Goal: Transaction & Acquisition: Book appointment/travel/reservation

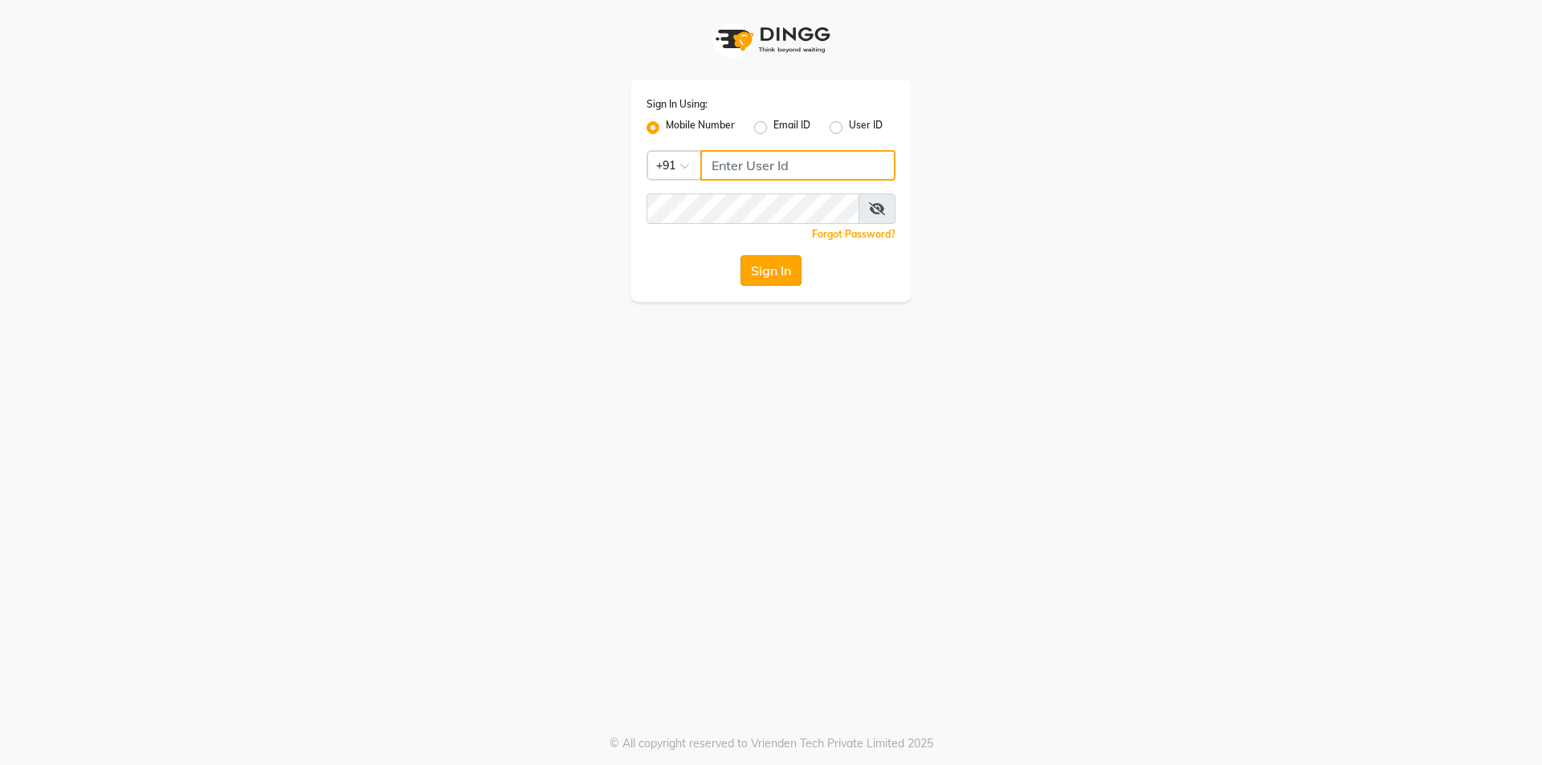
type input "8291350056"
click at [774, 267] on button "Sign In" at bounding box center [770, 270] width 61 height 31
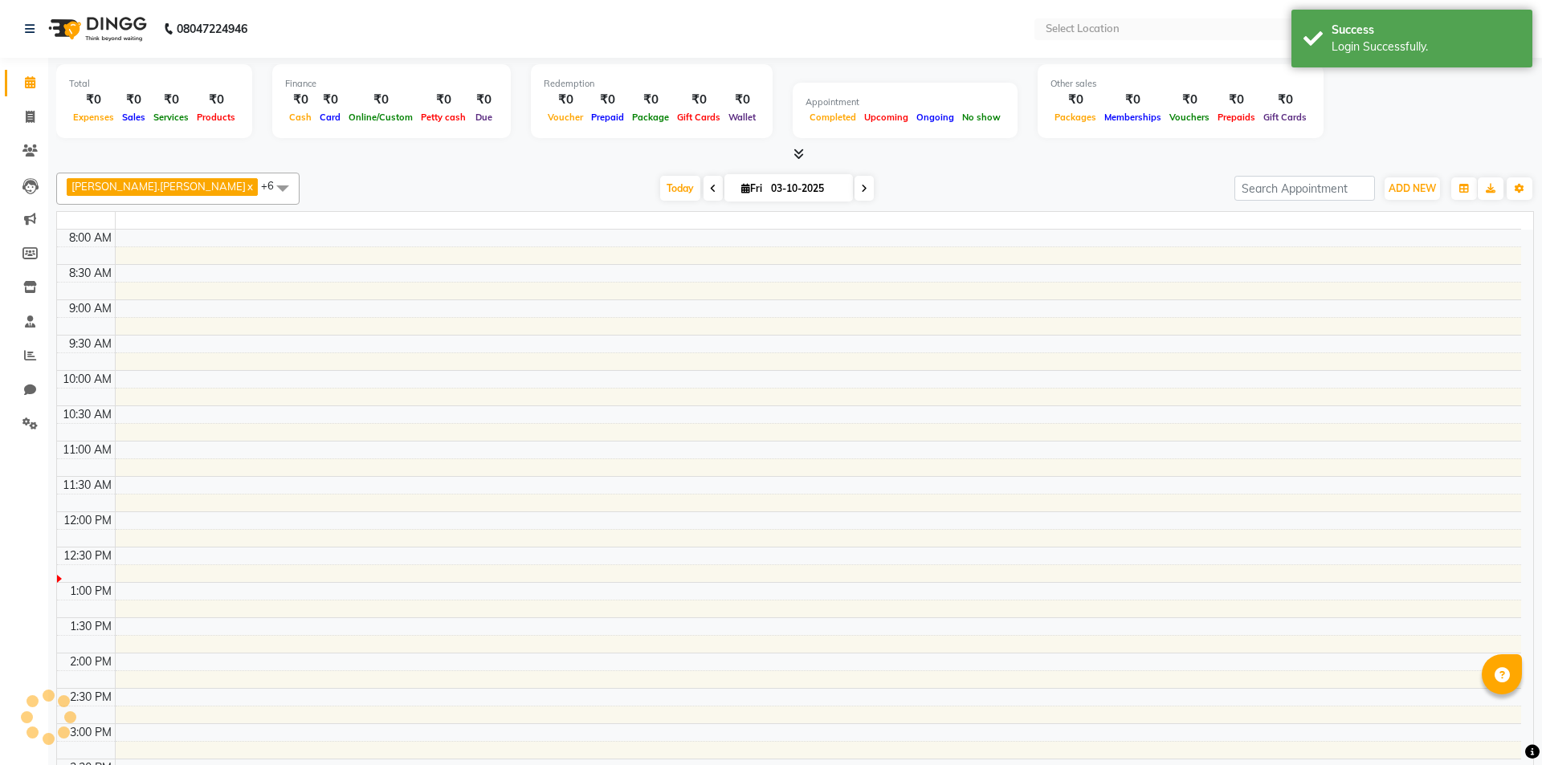
select select "en"
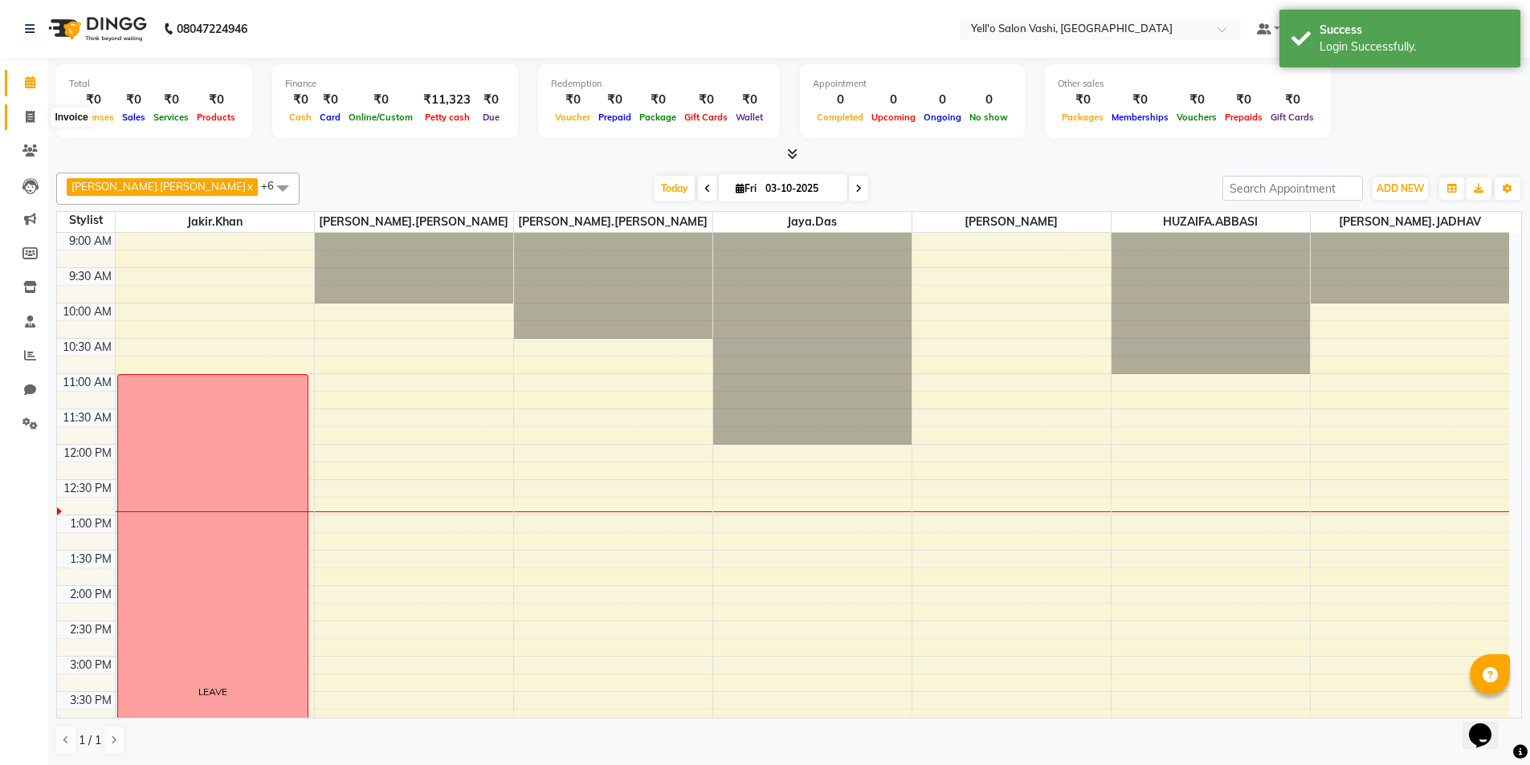
click at [29, 112] on icon at bounding box center [30, 117] width 9 height 12
select select "9011"
select select "service"
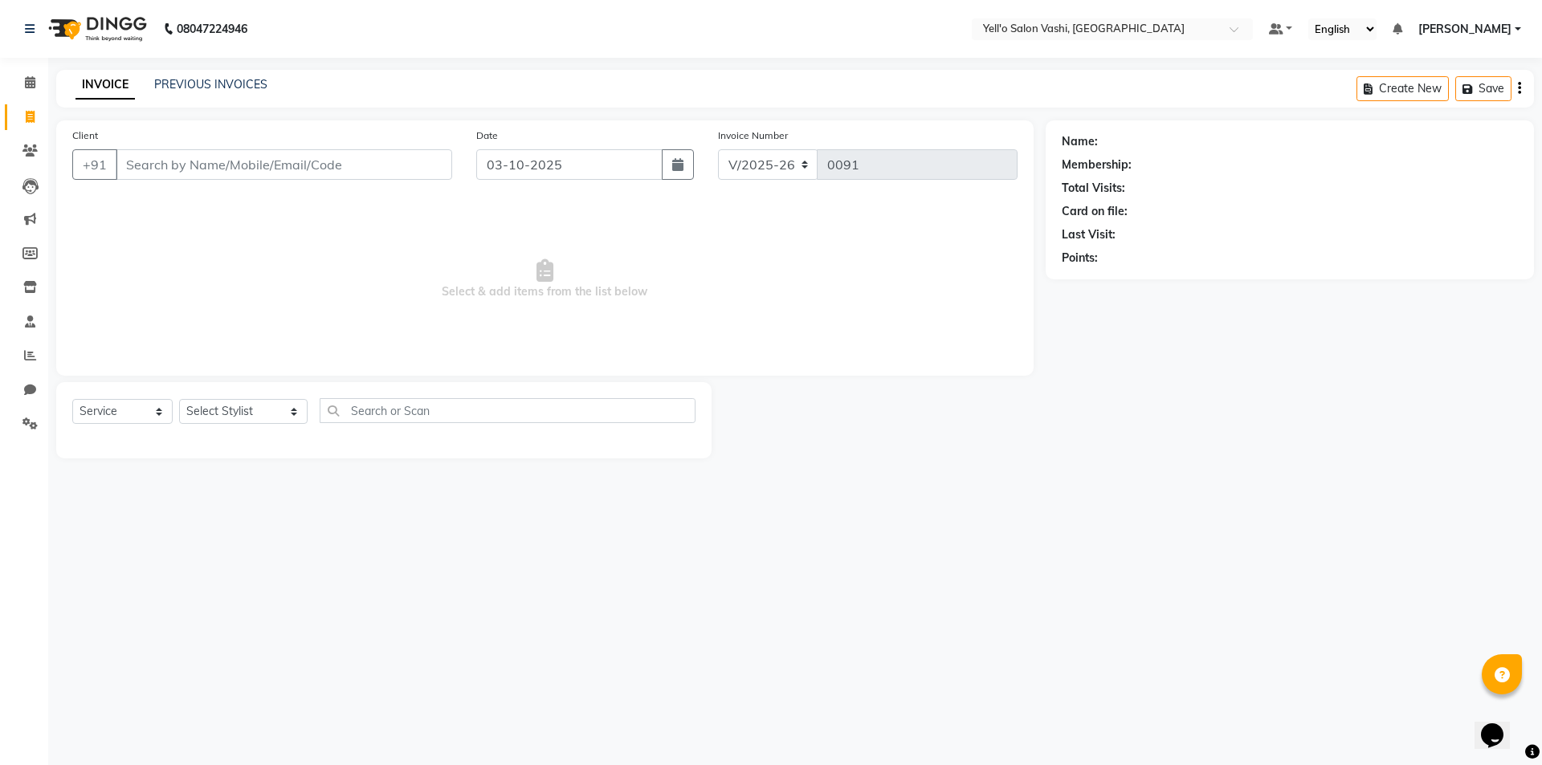
click at [183, 168] on input "Client" at bounding box center [284, 164] width 336 height 31
click at [172, 165] on input "Client" at bounding box center [284, 164] width 336 height 31
type input "9167787738"
click at [402, 155] on button "Add Client" at bounding box center [410, 164] width 83 height 31
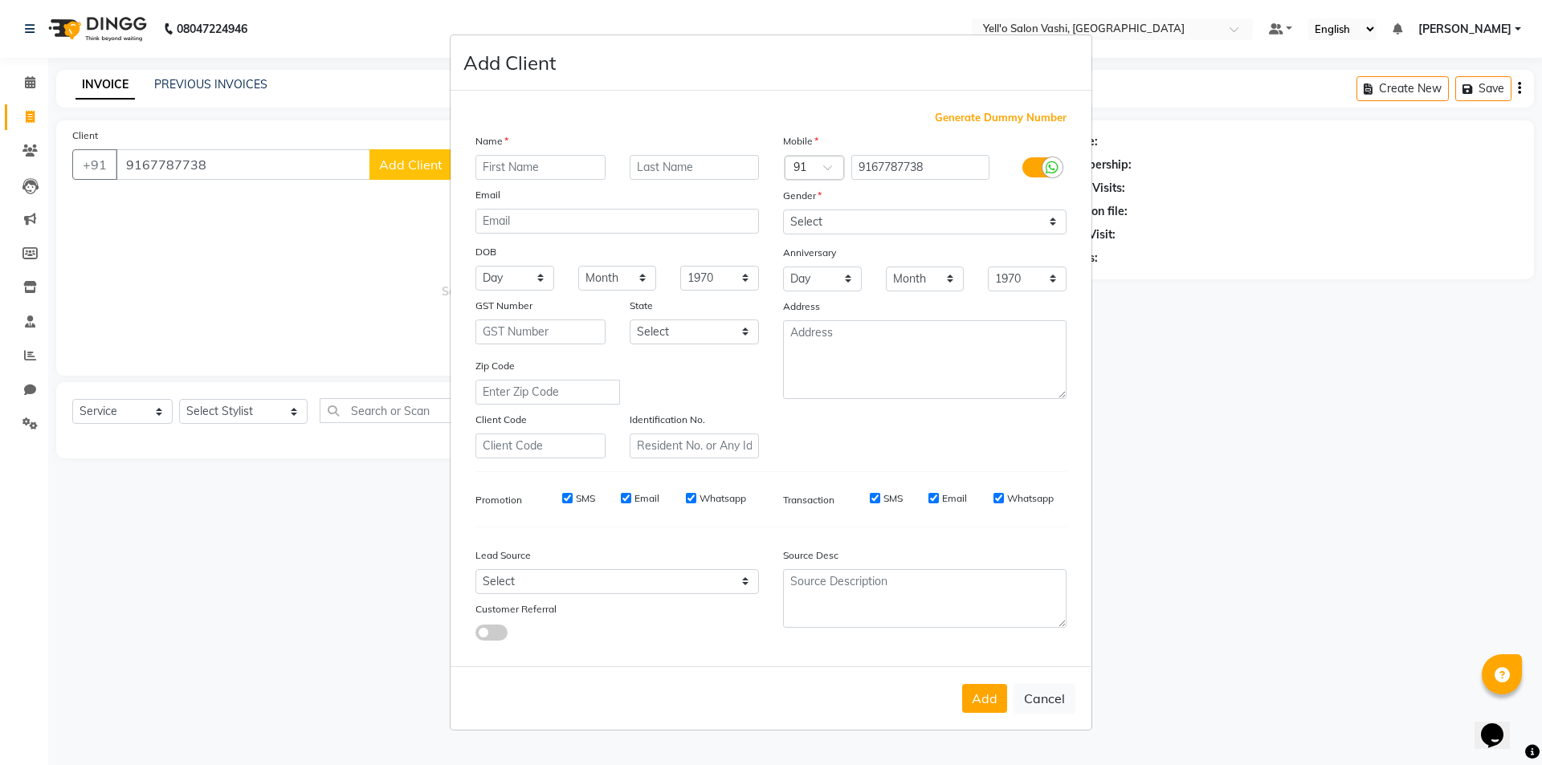
click at [511, 169] on input "text" at bounding box center [540, 167] width 130 height 25
type input "s"
type input "[PERSON_NAME]"
click at [689, 165] on input "text" at bounding box center [695, 167] width 130 height 25
type input "[PERSON_NAME]"
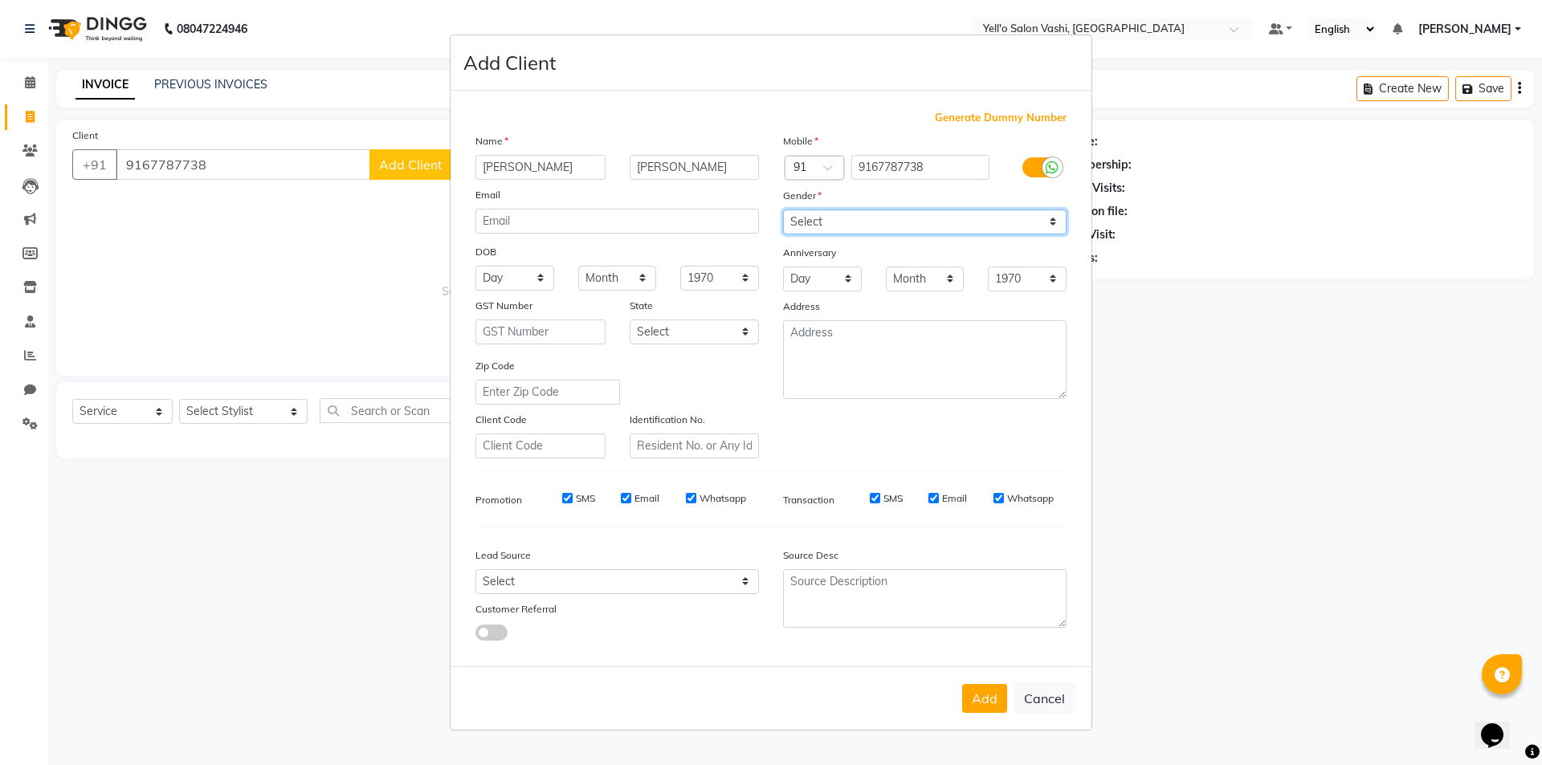
click at [959, 226] on select "Select [DEMOGRAPHIC_DATA] [DEMOGRAPHIC_DATA] Other Prefer Not To Say" at bounding box center [924, 222] width 283 height 25
select select "[DEMOGRAPHIC_DATA]"
click at [783, 210] on select "Select [DEMOGRAPHIC_DATA] [DEMOGRAPHIC_DATA] Other Prefer Not To Say" at bounding box center [924, 222] width 283 height 25
click at [504, 589] on select "Select Walk-in Referral Internet Friend Word of Mouth Advertisement Facebook Ju…" at bounding box center [616, 581] width 283 height 25
select select "57408"
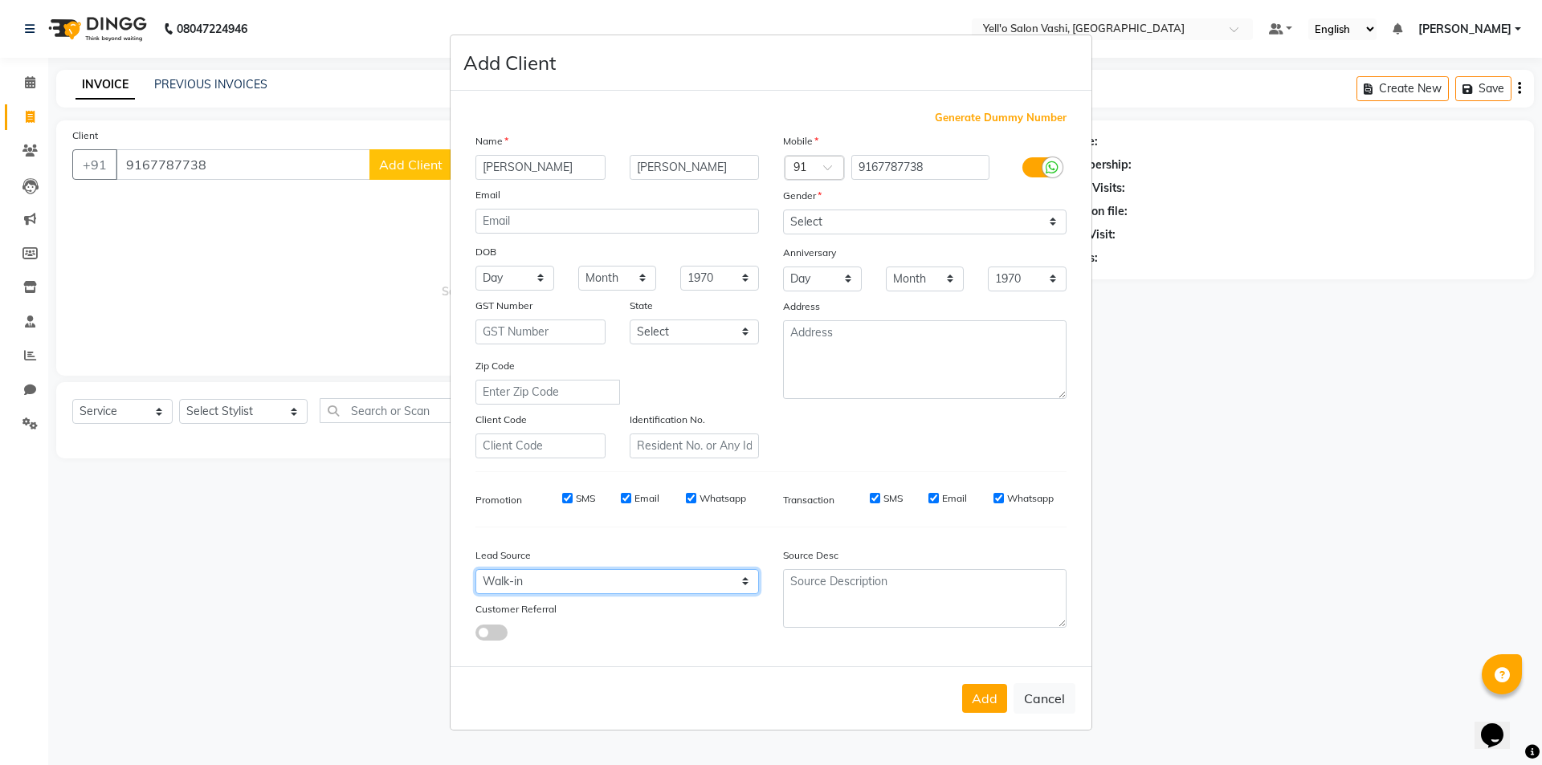
click at [475, 569] on select "Select Walk-in Referral Internet Friend Word of Mouth Advertisement Facebook Ju…" at bounding box center [616, 581] width 283 height 25
click at [975, 687] on button "Add" at bounding box center [984, 698] width 45 height 29
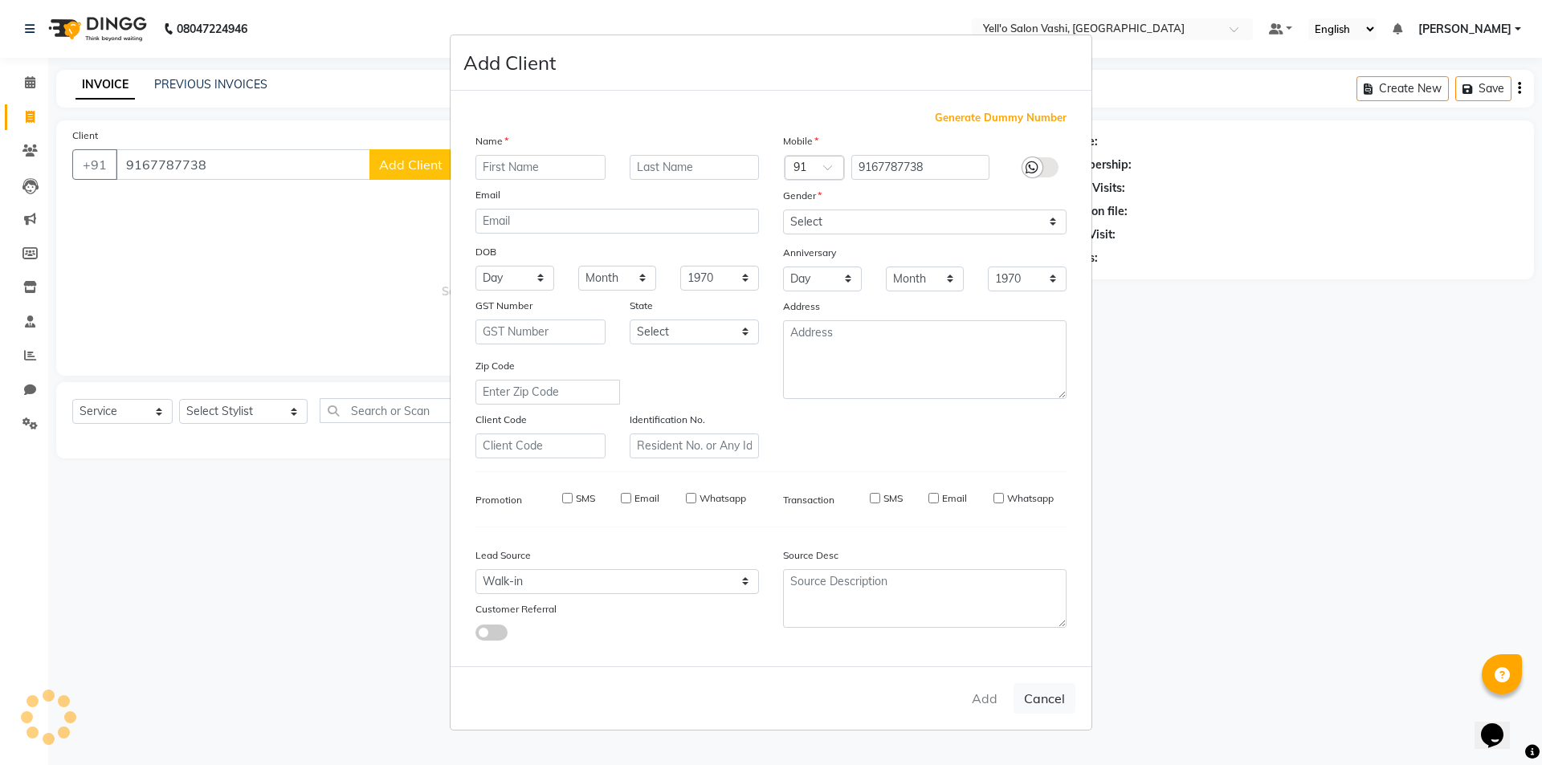
select select
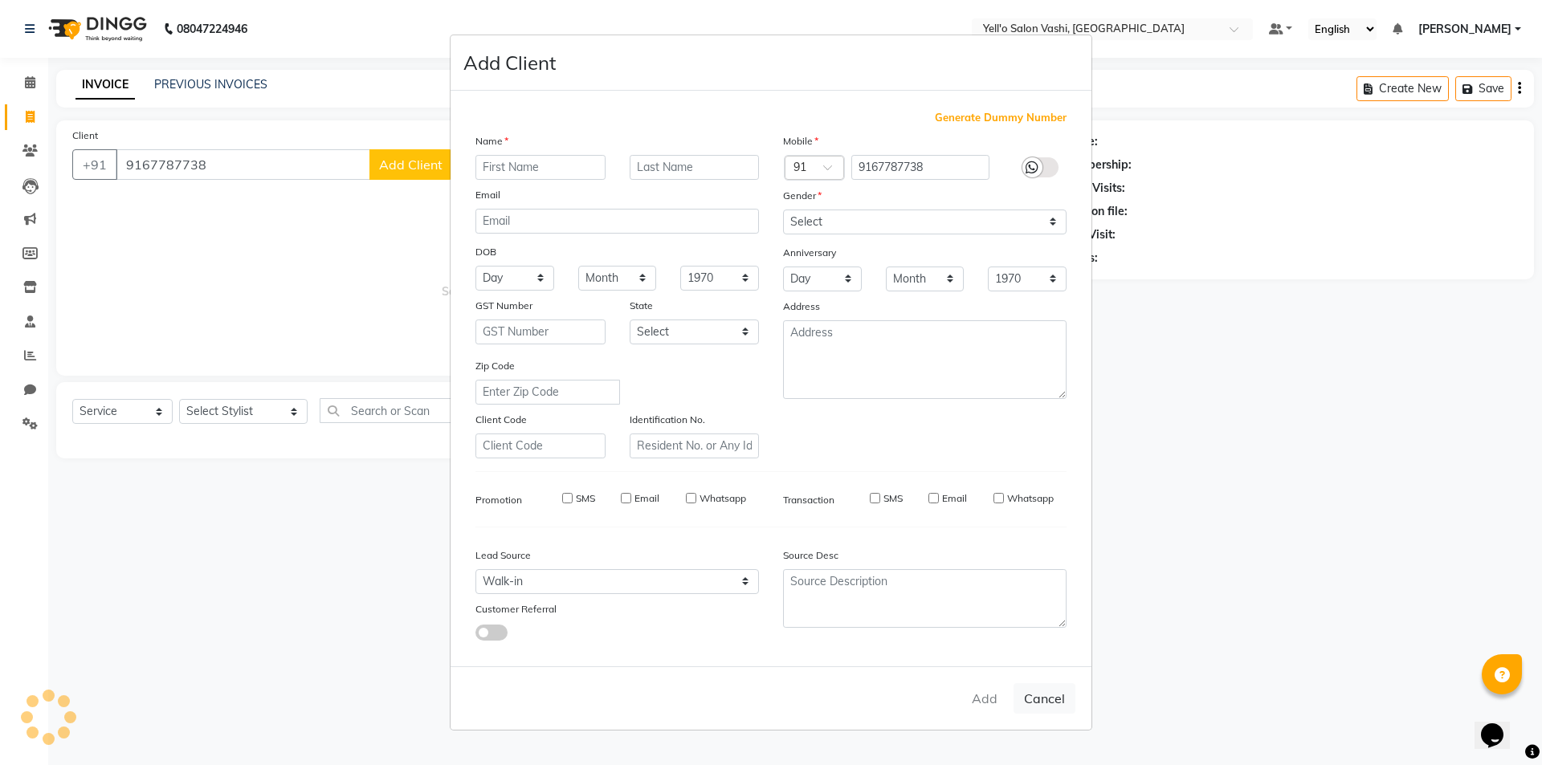
select select
checkbox input "false"
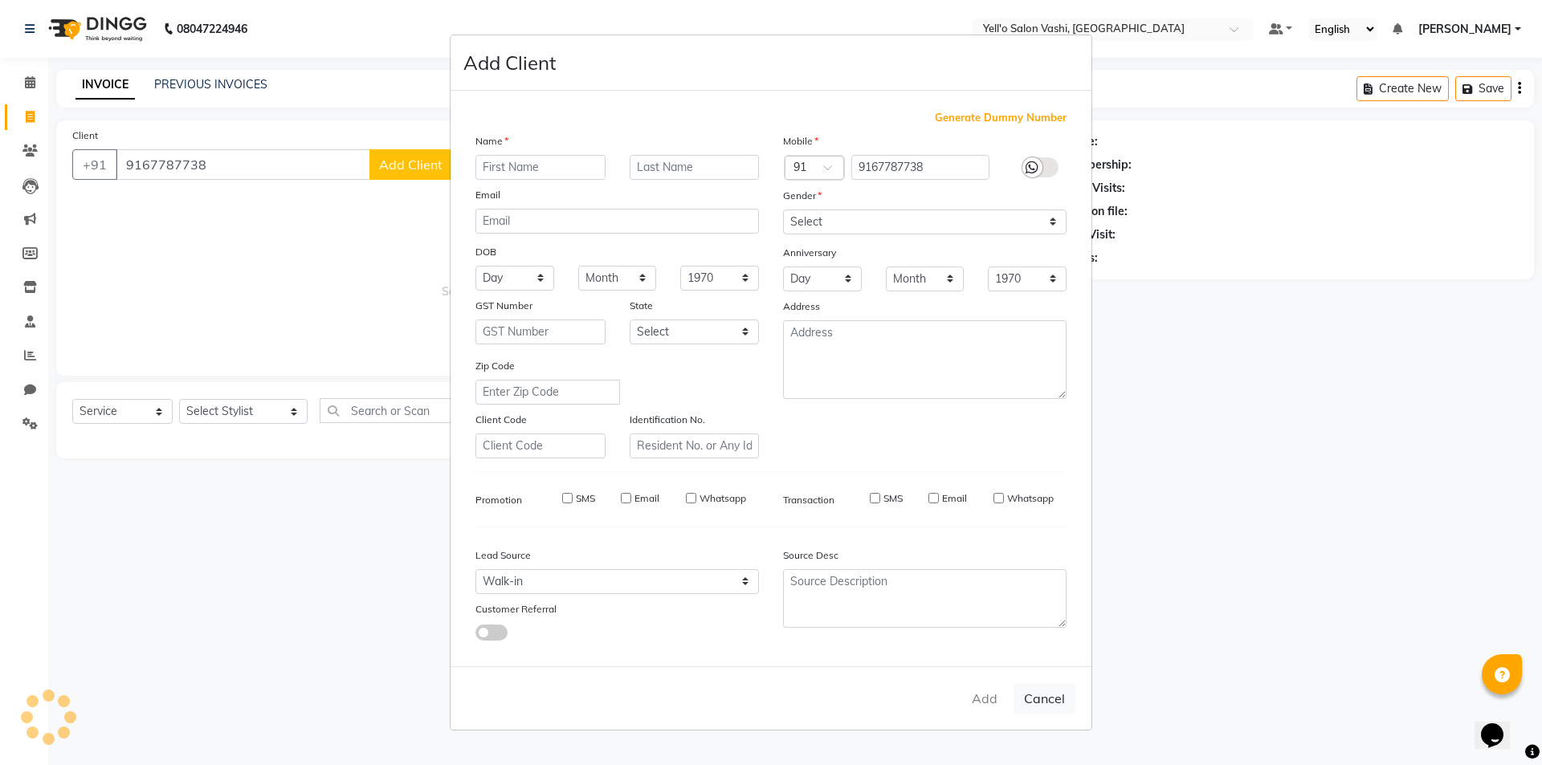
checkbox input "false"
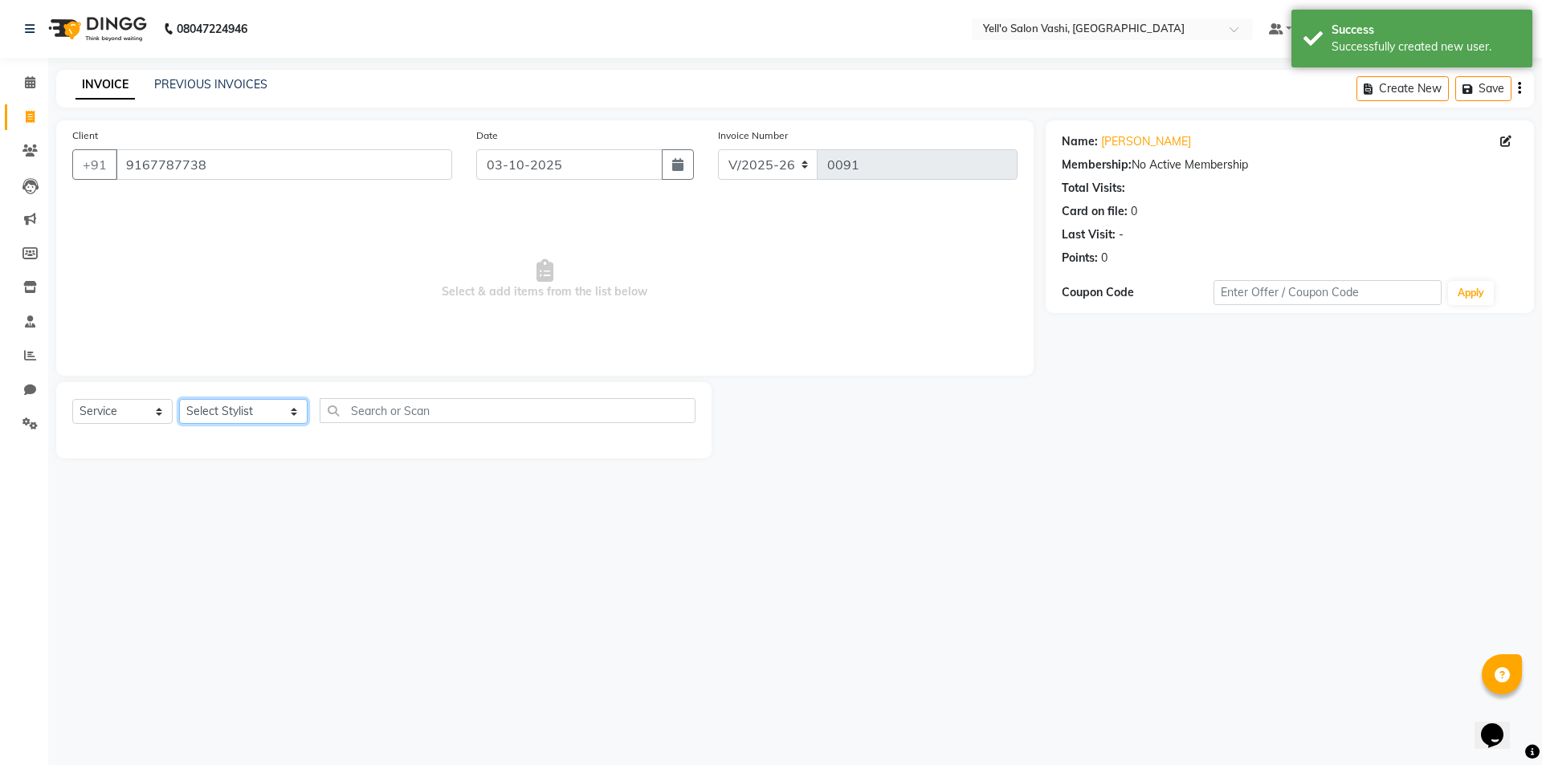
click at [260, 407] on select "Select Stylist [PERSON_NAME] [PERSON_NAME].[PERSON_NAME].khan Jaya.Das Kajal [P…" at bounding box center [243, 411] width 128 height 25
select select "91612"
click at [179, 399] on select "Select Stylist [PERSON_NAME] [PERSON_NAME].[PERSON_NAME].khan Jaya.Das Kajal [P…" at bounding box center [243, 411] width 128 height 25
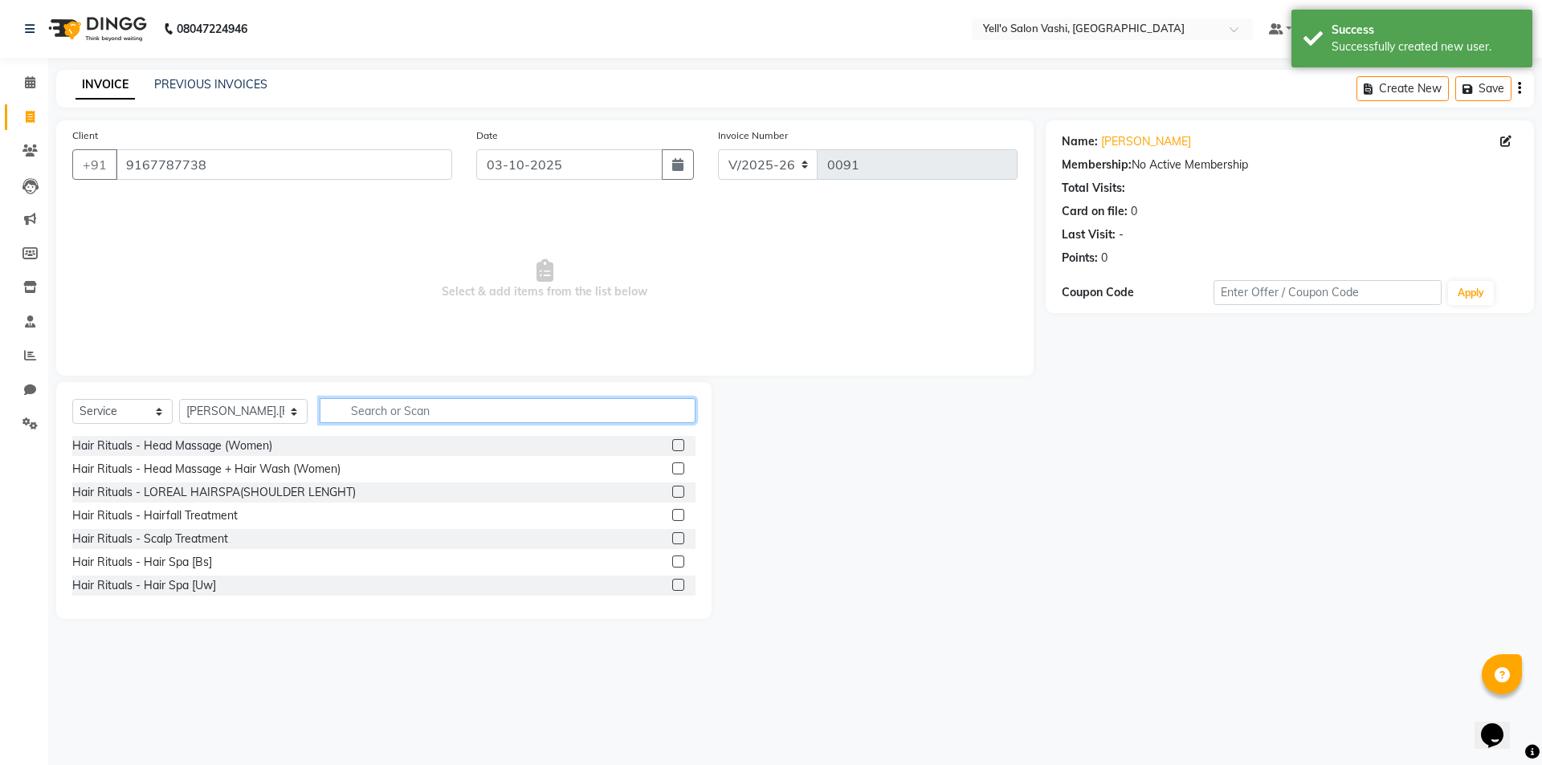
click at [410, 417] on input "text" at bounding box center [508, 410] width 376 height 25
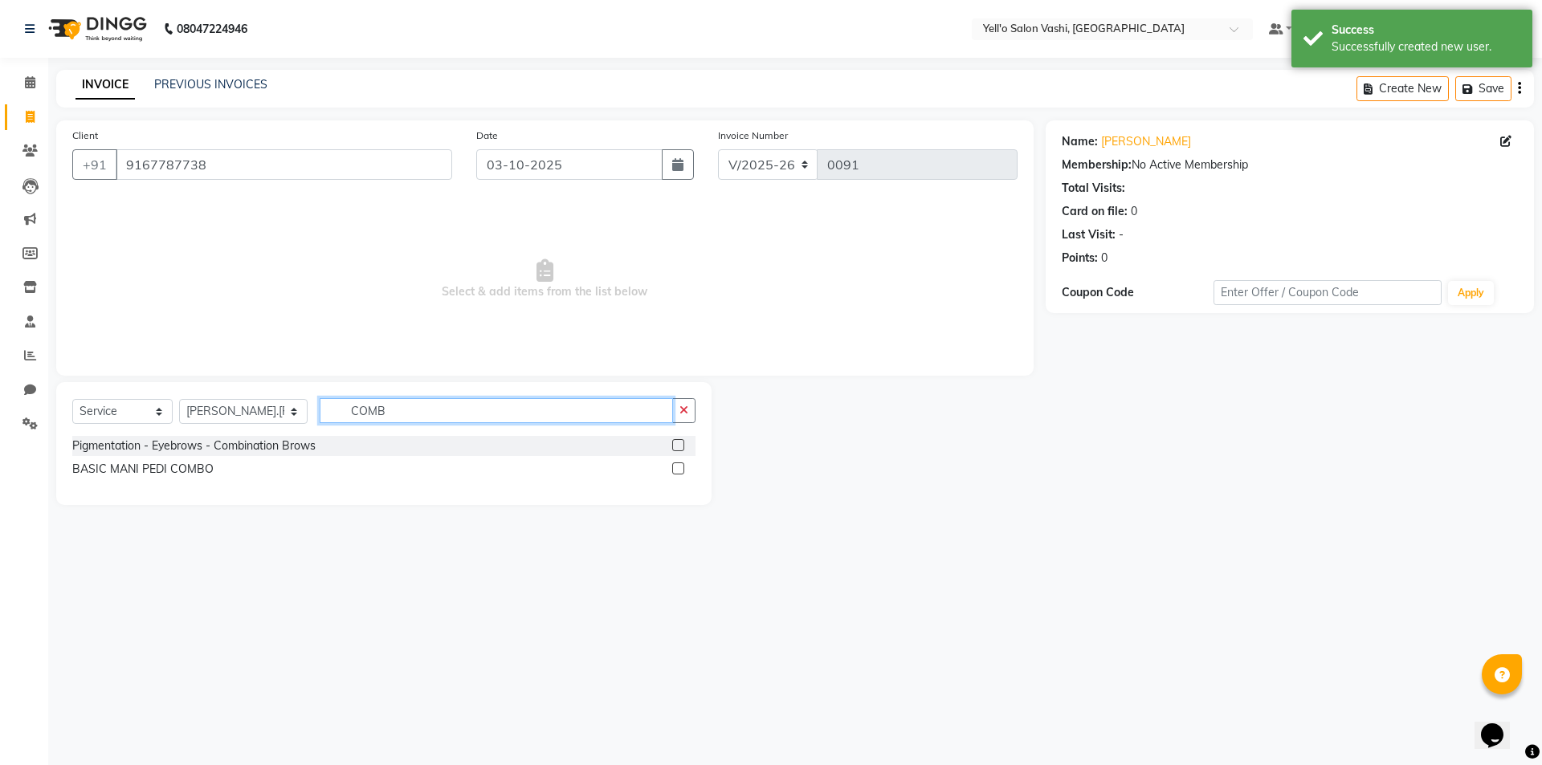
type input "COMB"
click at [683, 463] on label at bounding box center [678, 469] width 12 height 12
click at [683, 464] on input "checkbox" at bounding box center [677, 469] width 10 height 10
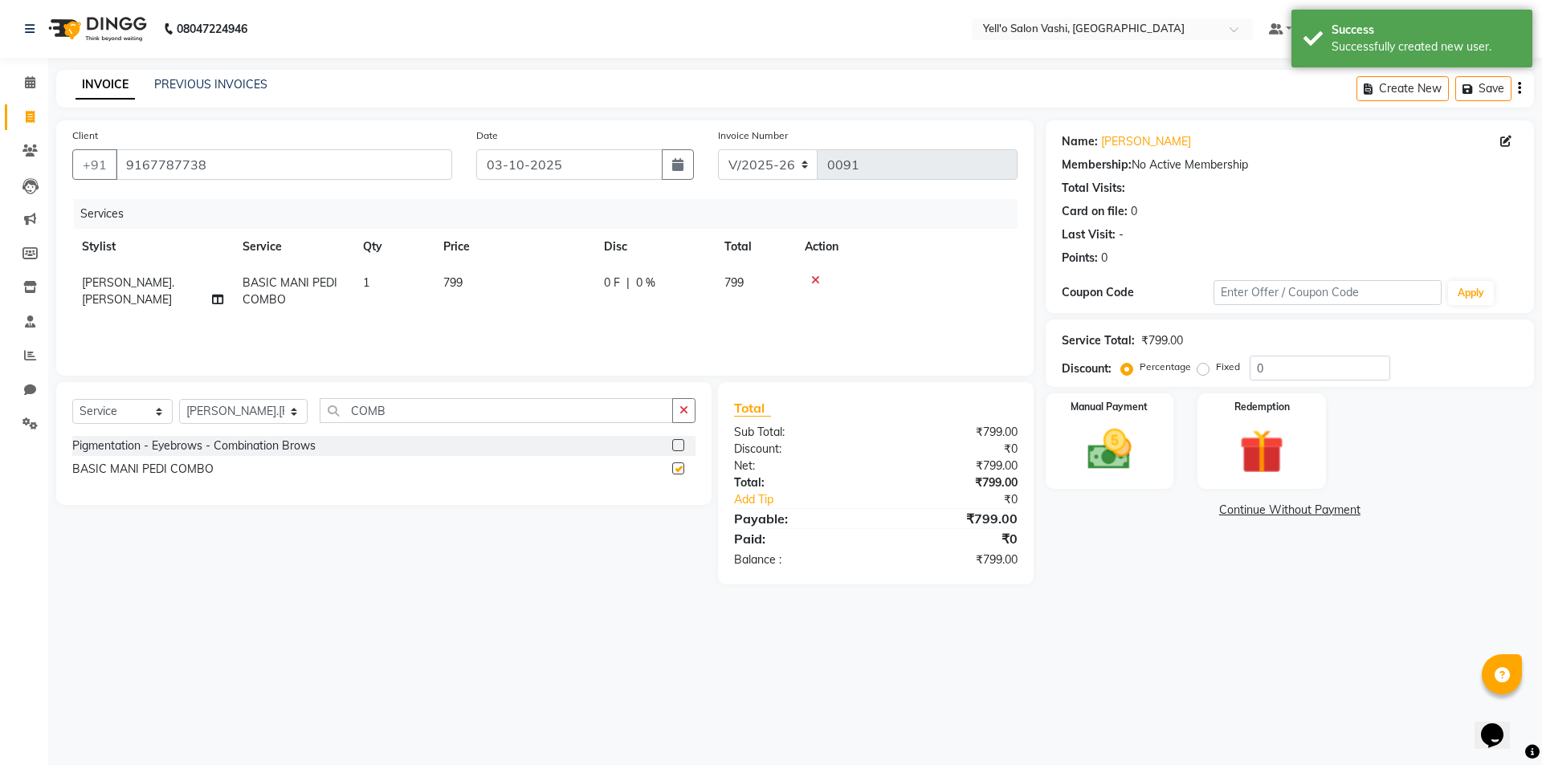
checkbox input "false"
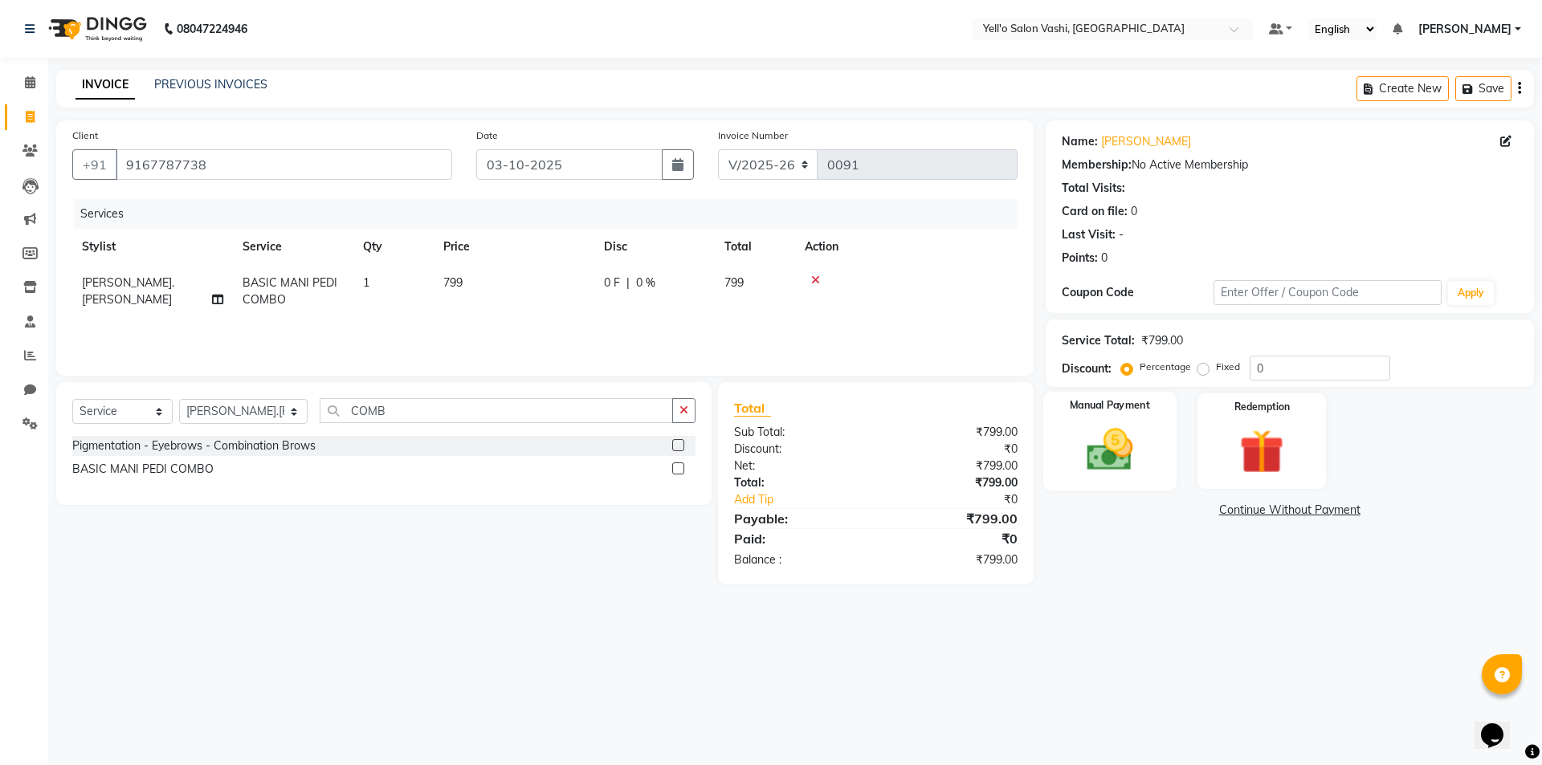
click at [1090, 441] on img at bounding box center [1109, 449] width 75 height 53
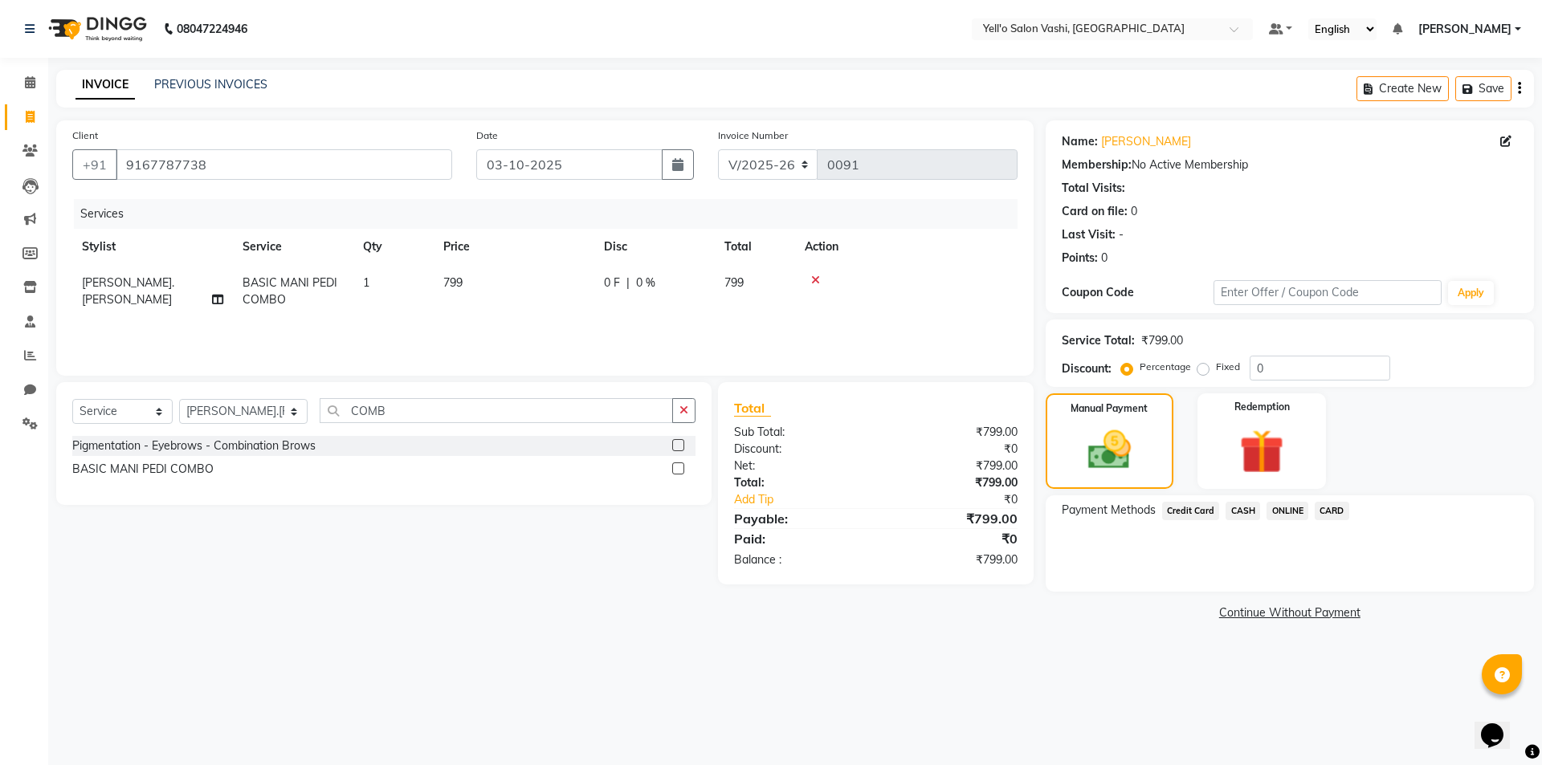
click at [1239, 508] on span "CASH" at bounding box center [1242, 511] width 35 height 18
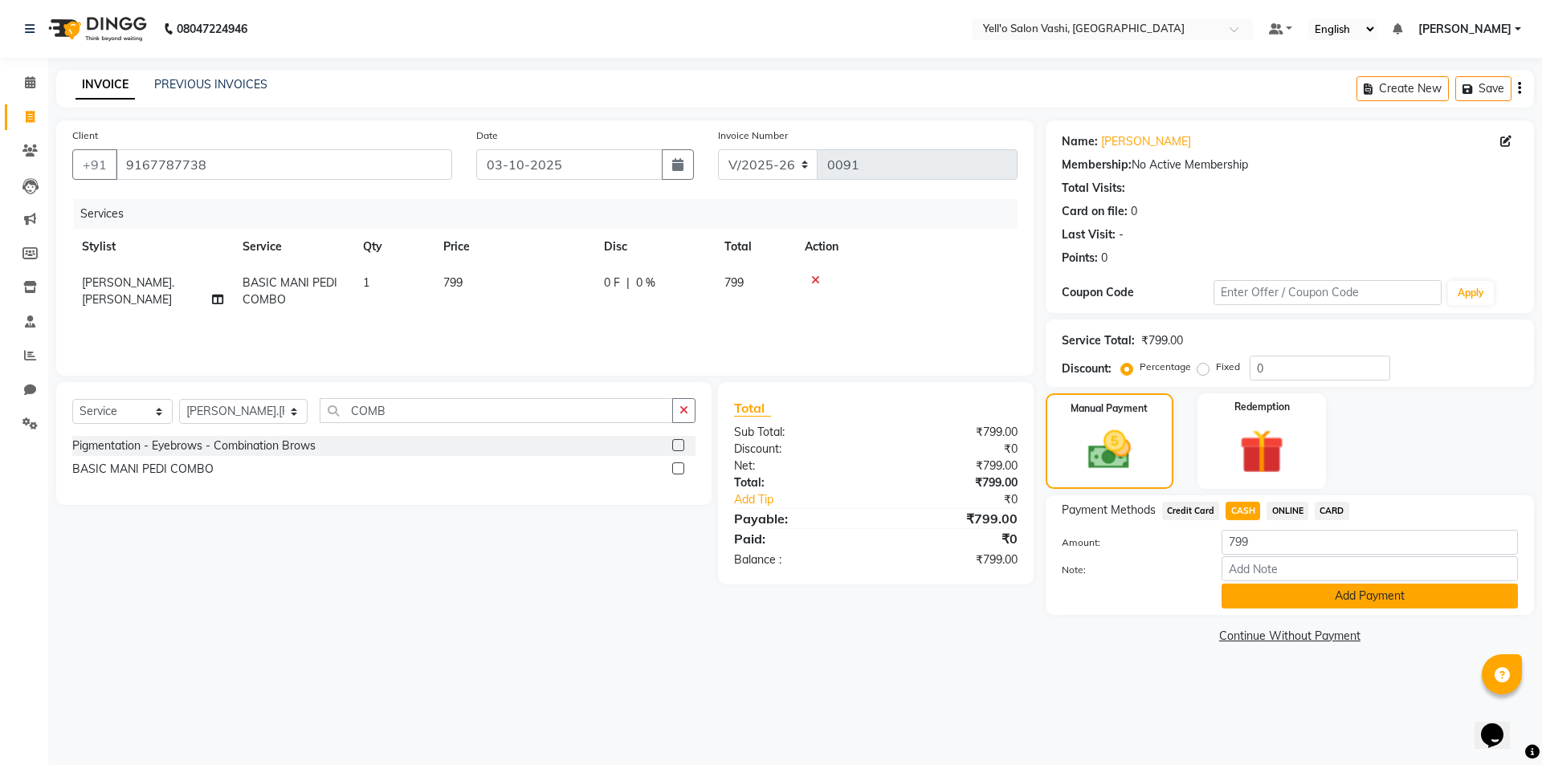
click at [1304, 590] on button "Add Payment" at bounding box center [1369, 596] width 296 height 25
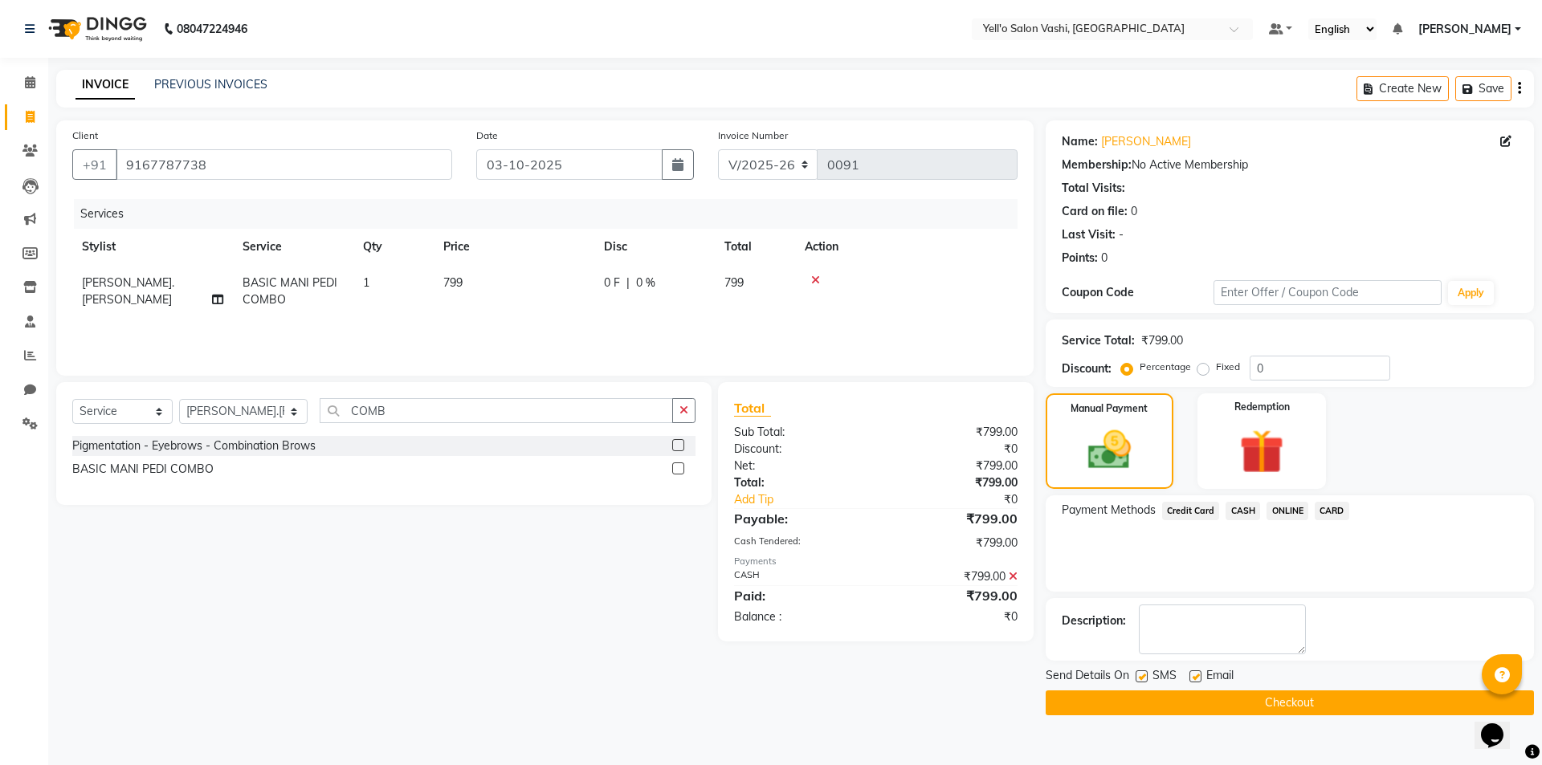
click at [1188, 698] on button "Checkout" at bounding box center [1290, 703] width 488 height 25
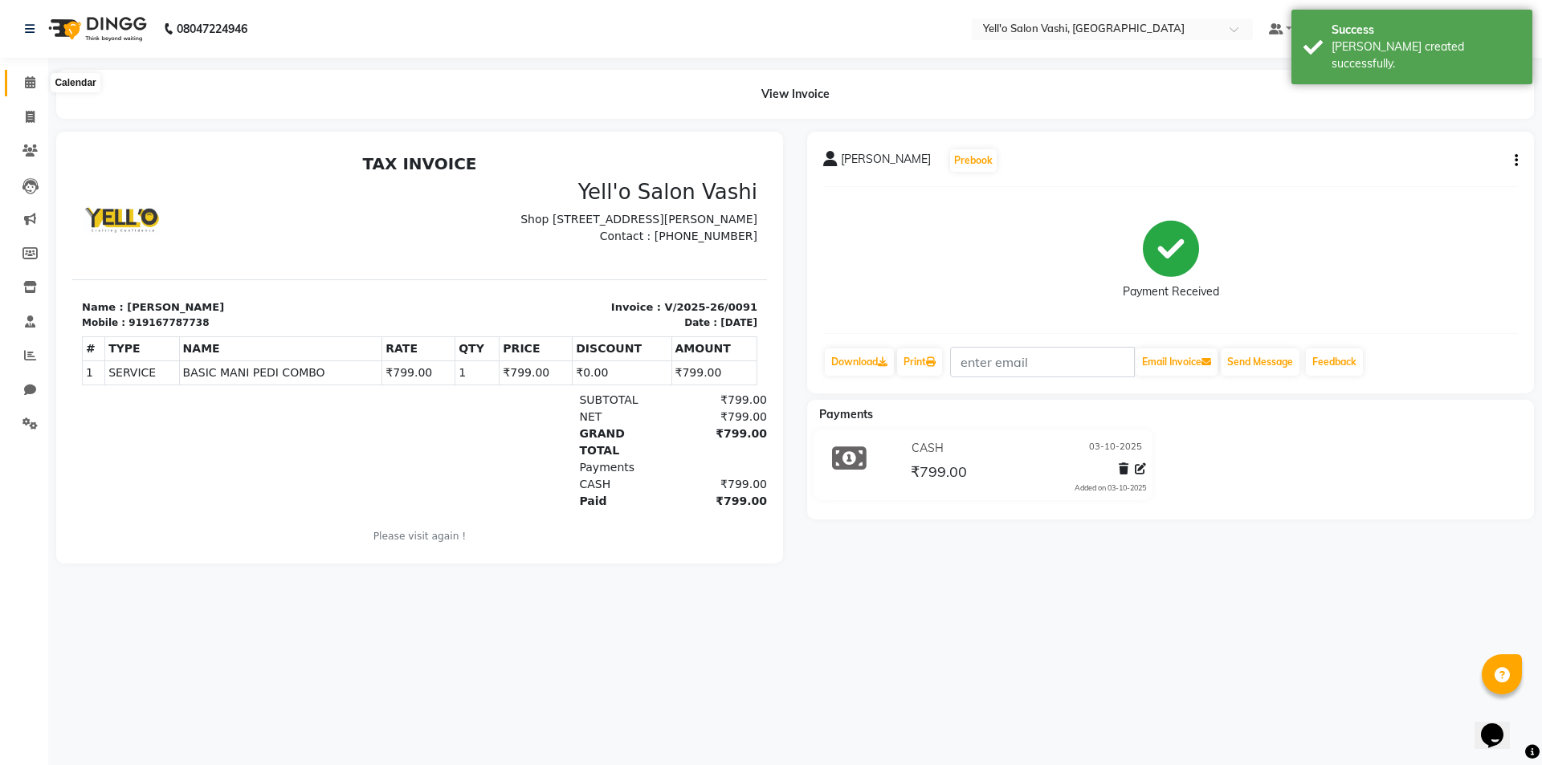
click at [31, 76] on icon at bounding box center [30, 82] width 10 height 12
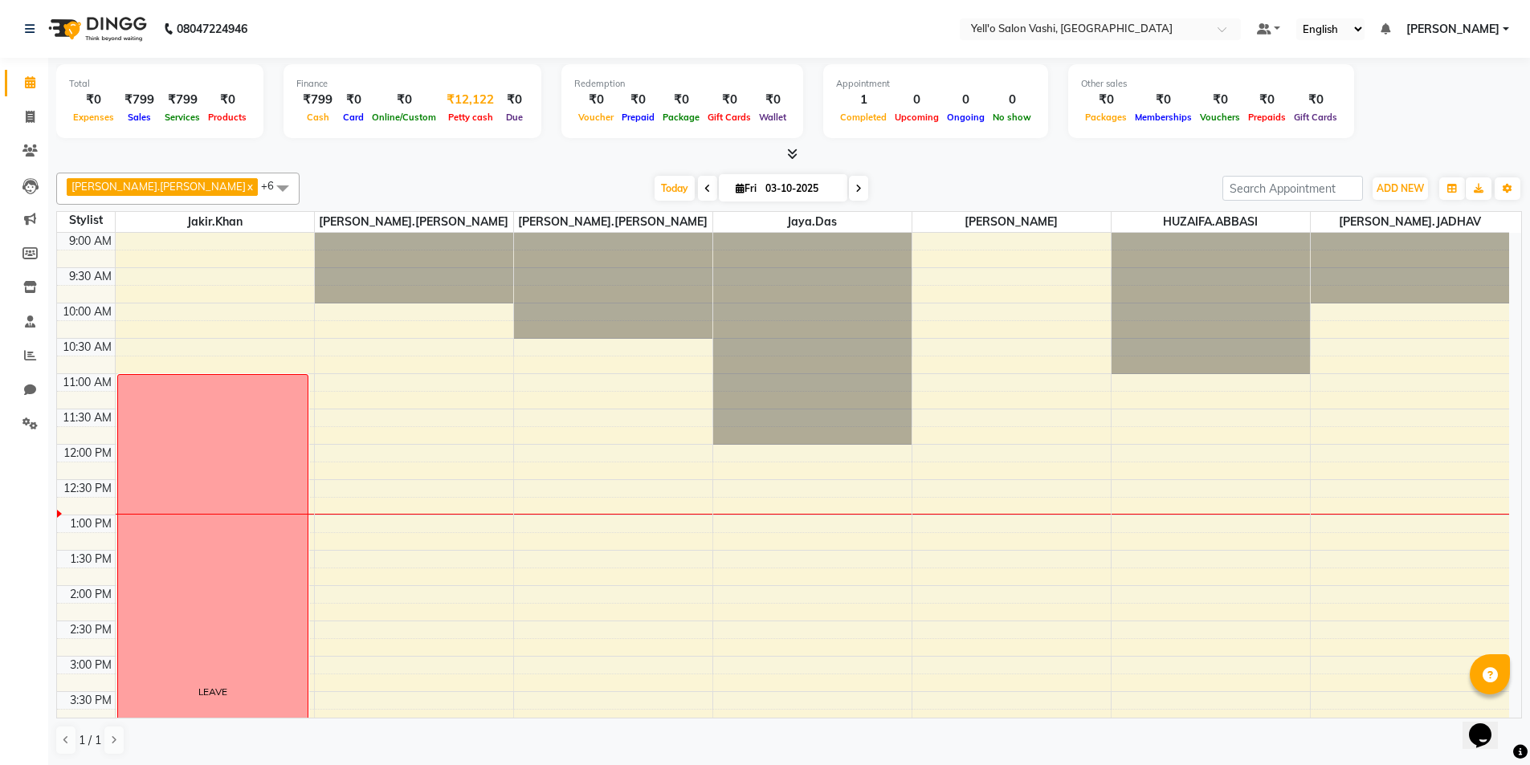
click at [446, 109] on div "Petty cash" at bounding box center [470, 116] width 60 height 17
click at [470, 114] on span "Petty cash" at bounding box center [470, 117] width 53 height 11
select select "8264"
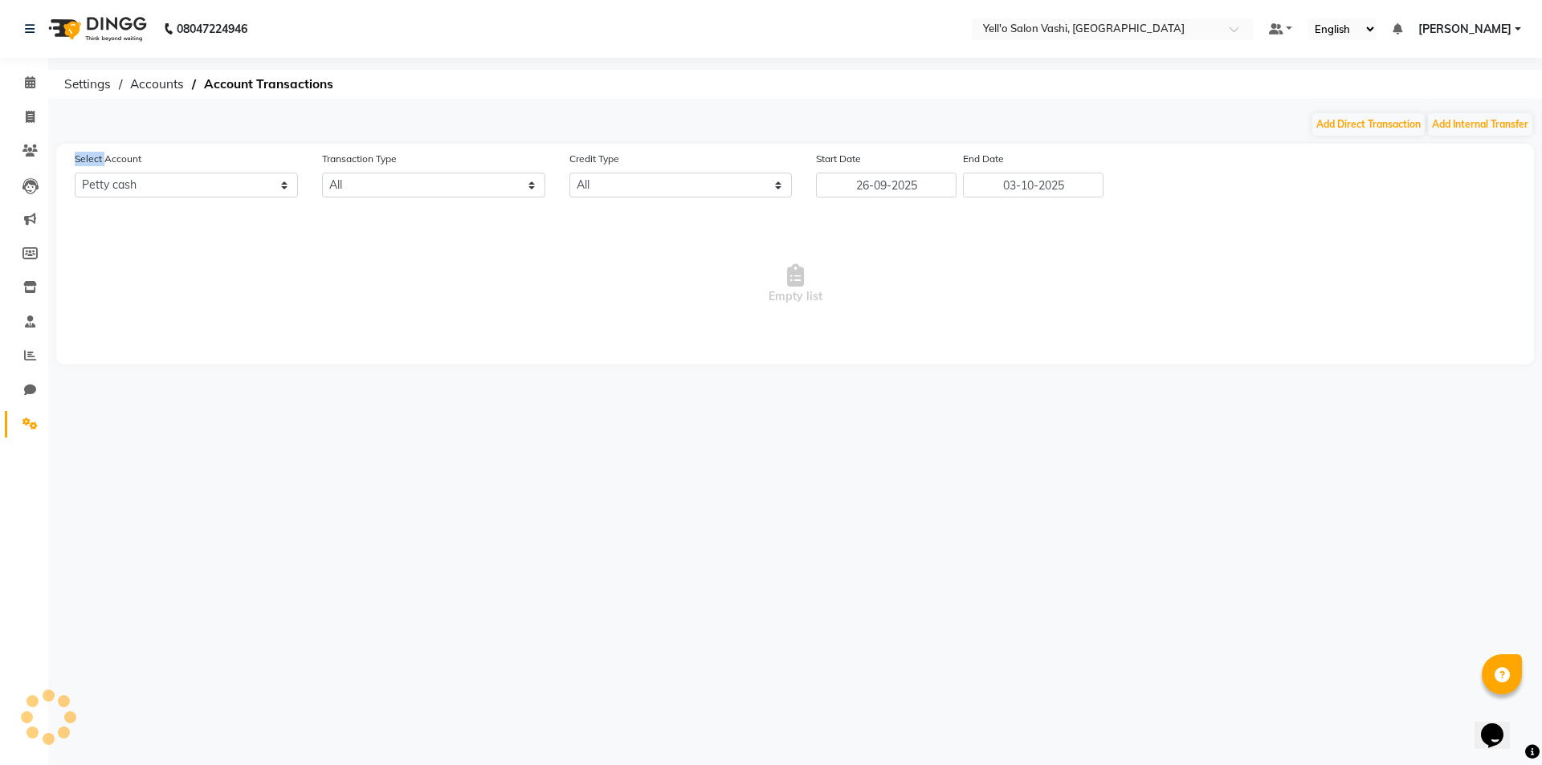
click at [470, 114] on div "Add Direct Transaction Add Internal Transfer" at bounding box center [795, 125] width 1478 height 26
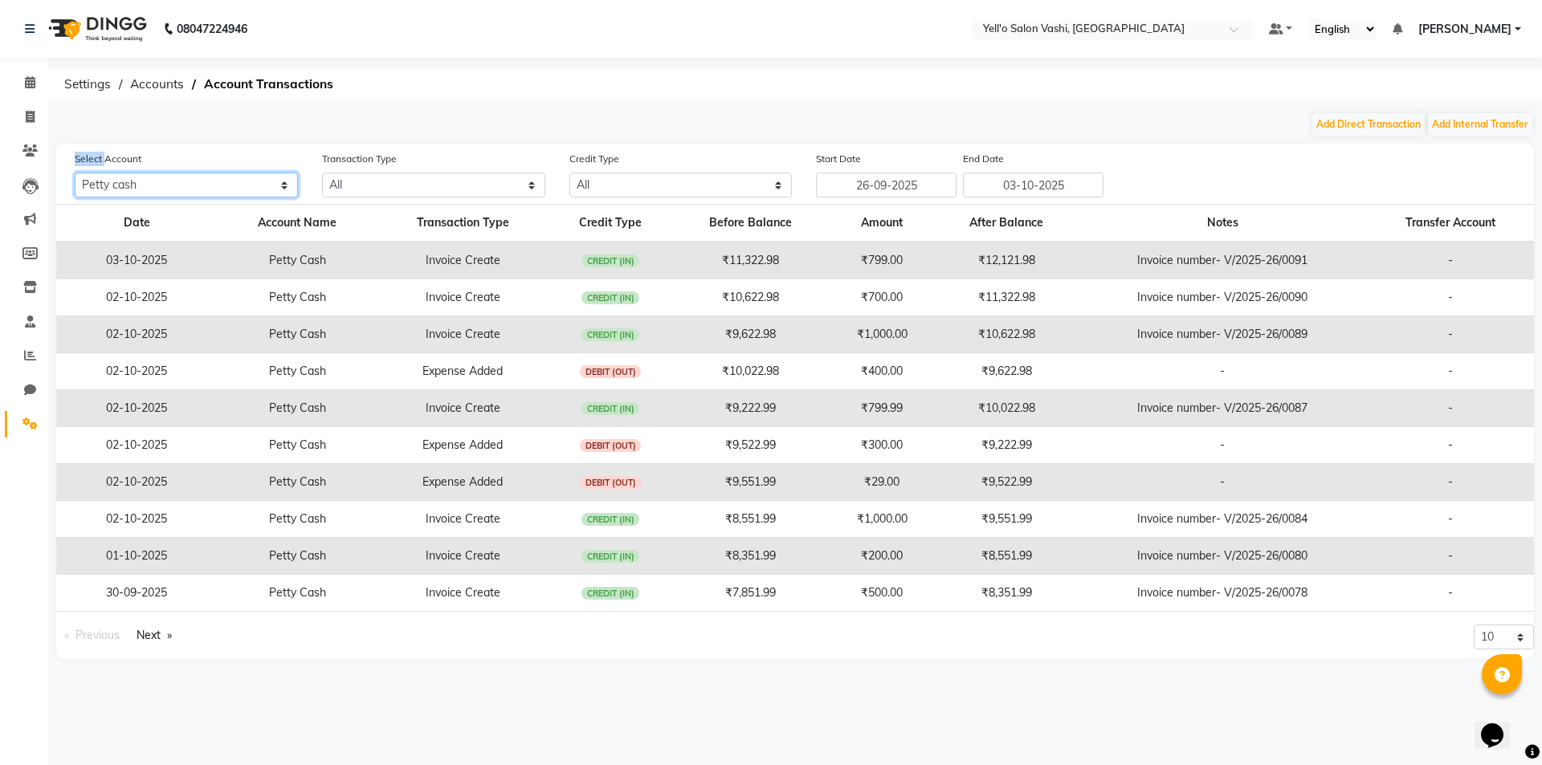
click at [264, 181] on select "All [PERSON_NAME] cash Default account" at bounding box center [186, 185] width 223 height 25
click at [532, 184] on select "All Direct Internal Transfer Expense Invoice Daily Register" at bounding box center [433, 185] width 223 height 25
select select "INTERNAL"
click at [322, 173] on select "All Direct Internal Transfer Expense Invoice Daily Register" at bounding box center [433, 185] width 223 height 25
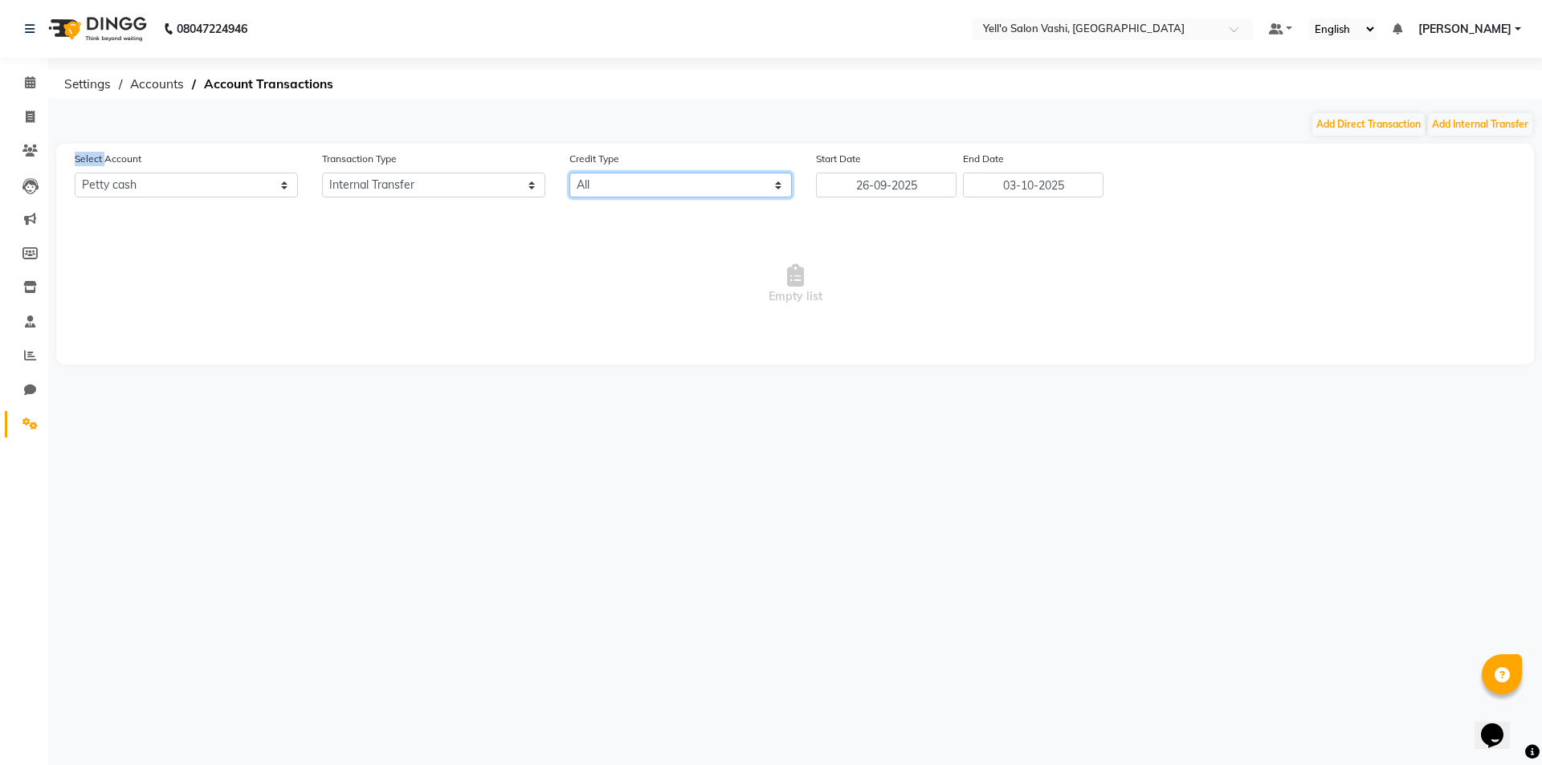
click at [613, 189] on select "All Credit (IN) Debit (OUT)" at bounding box center [680, 185] width 223 height 25
select select "DEBIT"
click at [569, 173] on select "All Credit (IN) Debit (OUT)" at bounding box center [680, 185] width 223 height 25
click at [28, 86] on icon at bounding box center [30, 82] width 10 height 12
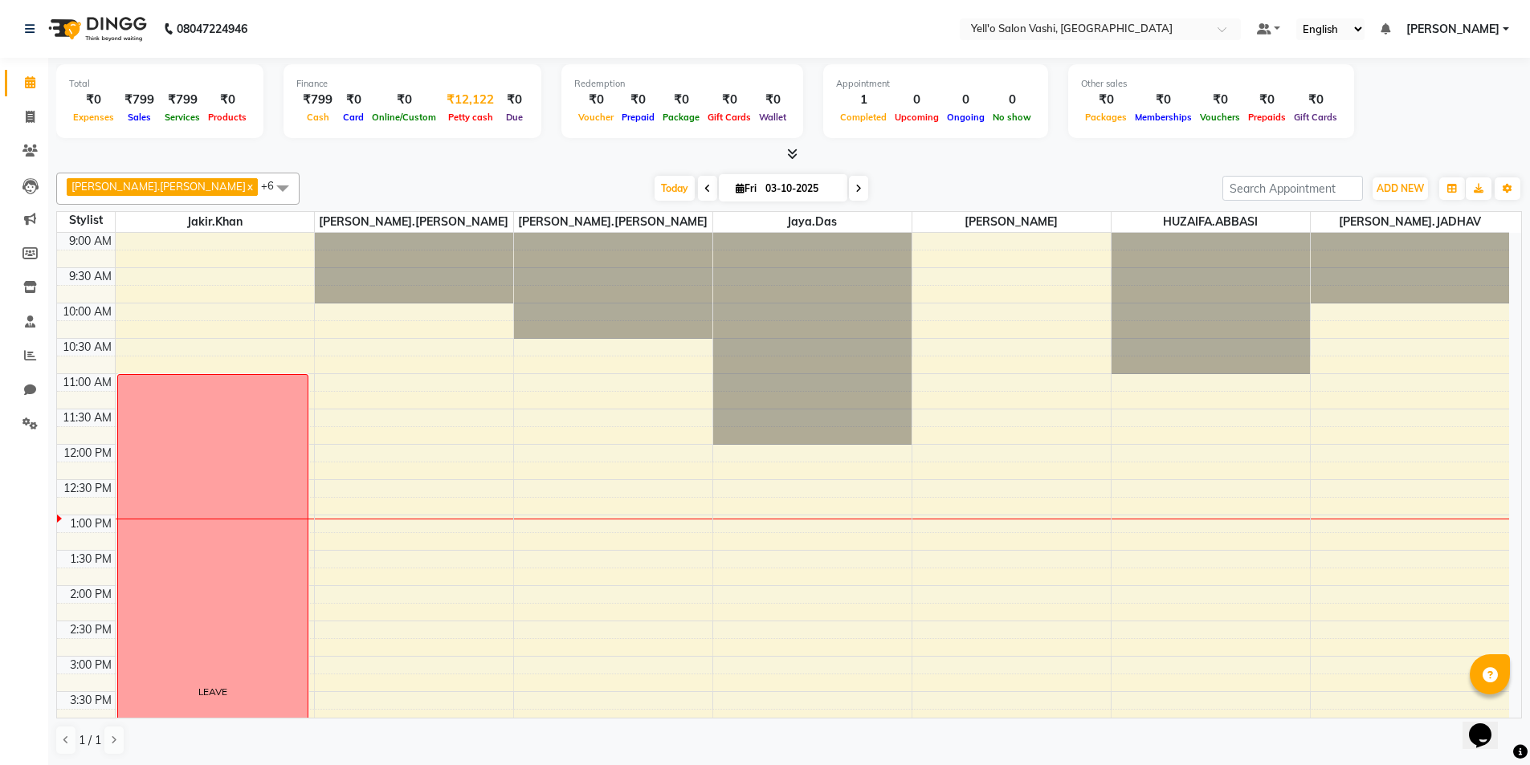
click at [459, 112] on span "Petty cash" at bounding box center [470, 117] width 53 height 11
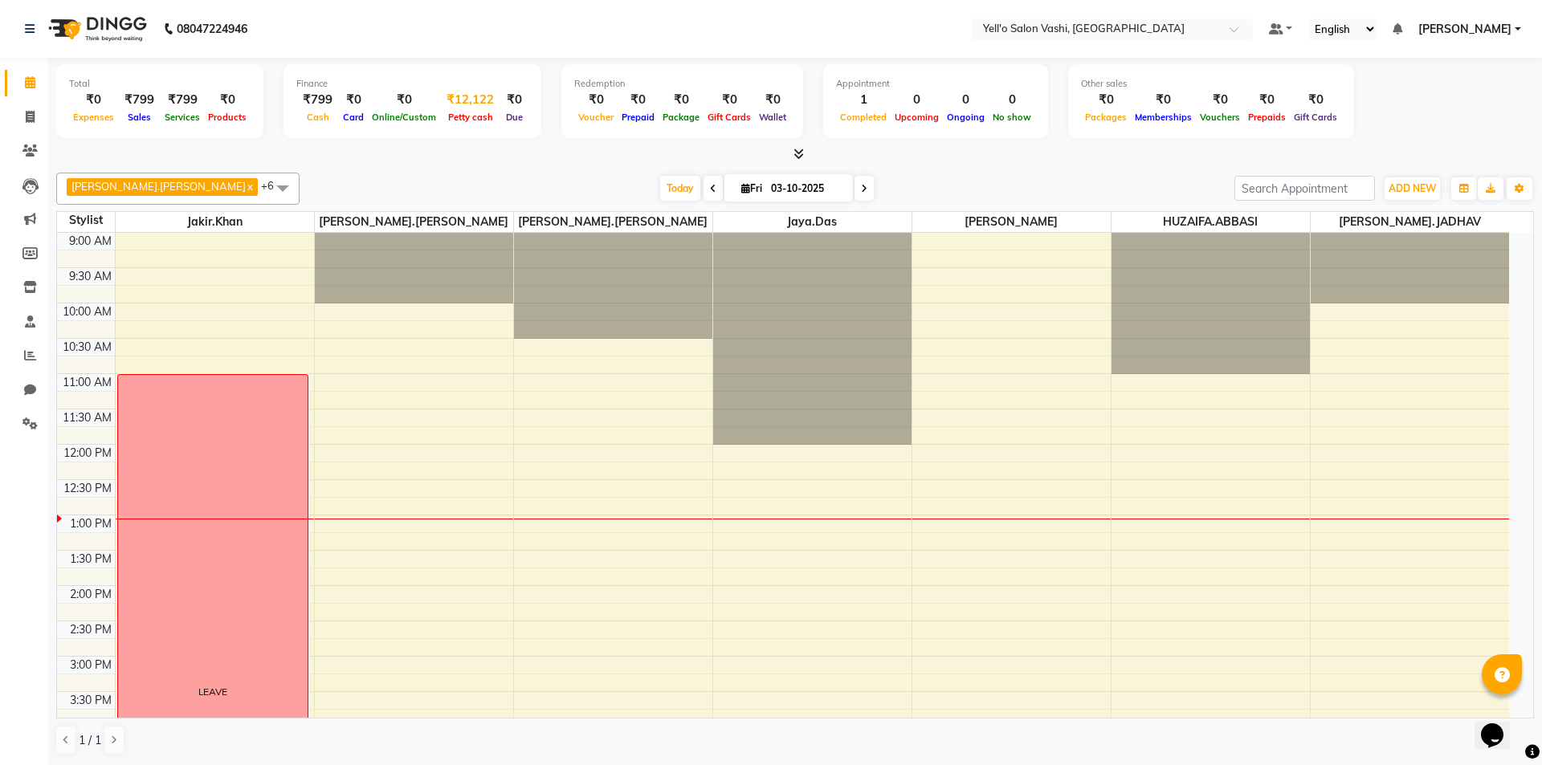
select select "8264"
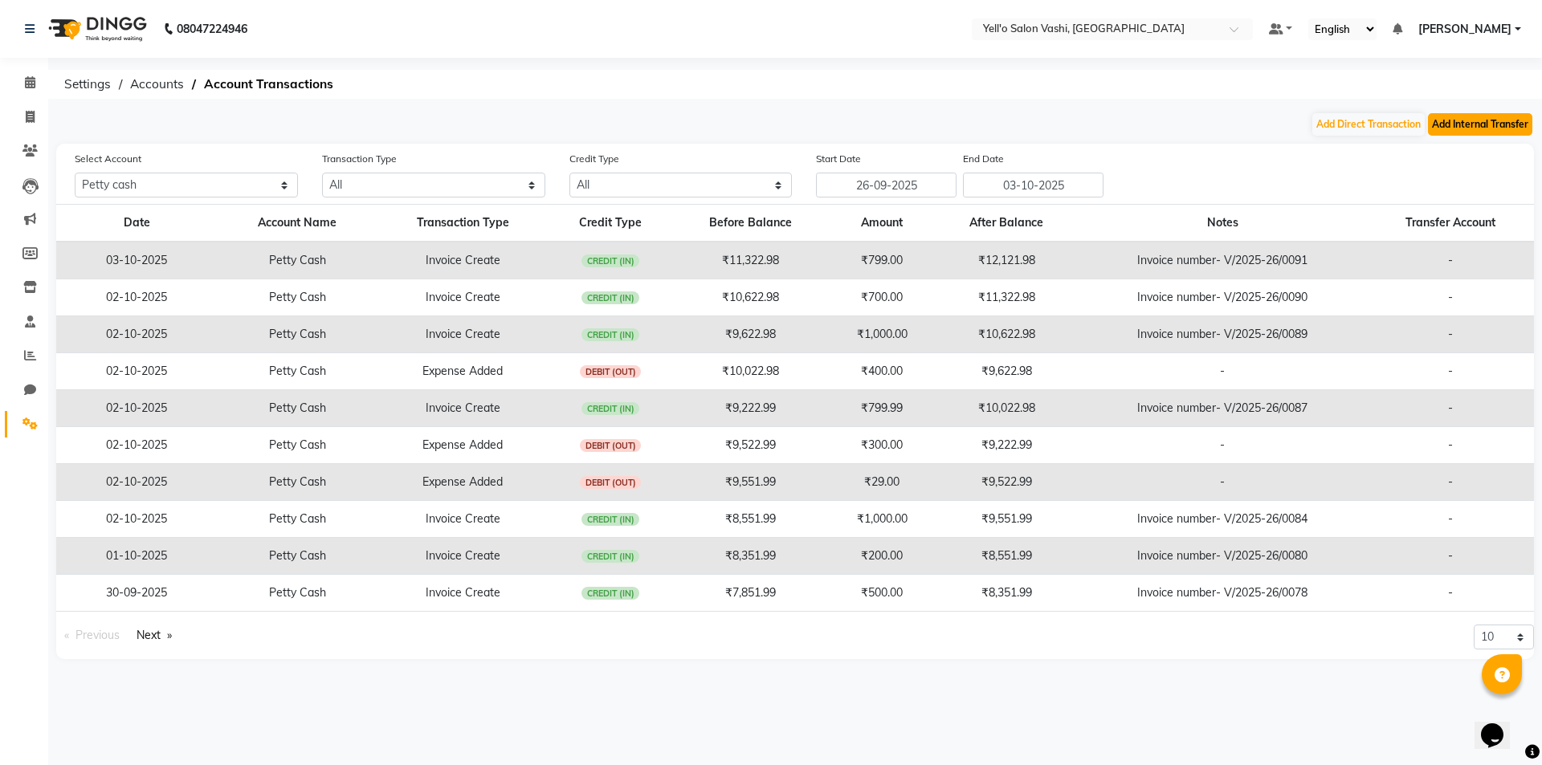
click at [1454, 116] on button "Add Internal Transfer" at bounding box center [1480, 124] width 104 height 22
select select "internal transfer"
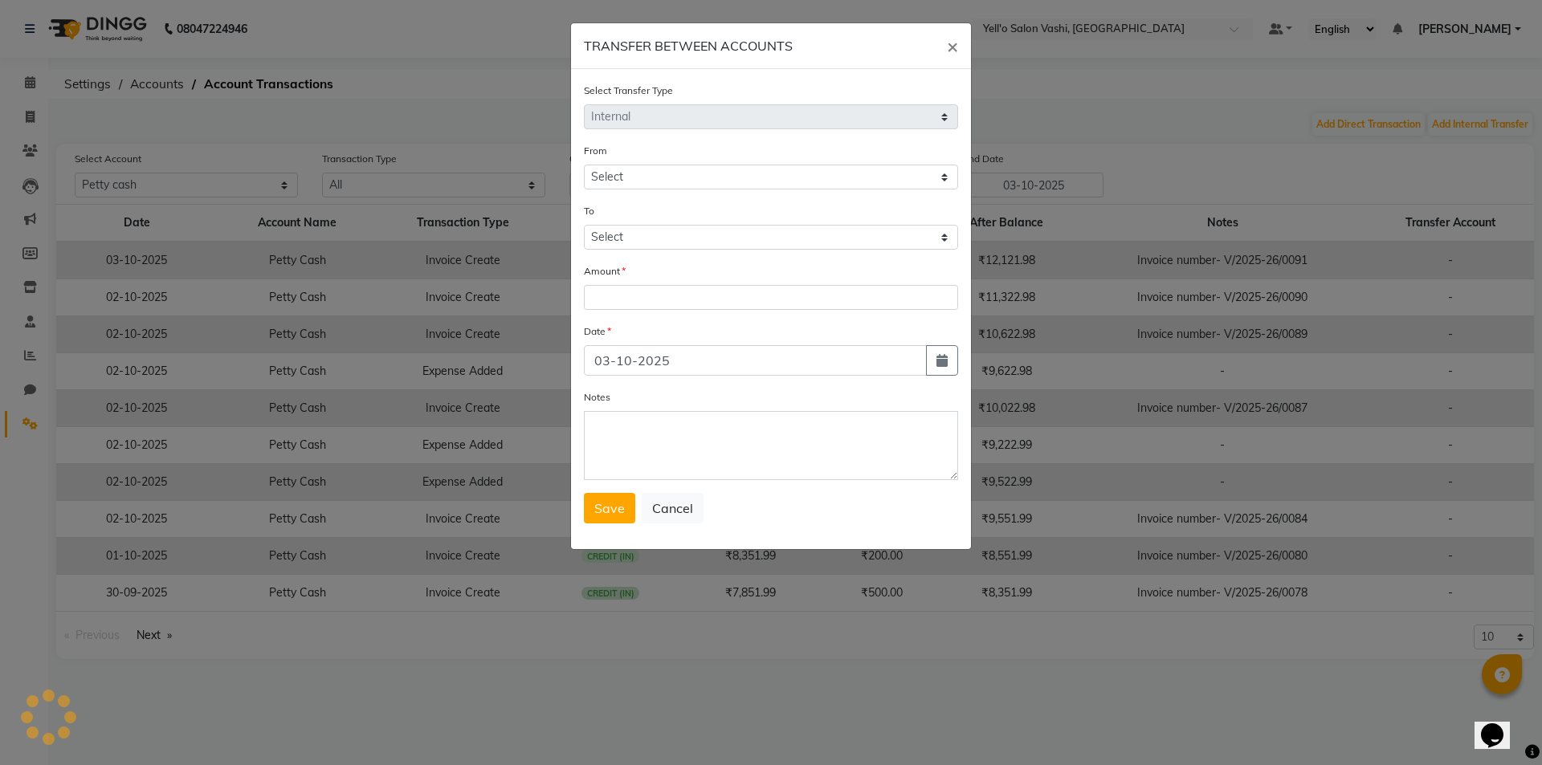
select select "8264"
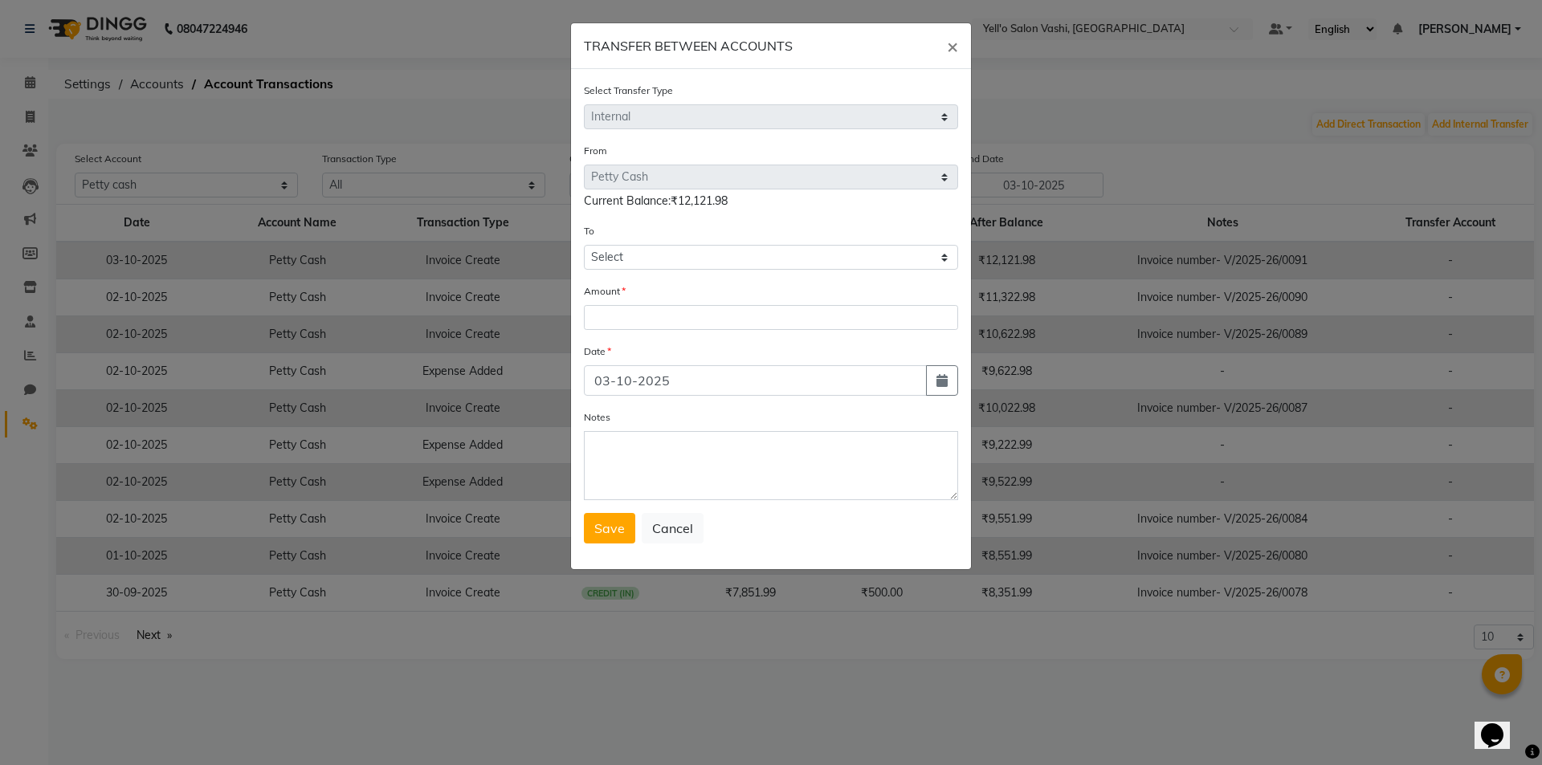
click at [1384, 171] on ngb-modal-window "TRANSFER BETWEEN ACCOUNTS × Select Transfer Type Select Direct Internal From Se…" at bounding box center [771, 382] width 1542 height 765
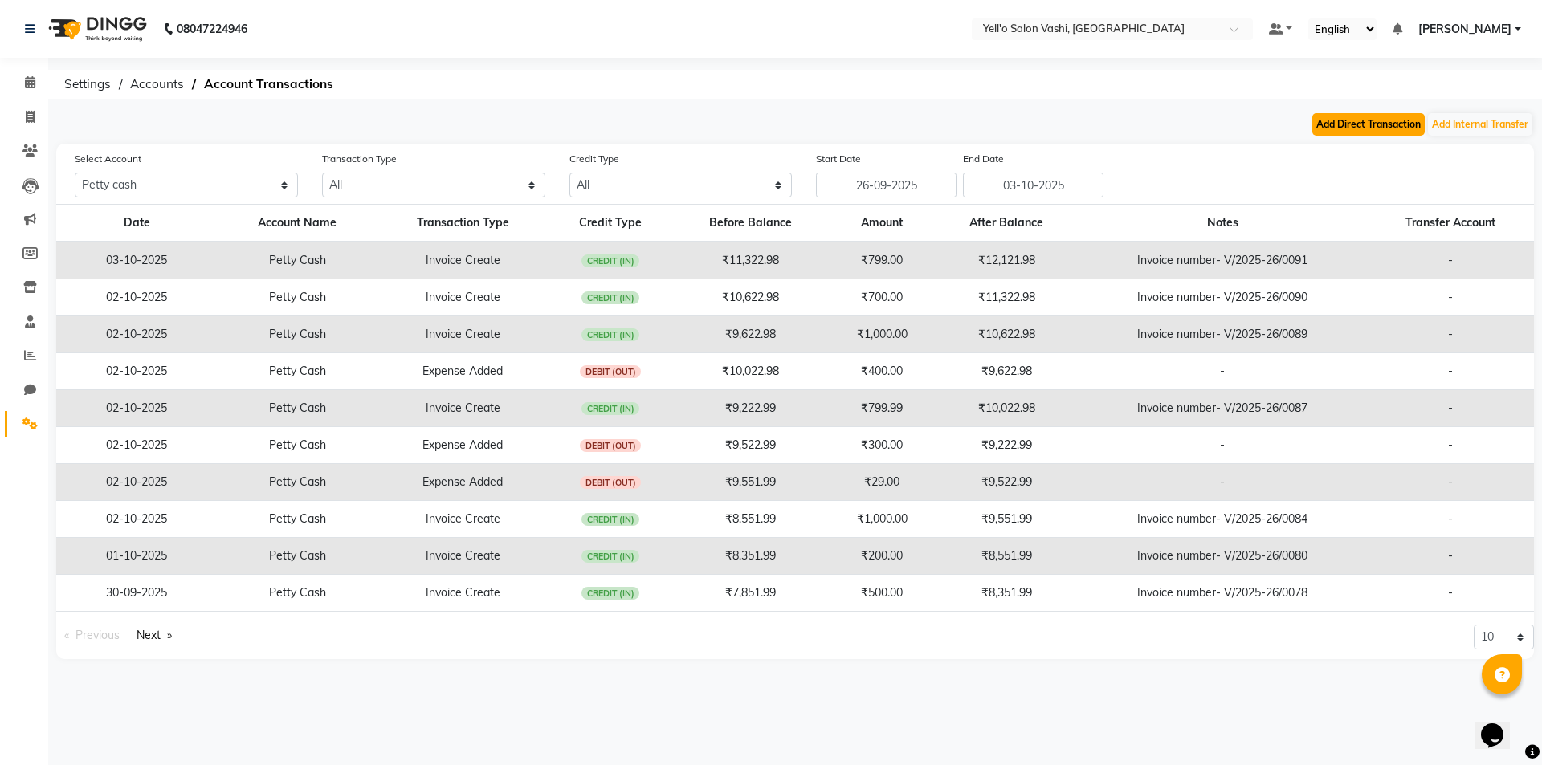
click at [1364, 120] on button "Add Direct Transaction" at bounding box center [1368, 124] width 112 height 22
select select "direct"
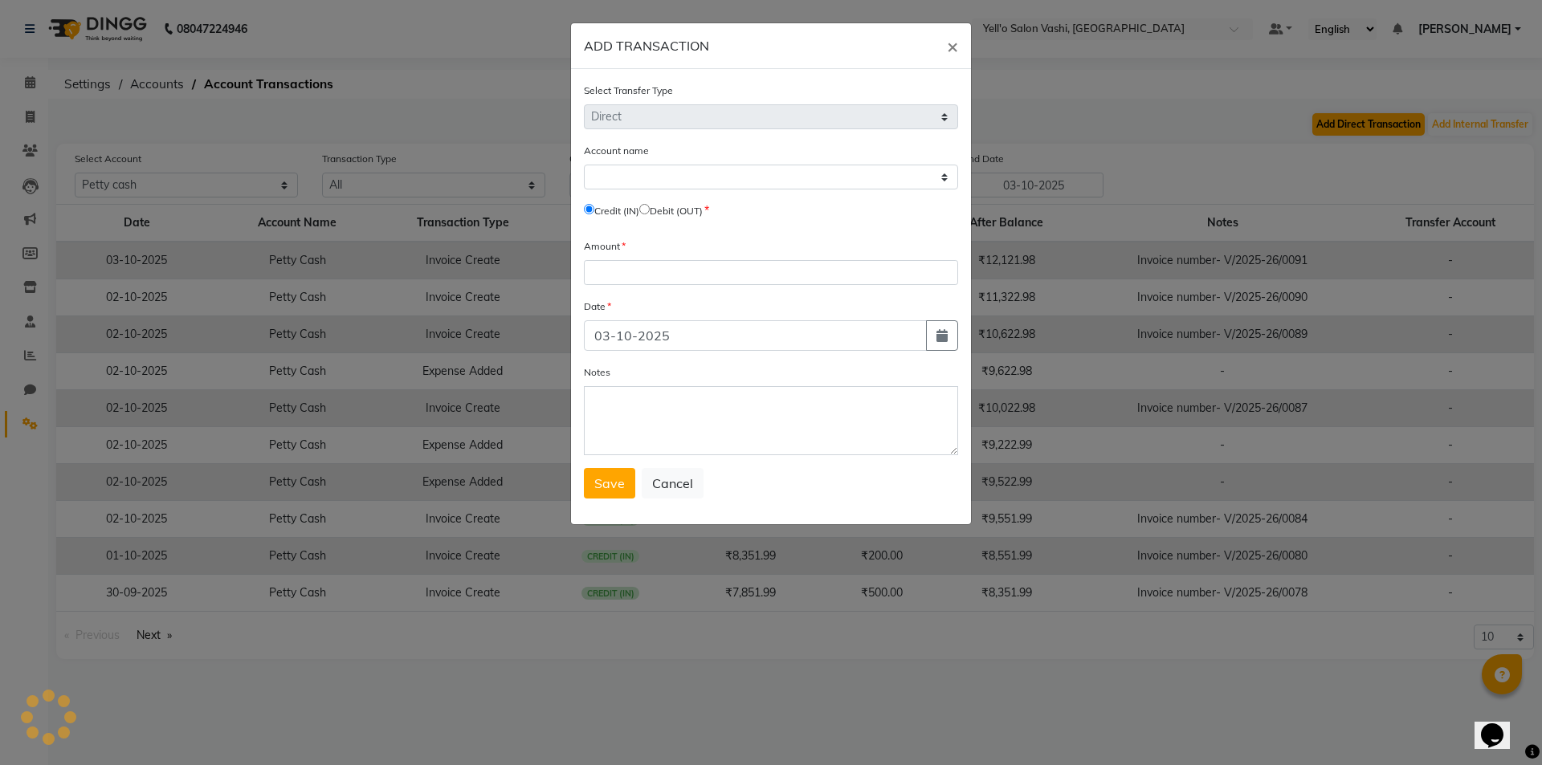
select select "8264"
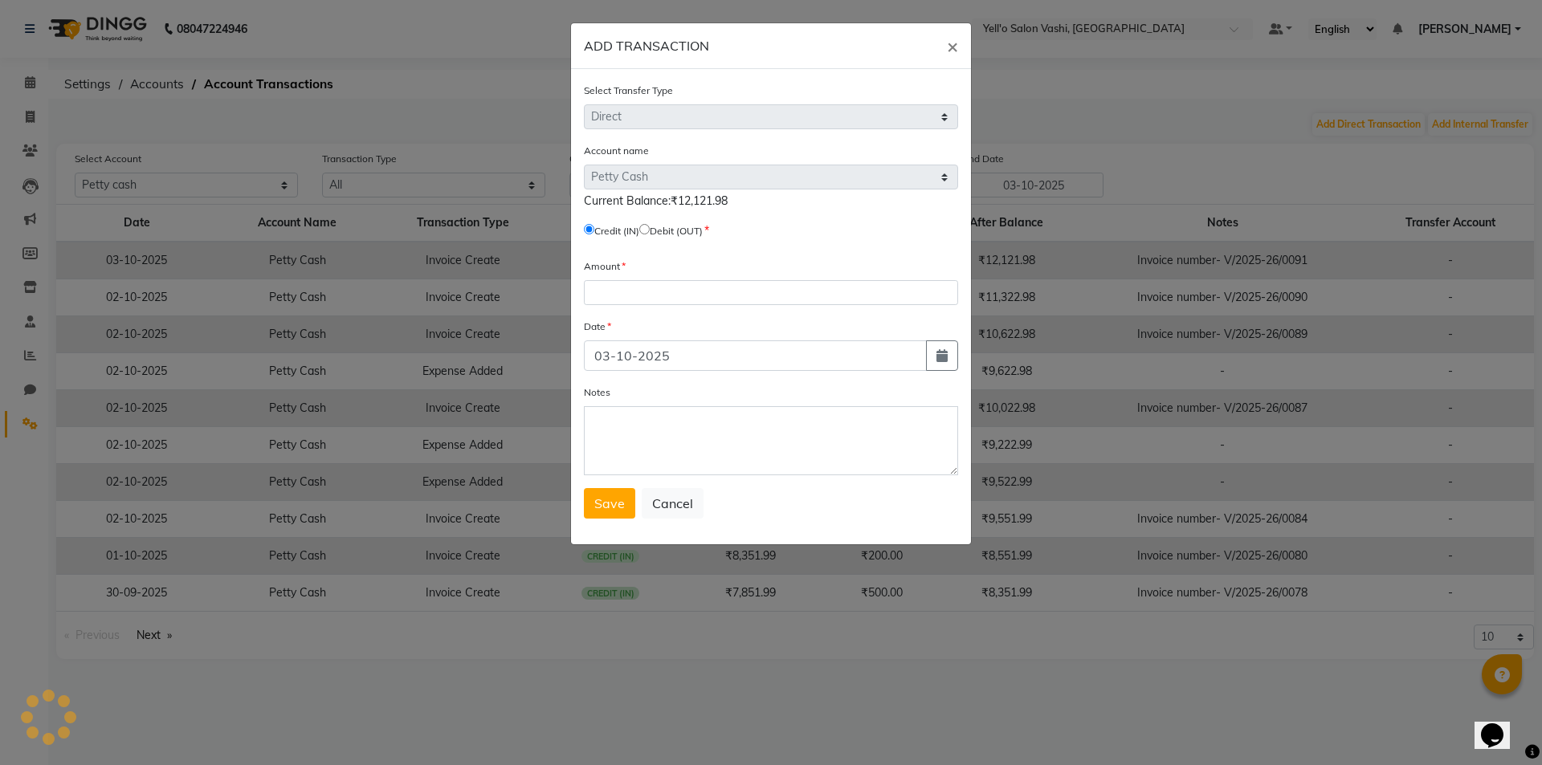
click at [664, 227] on label "Debit (OUT)" at bounding box center [676, 231] width 53 height 14
click at [650, 227] on input "radio" at bounding box center [644, 229] width 10 height 10
radio input "true"
click at [601, 283] on input "number" at bounding box center [771, 292] width 374 height 25
type input "7"
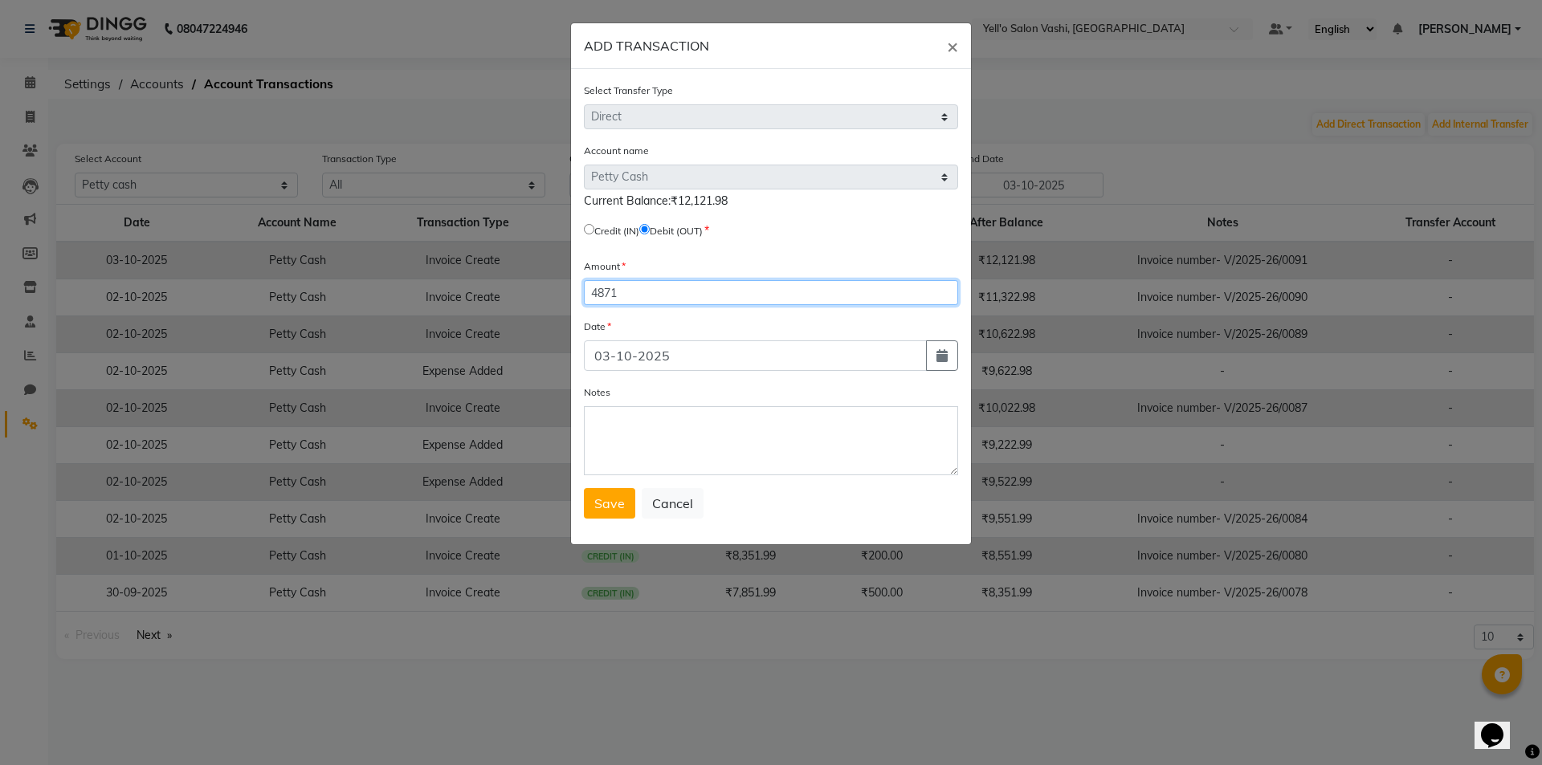
type input "4871"
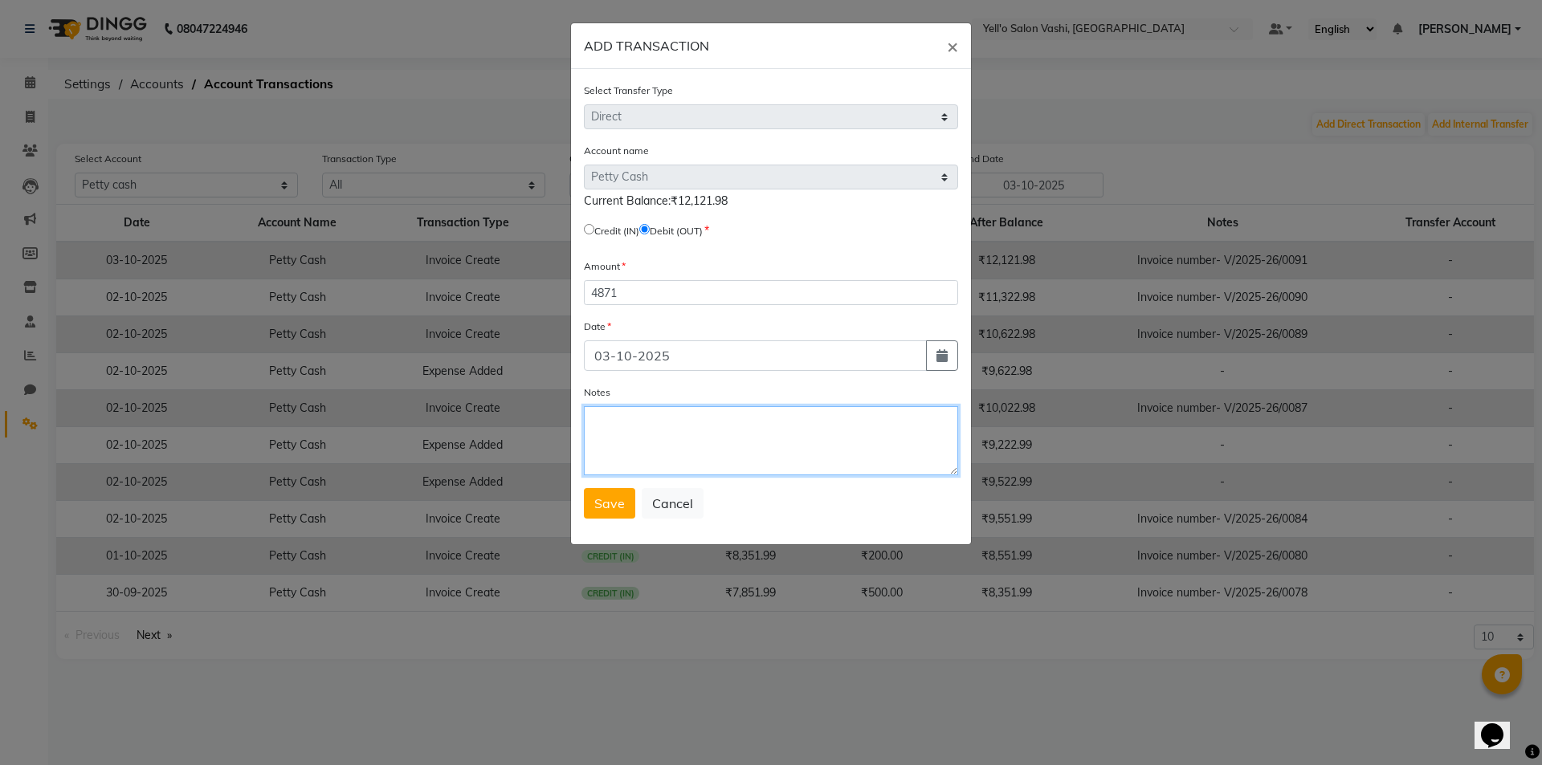
click at [638, 442] on textarea "Notes" at bounding box center [771, 440] width 374 height 69
type textarea "[PERSON_NAME] MAAM TOOK"
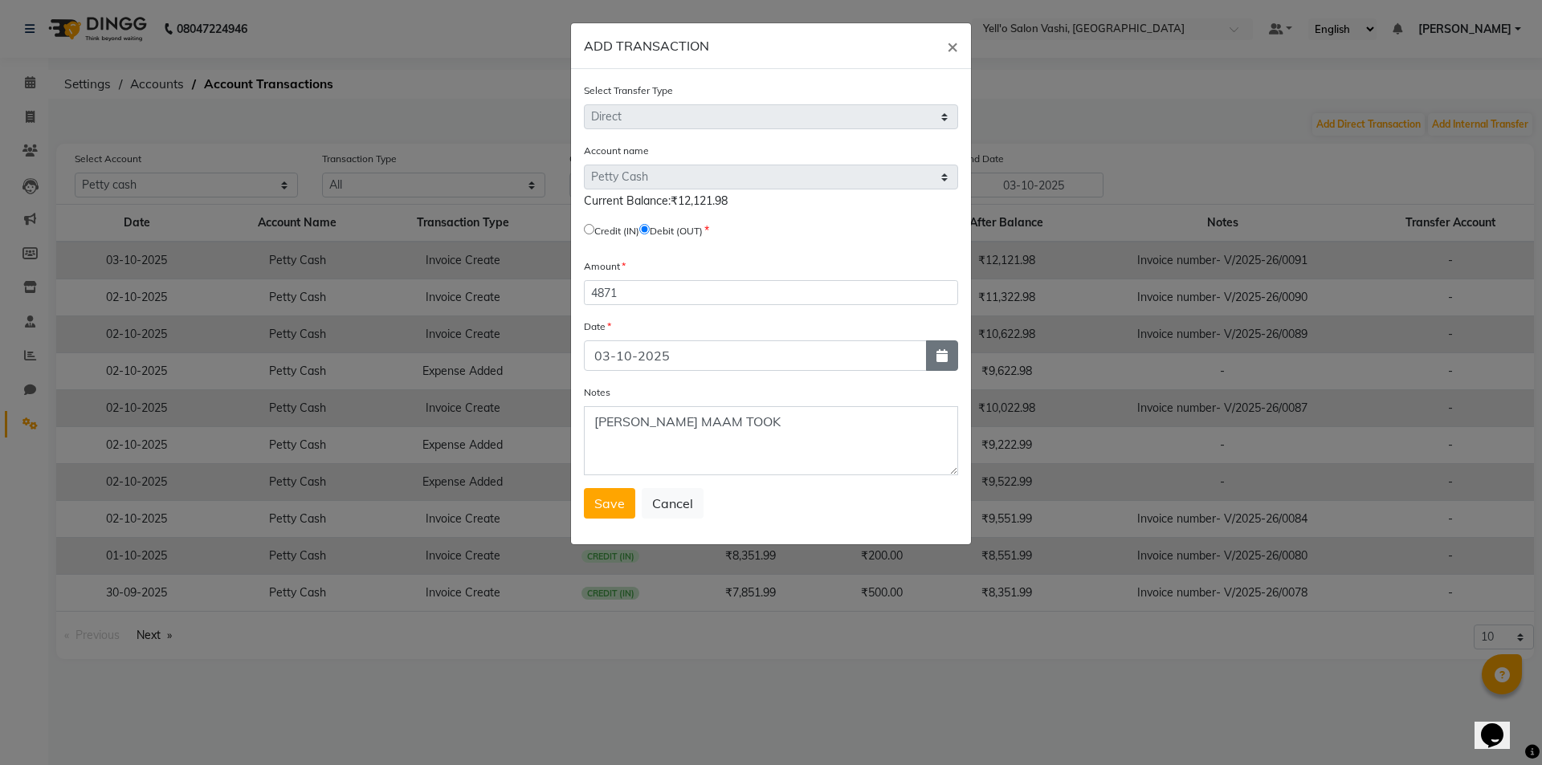
click at [932, 361] on button "button" at bounding box center [942, 355] width 32 height 31
select select "10"
select select "2025"
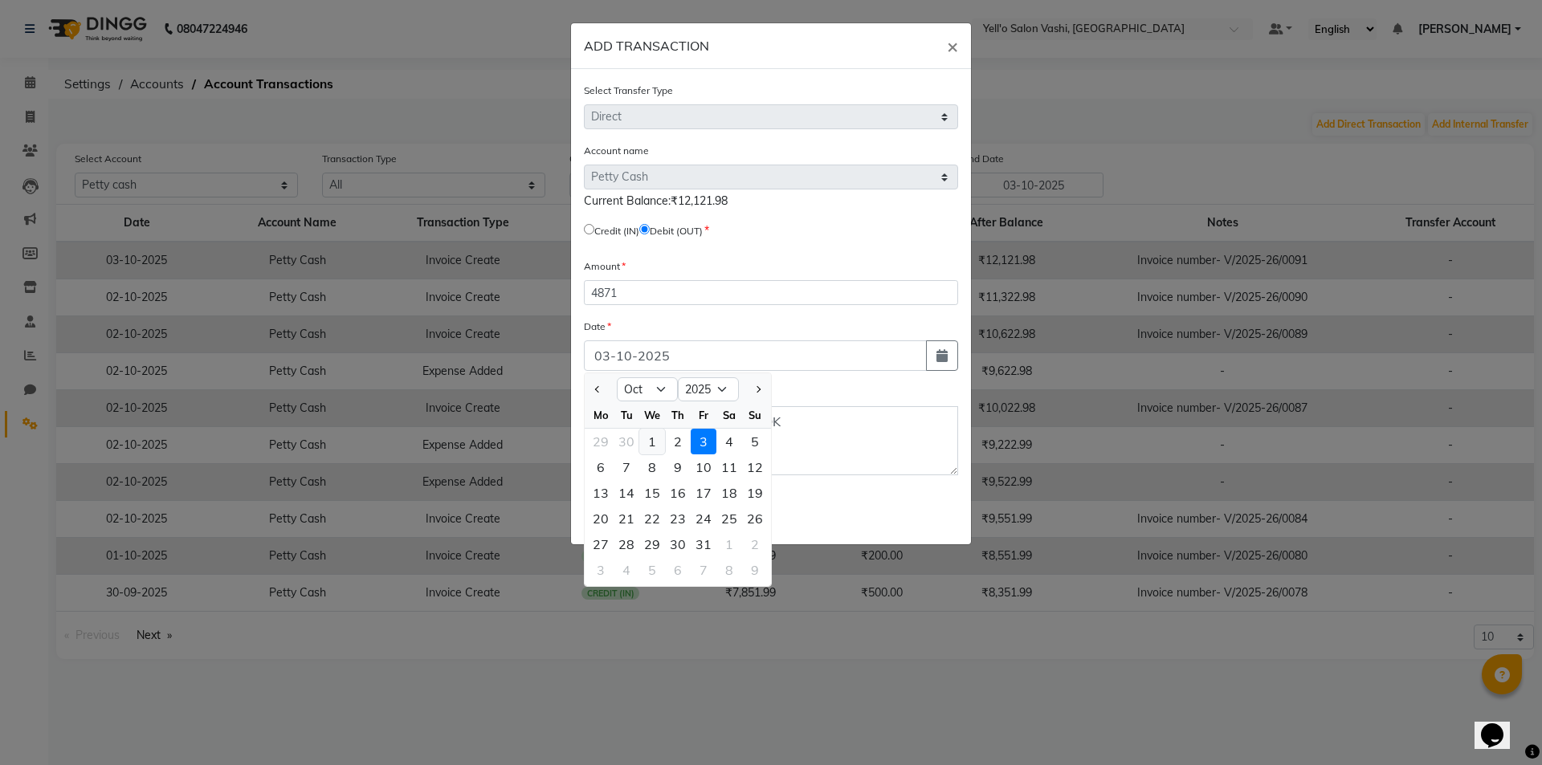
click at [654, 441] on div "1" at bounding box center [652, 442] width 26 height 26
type input "01-10-2025"
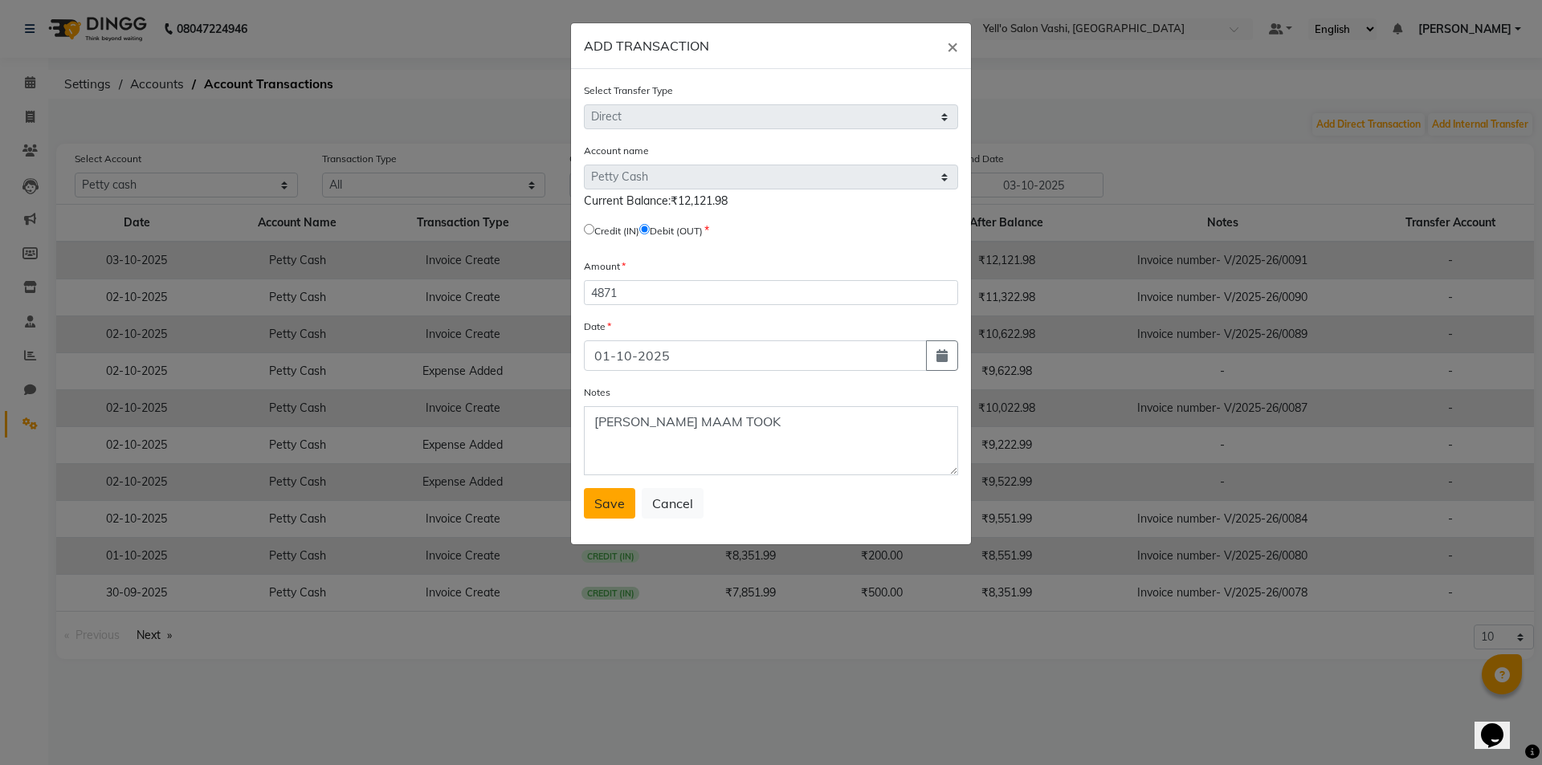
click at [601, 510] on span "Save" at bounding box center [609, 503] width 31 height 16
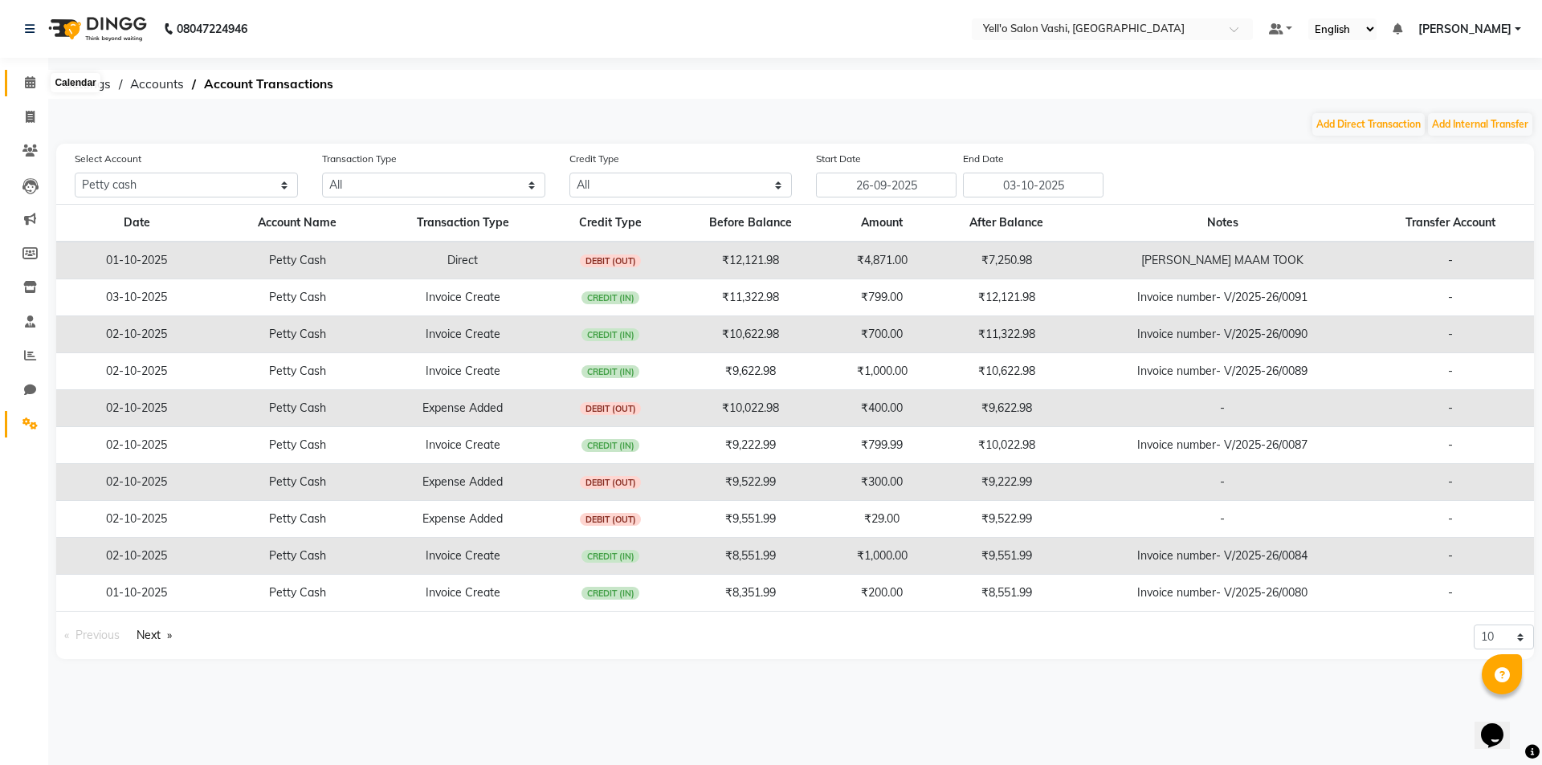
click at [22, 83] on span at bounding box center [30, 83] width 28 height 18
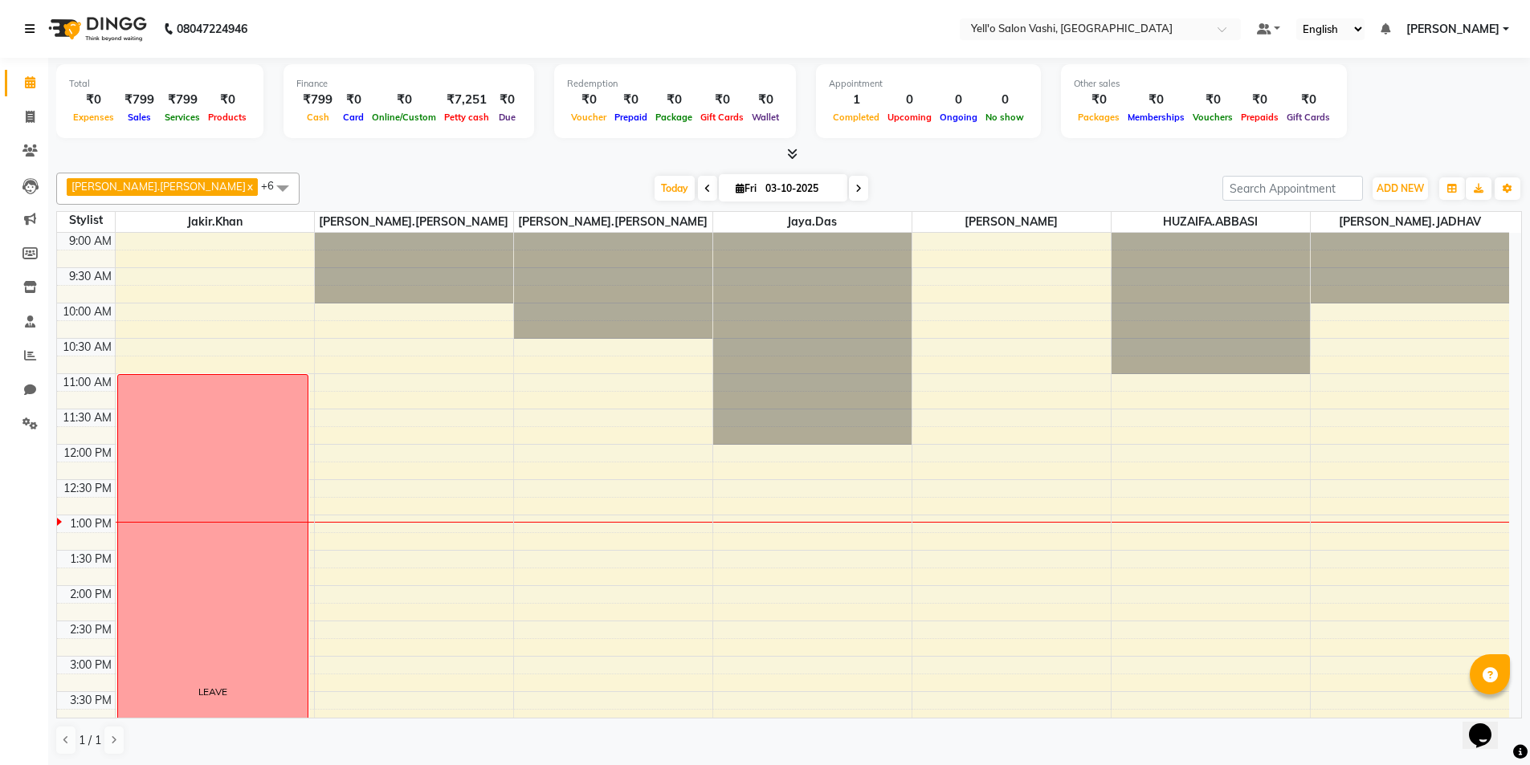
click at [32, 31] on icon at bounding box center [30, 28] width 10 height 11
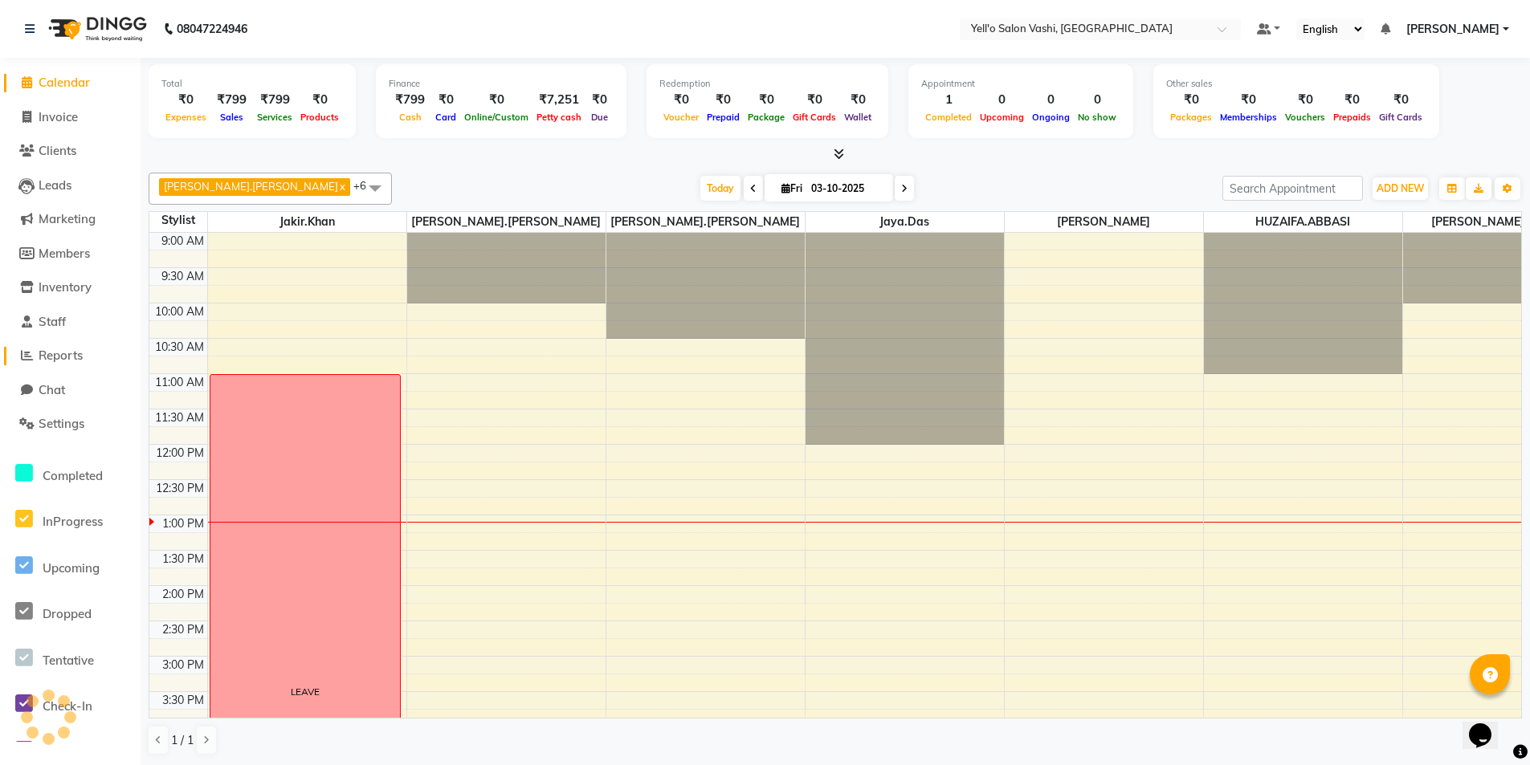
click at [72, 355] on span "Reports" at bounding box center [61, 355] width 44 height 15
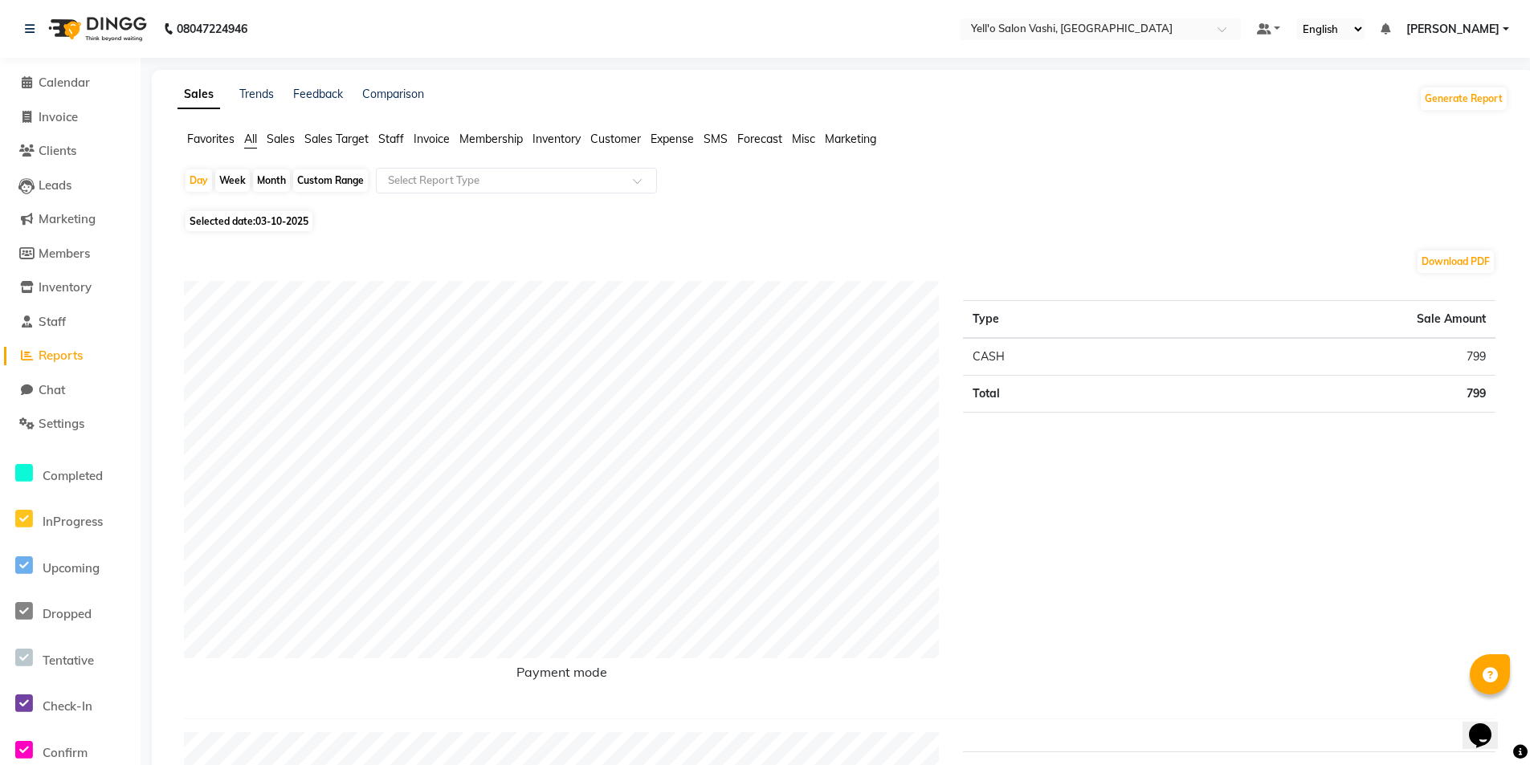
click at [570, 139] on span "Inventory" at bounding box center [556, 139] width 48 height 14
drag, startPoint x: 44, startPoint y: 81, endPoint x: 52, endPoint y: 79, distance: 8.2
click at [44, 81] on span "Calendar" at bounding box center [64, 82] width 51 height 15
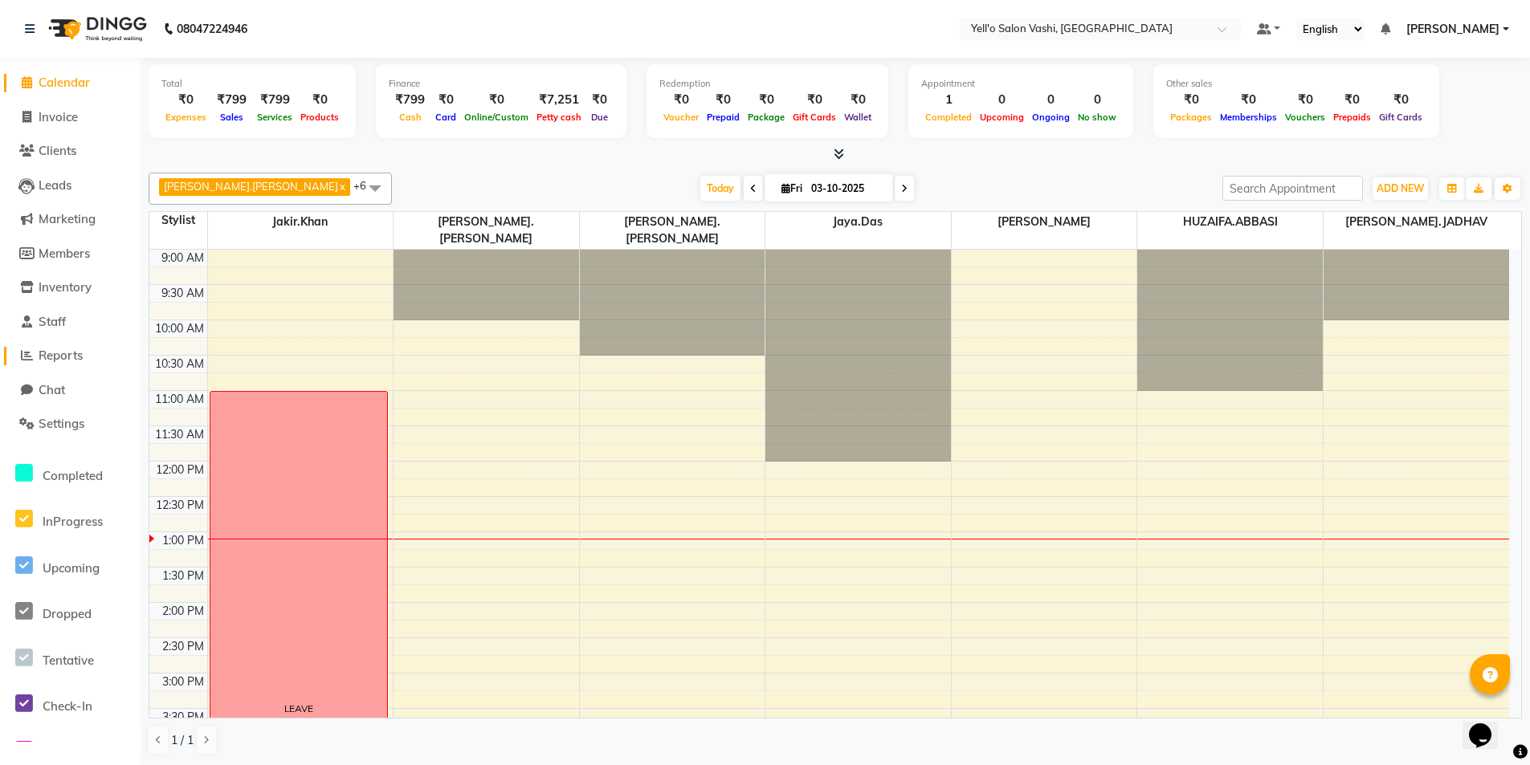
click at [44, 355] on span "Reports" at bounding box center [61, 355] width 44 height 15
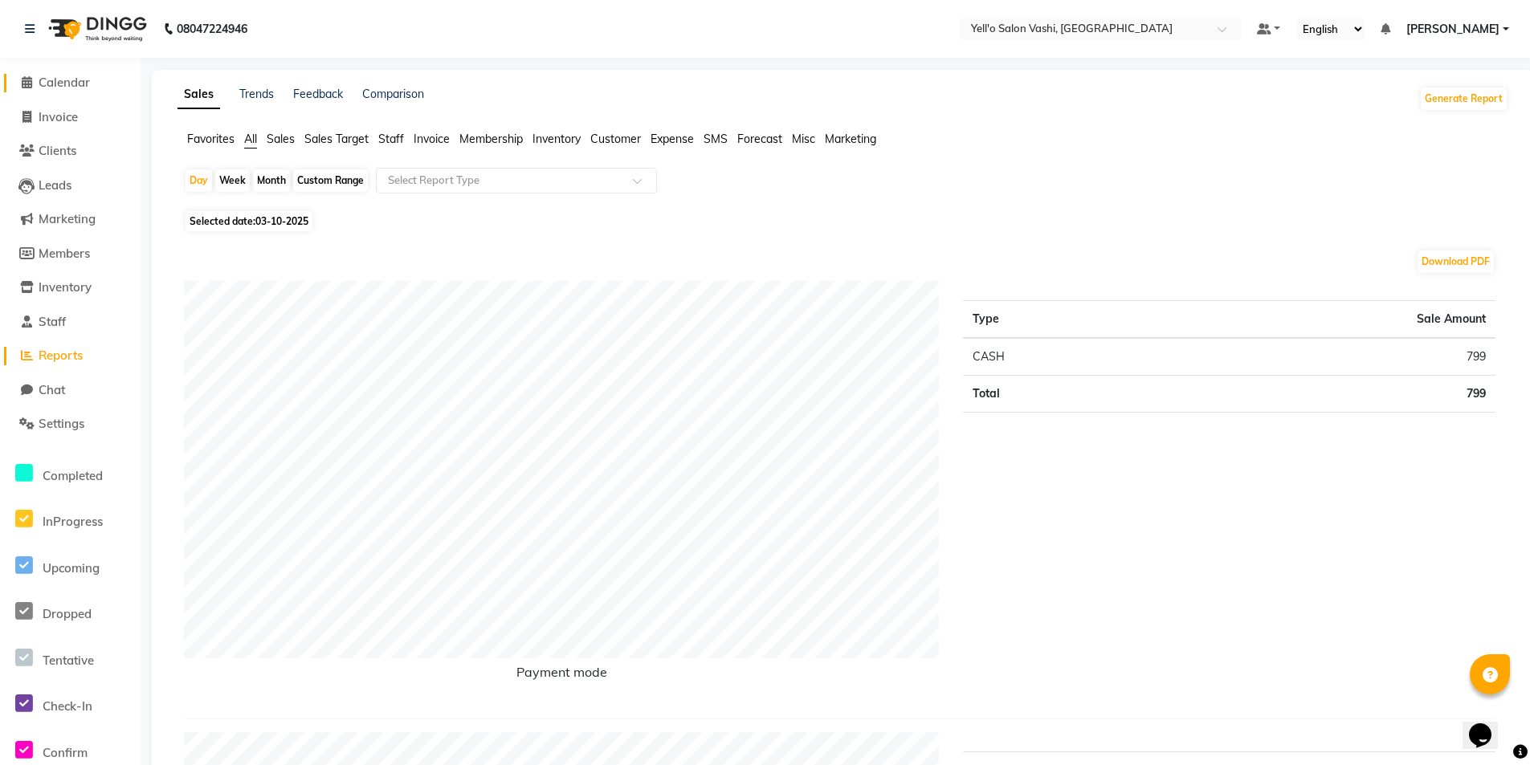
click at [47, 83] on span "Calendar" at bounding box center [64, 82] width 51 height 15
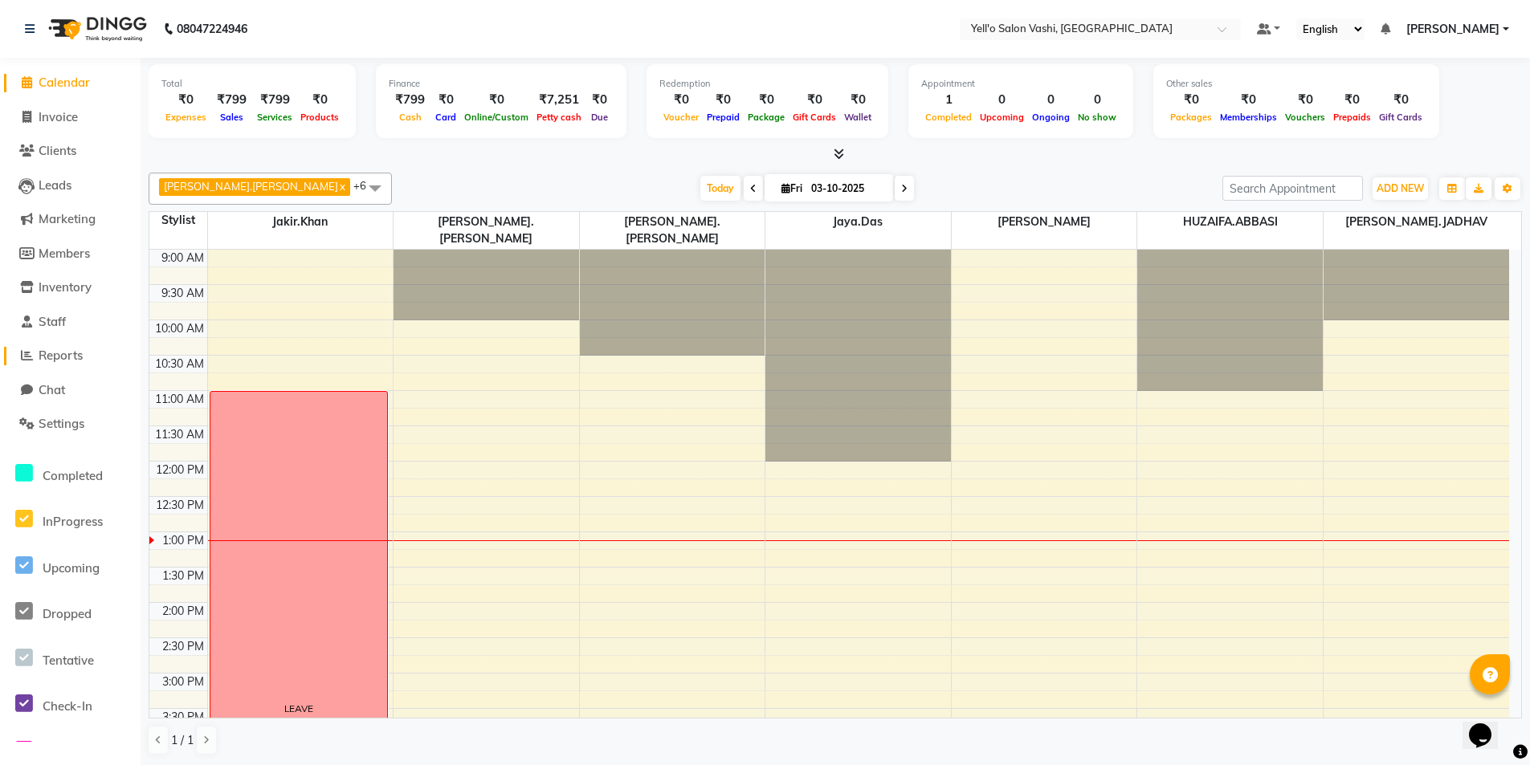
click at [60, 354] on span "Reports" at bounding box center [61, 355] width 44 height 15
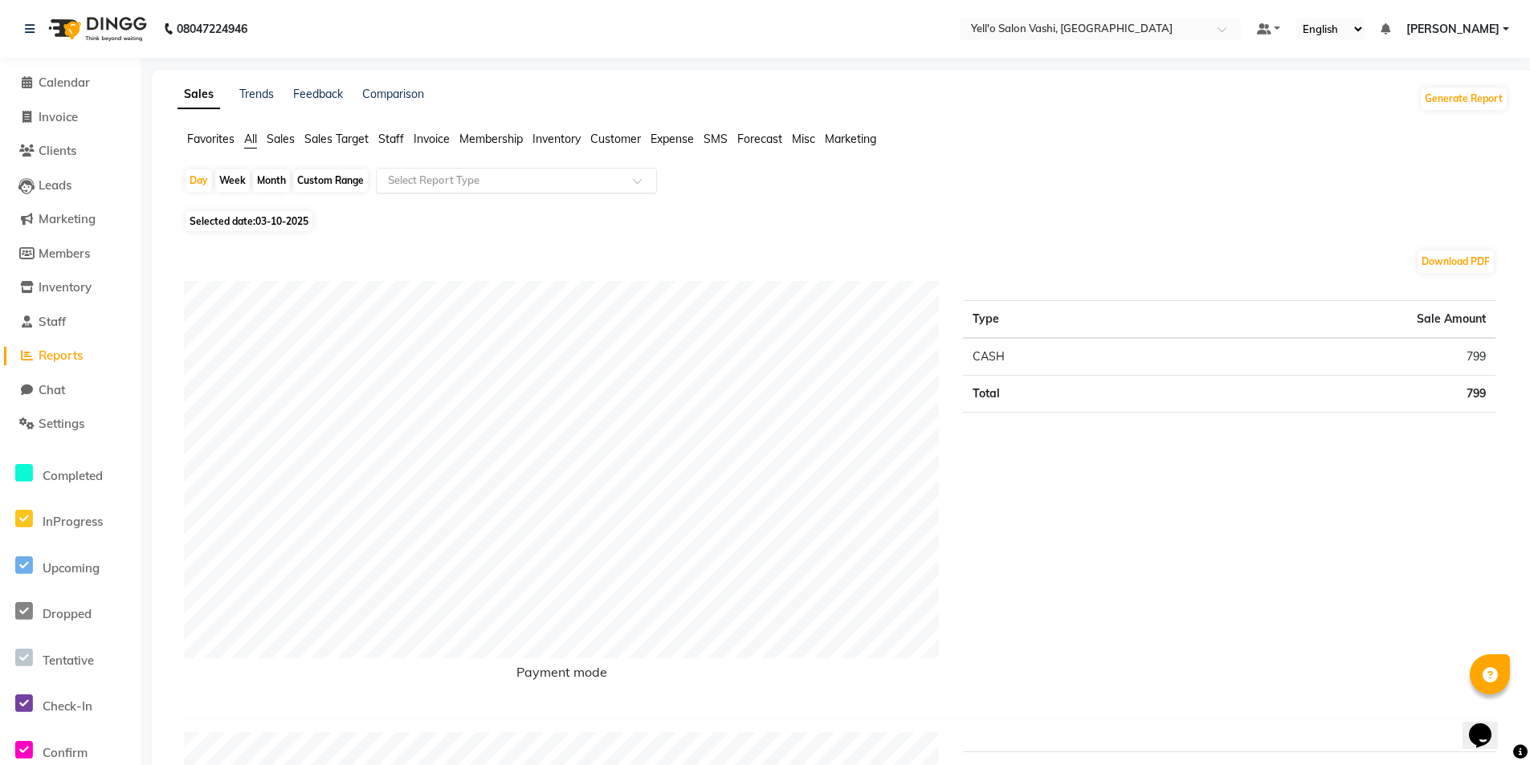
click at [456, 178] on input "text" at bounding box center [500, 181] width 231 height 16
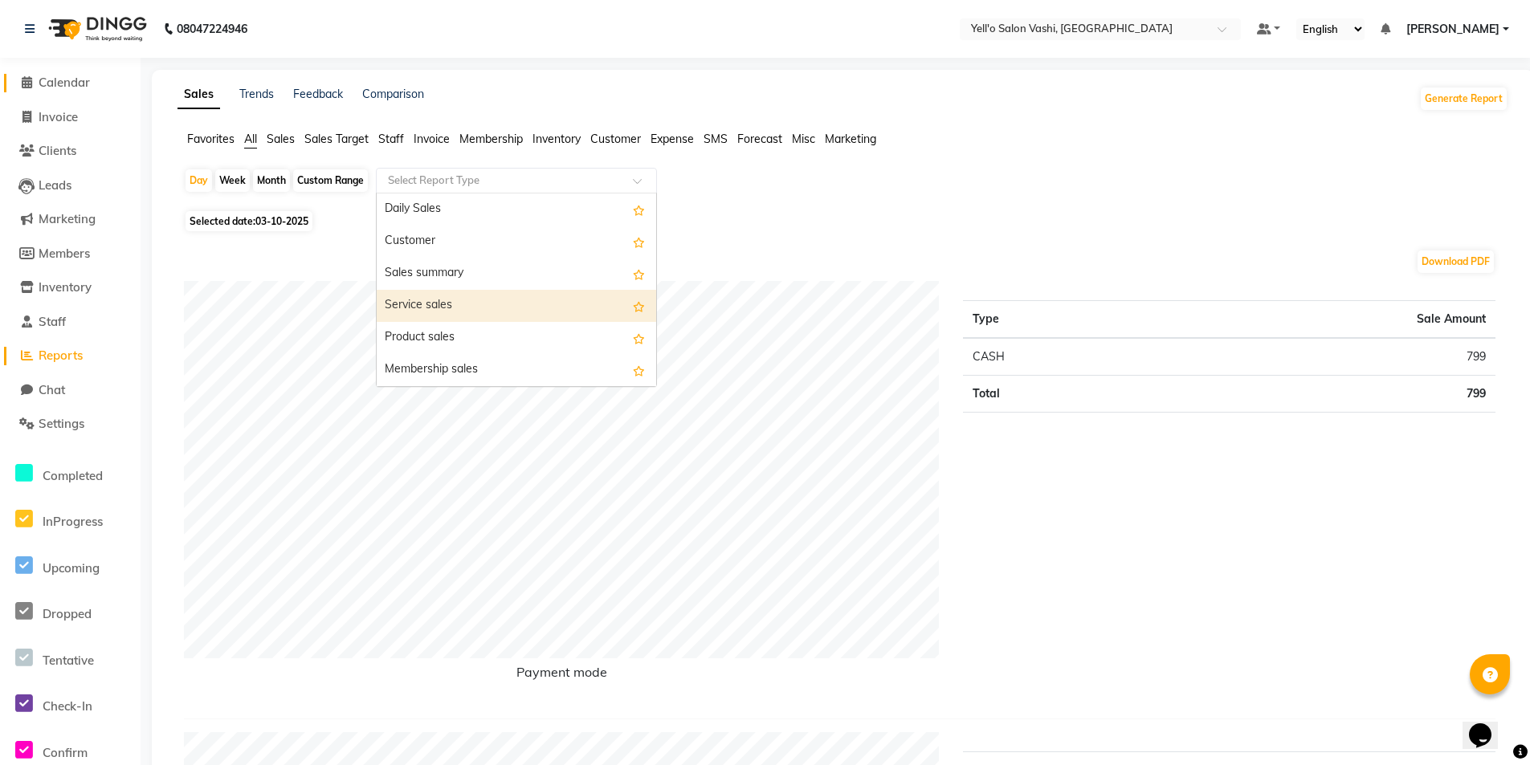
click at [63, 84] on span "Calendar" at bounding box center [64, 82] width 51 height 15
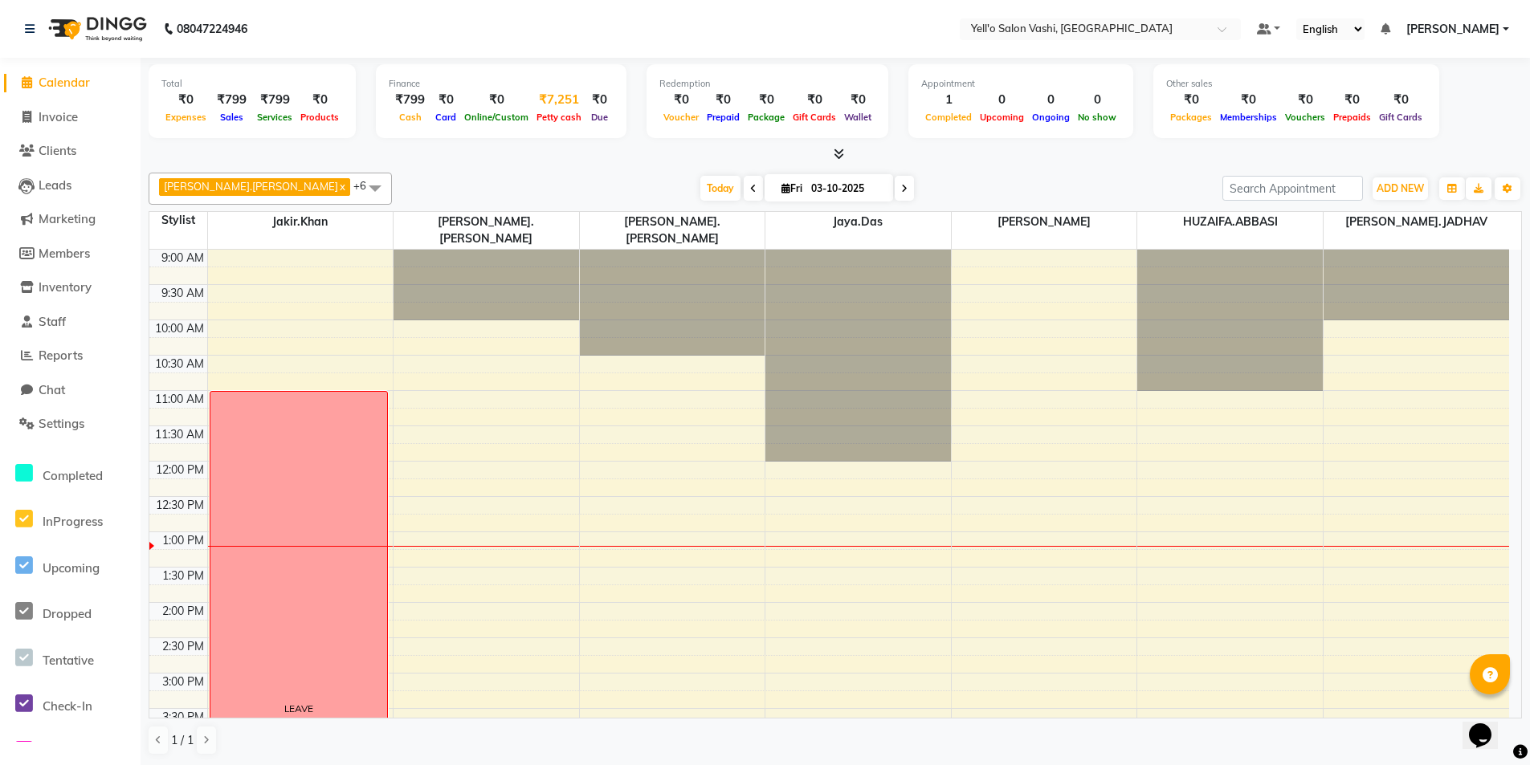
click at [558, 104] on div "₹7,251" at bounding box center [558, 100] width 53 height 18
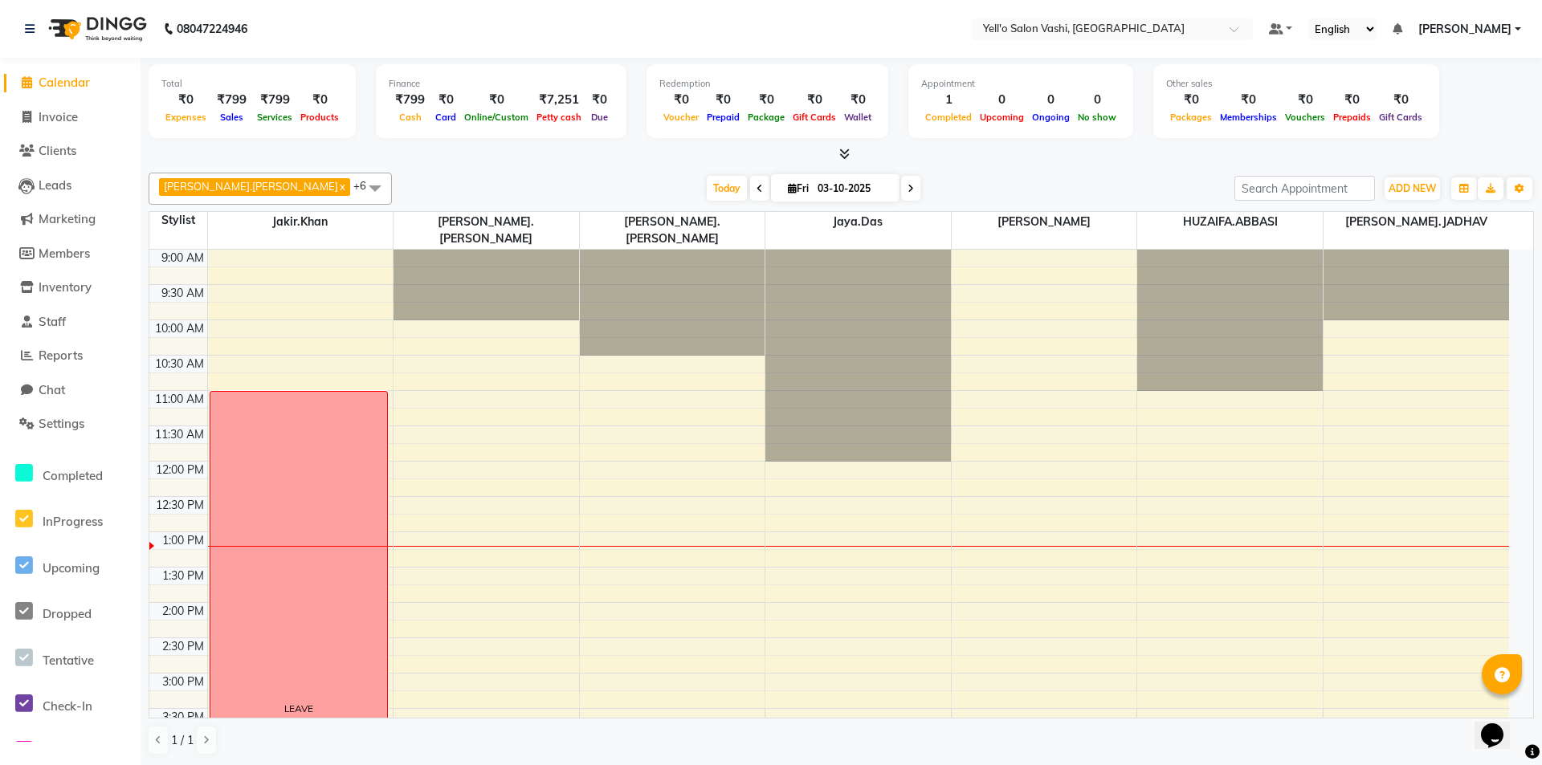
select select "8264"
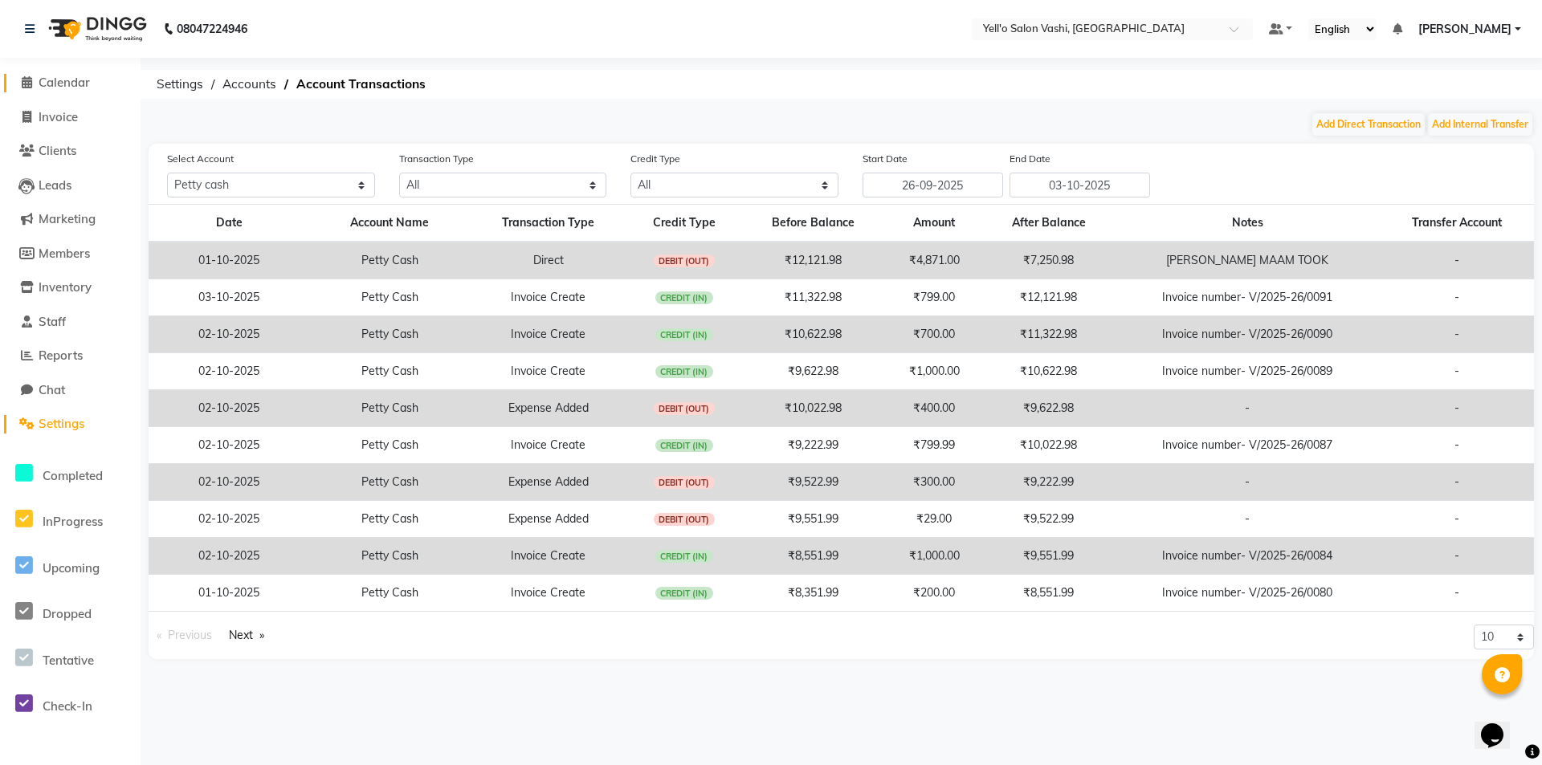
click at [73, 84] on span "Calendar" at bounding box center [64, 82] width 51 height 15
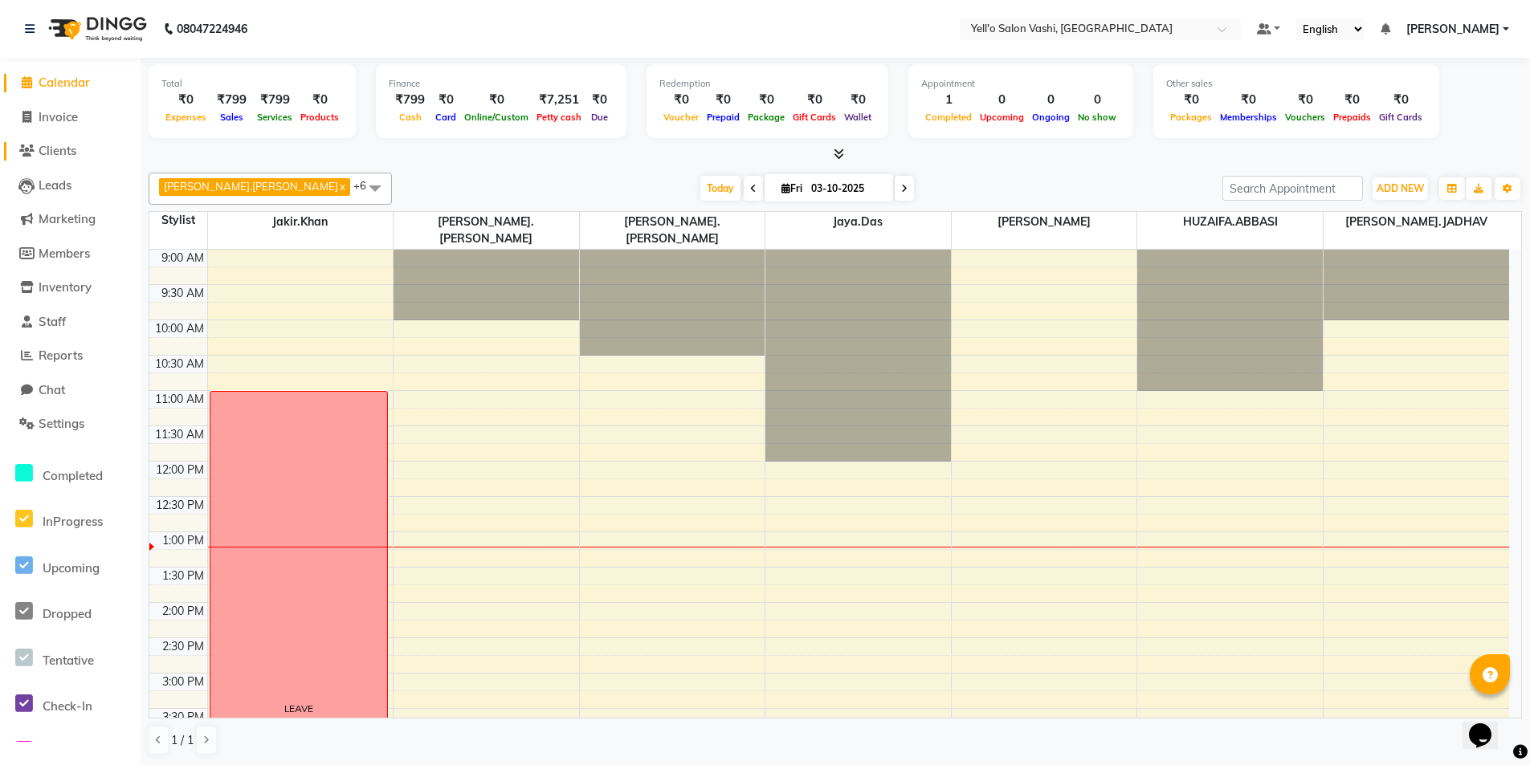
click at [63, 151] on span "Clients" at bounding box center [58, 150] width 38 height 15
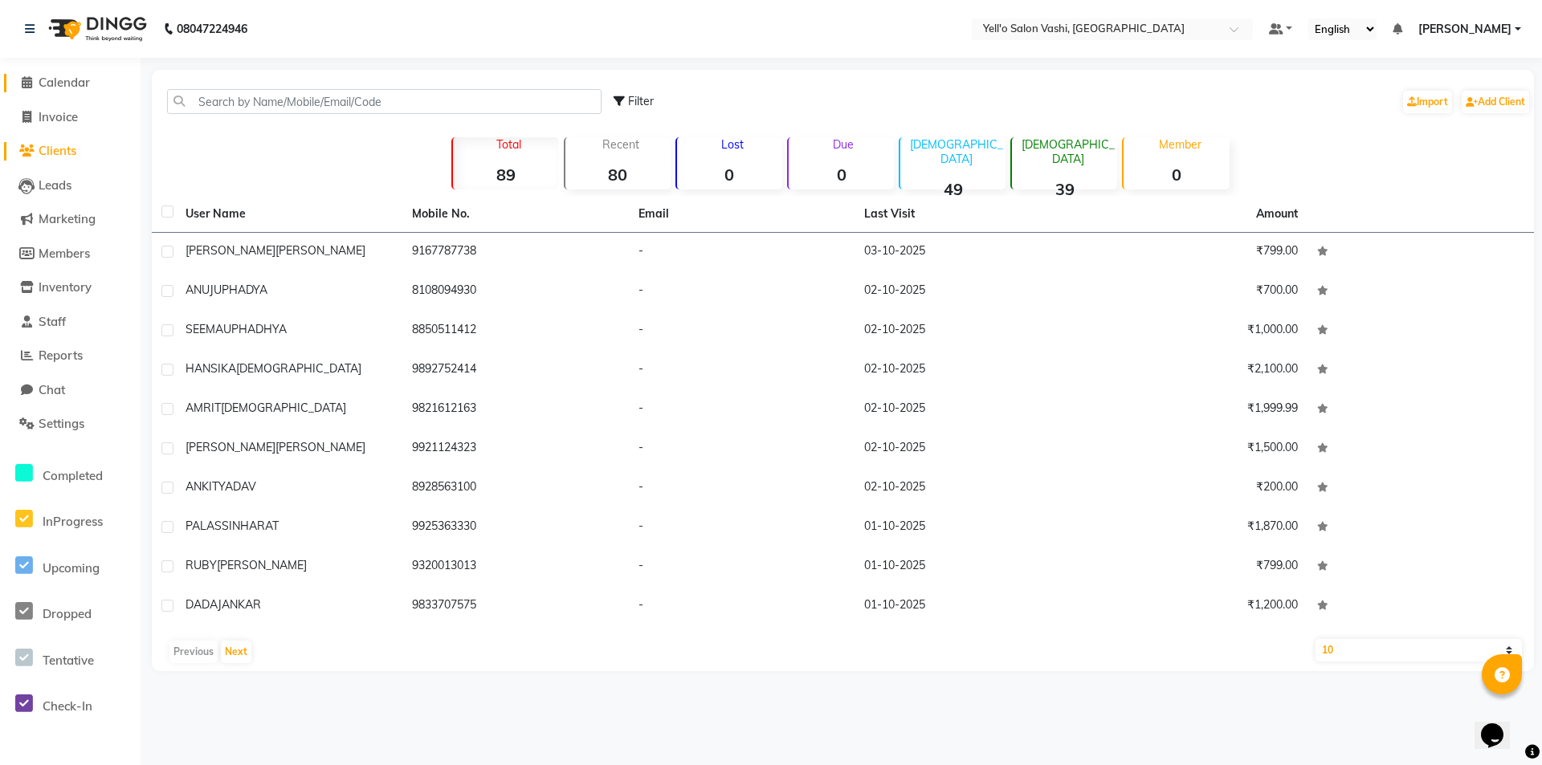
click at [58, 80] on span "Calendar" at bounding box center [64, 82] width 51 height 15
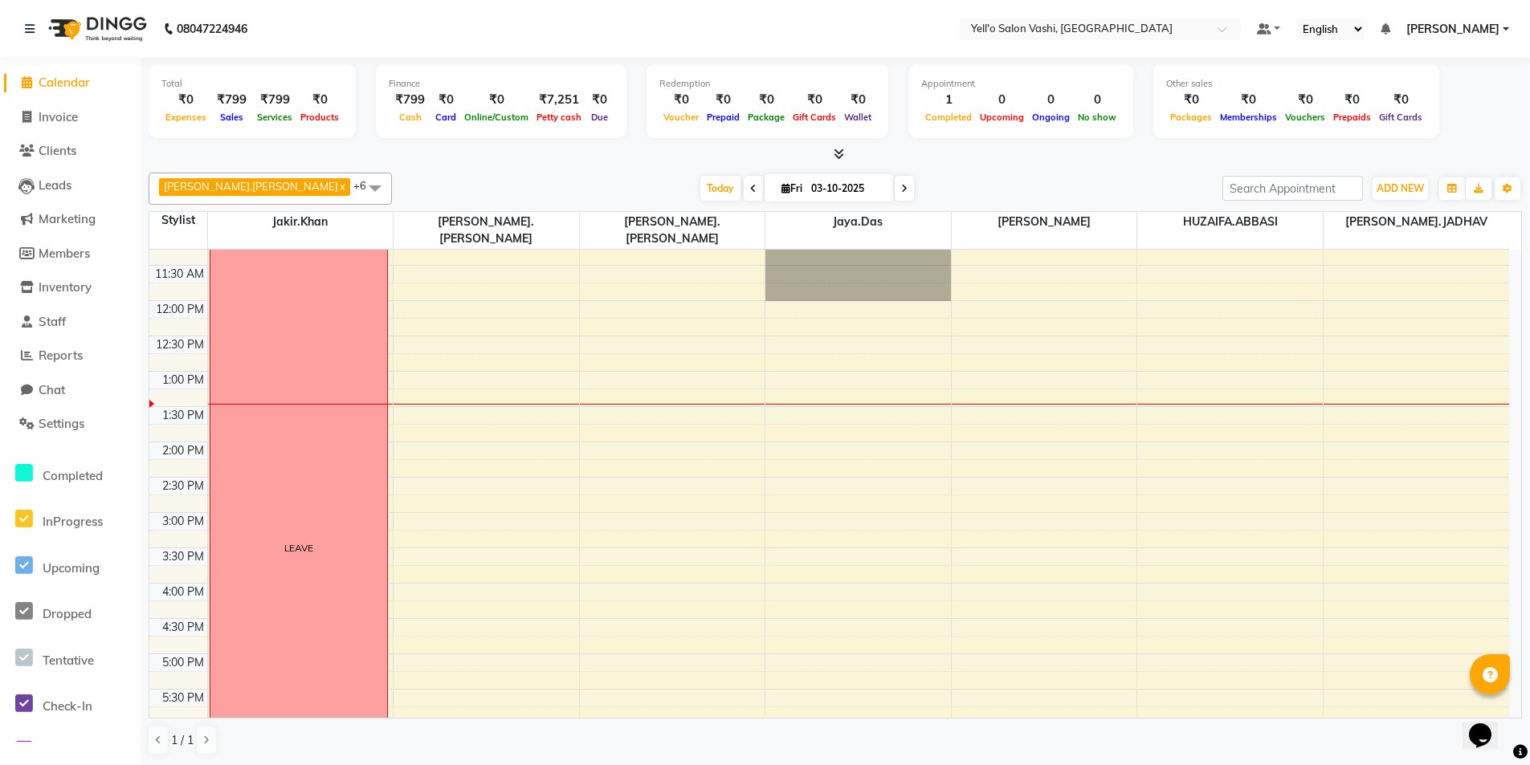
scroll to position [241, 0]
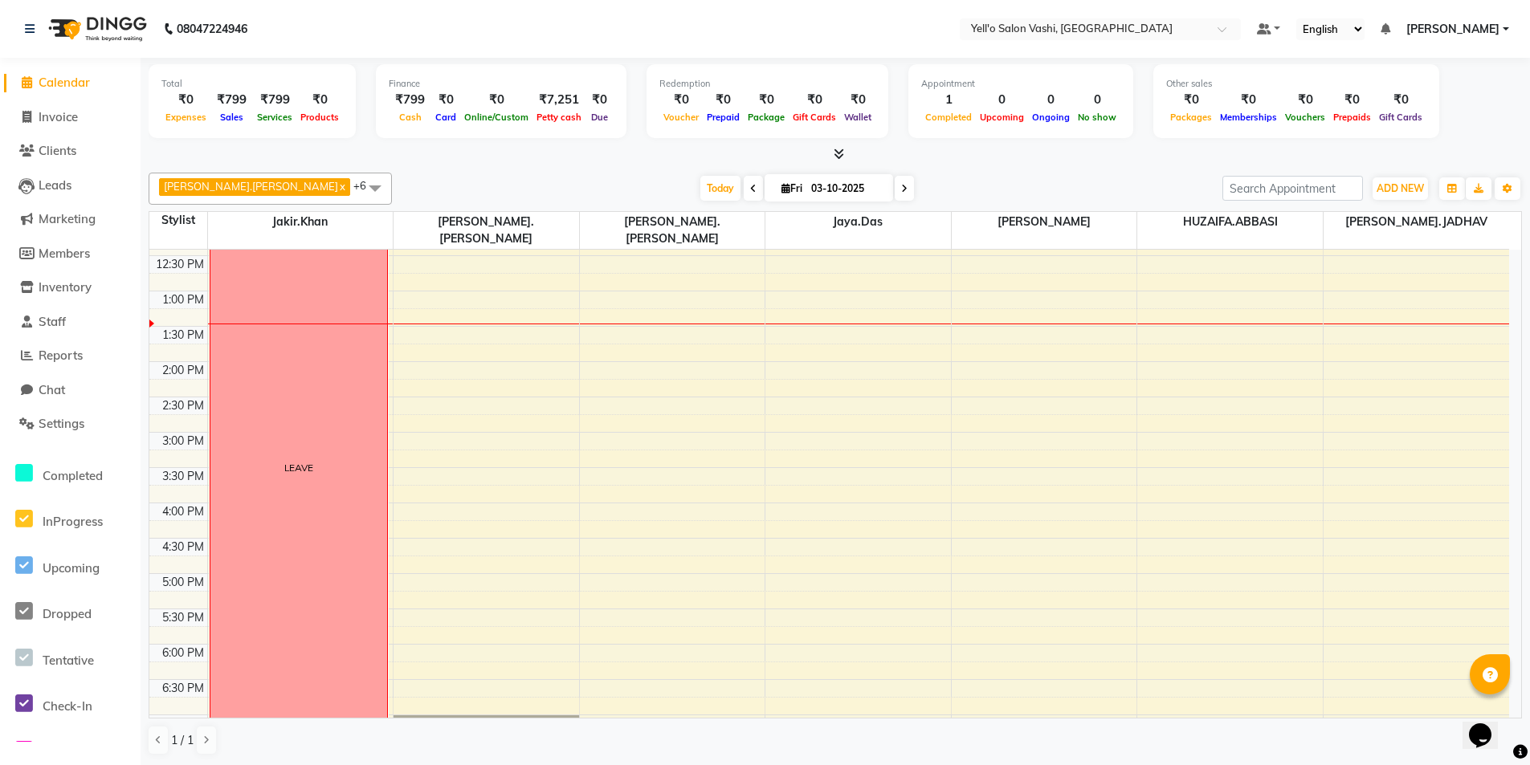
click at [654, 565] on div "9:00 AM 9:30 AM 10:00 AM 10:30 AM 11:00 AM 11:30 AM 12:00 PM 12:30 PM 1:00 PM 1…" at bounding box center [829, 468] width 1360 height 918
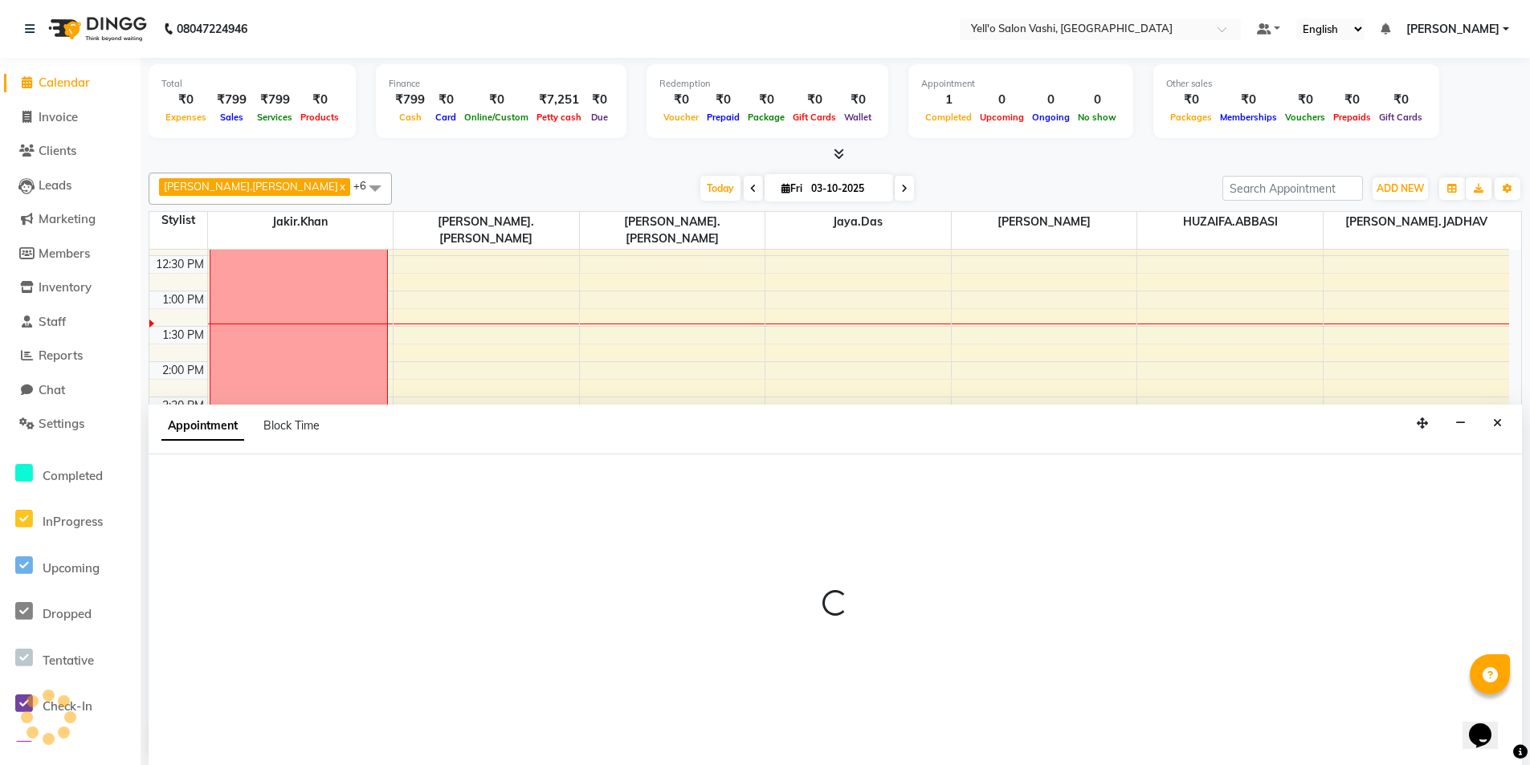
scroll to position [1, 0]
select select "91612"
select select "1020"
select select "tentative"
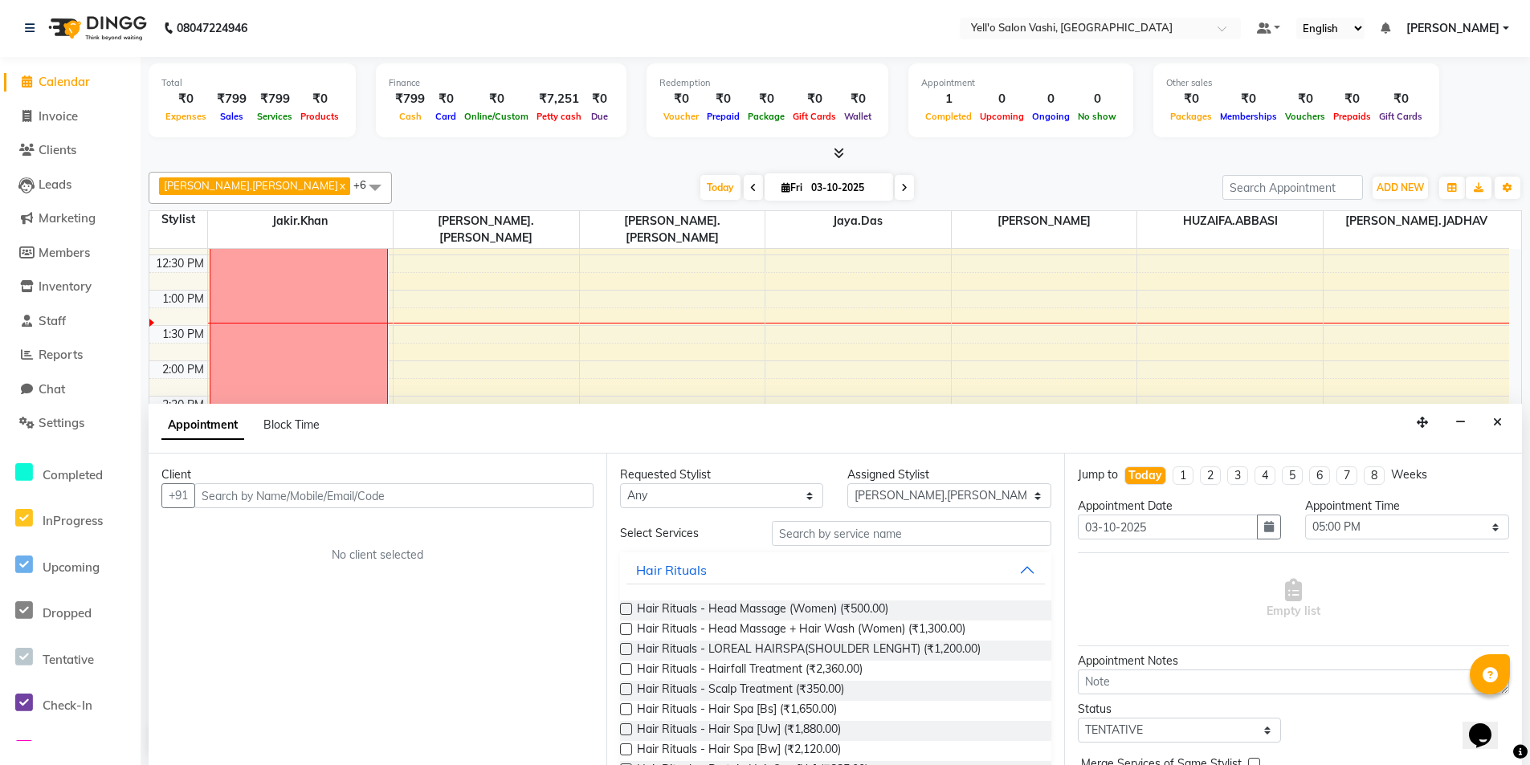
click at [440, 481] on div "Client" at bounding box center [377, 475] width 432 height 17
click at [439, 487] on input "text" at bounding box center [393, 495] width 399 height 25
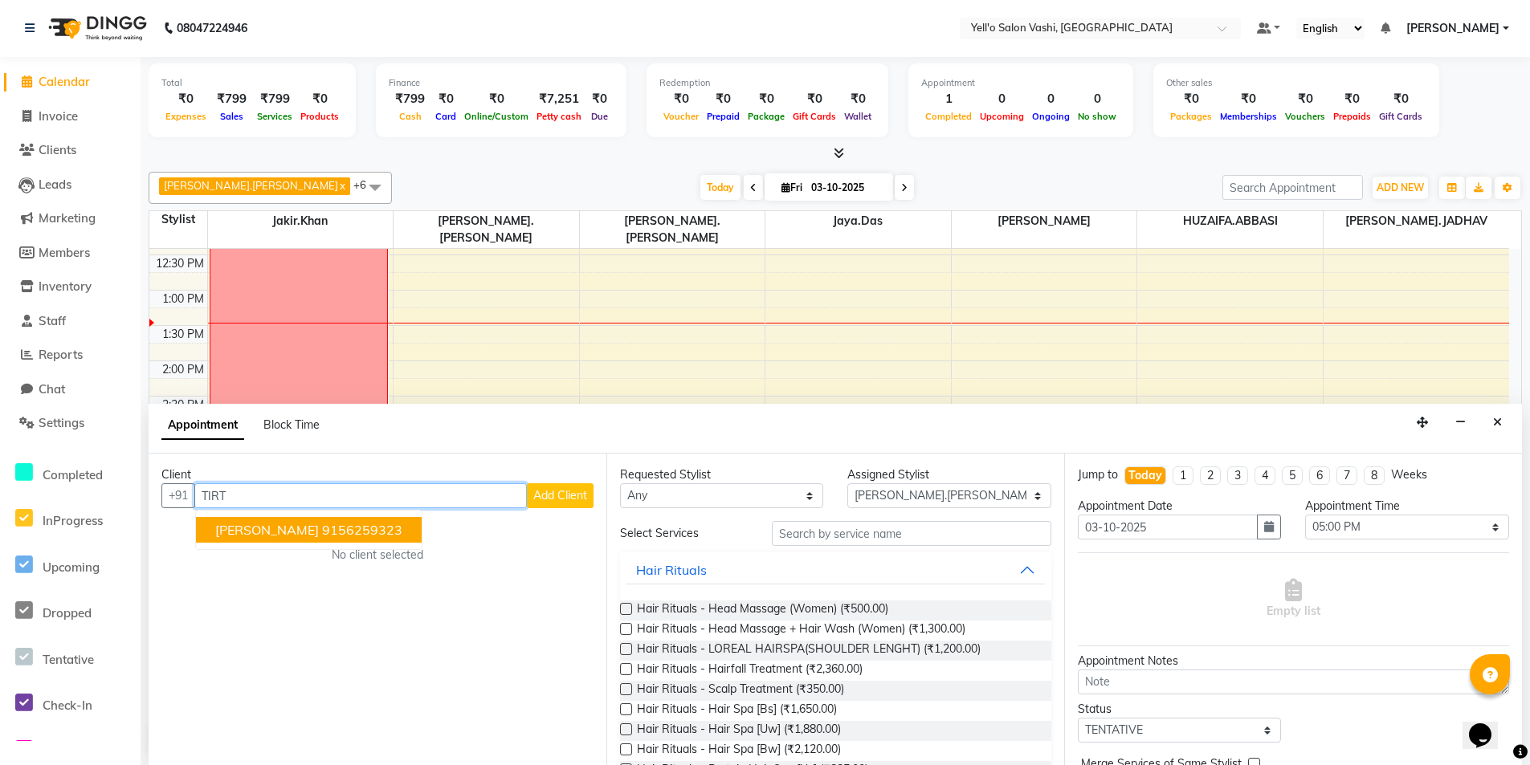
click at [402, 525] on ngb-highlight "9156259323" at bounding box center [362, 530] width 80 height 16
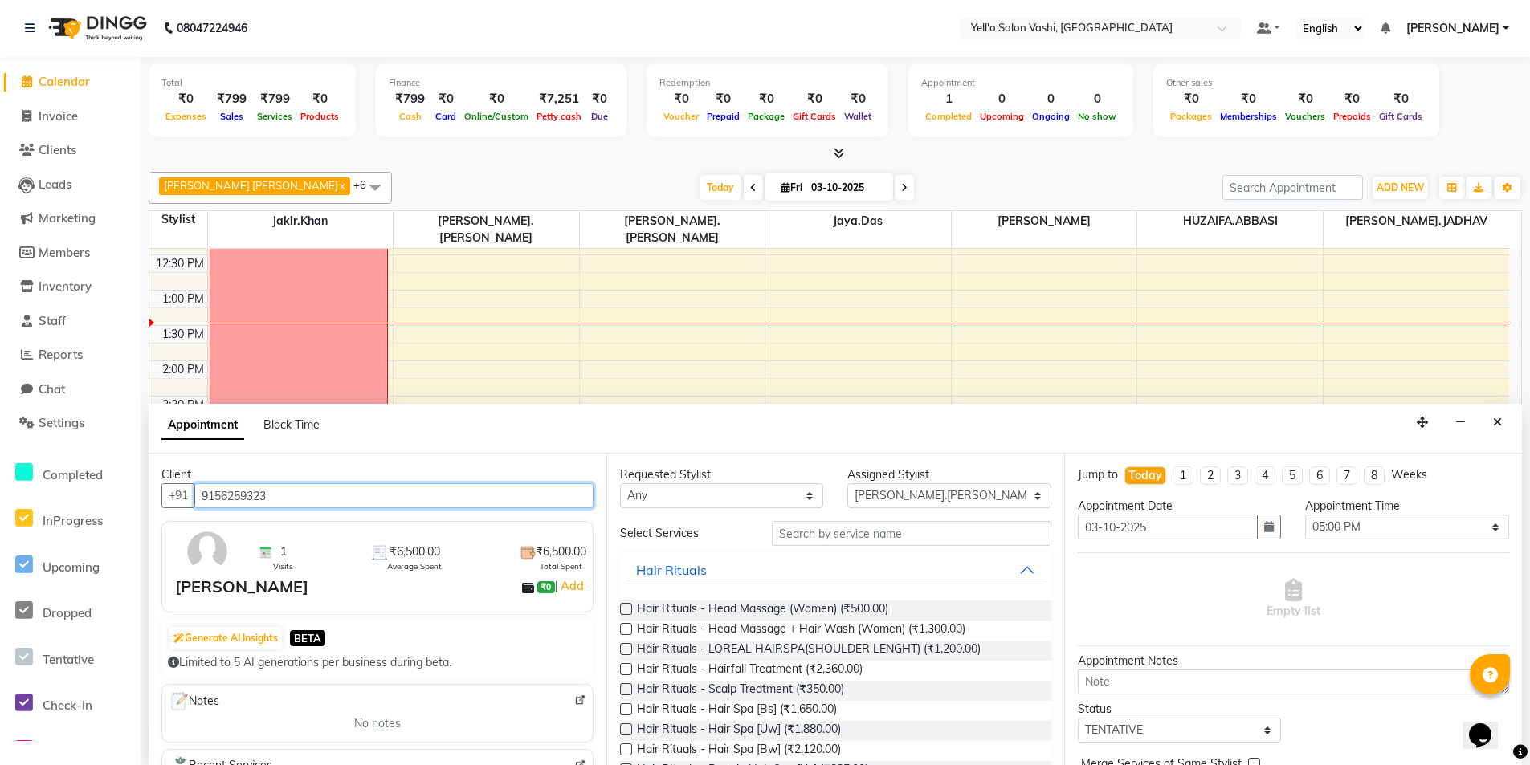
type input "9156259323"
click at [845, 532] on input "text" at bounding box center [911, 533] width 279 height 25
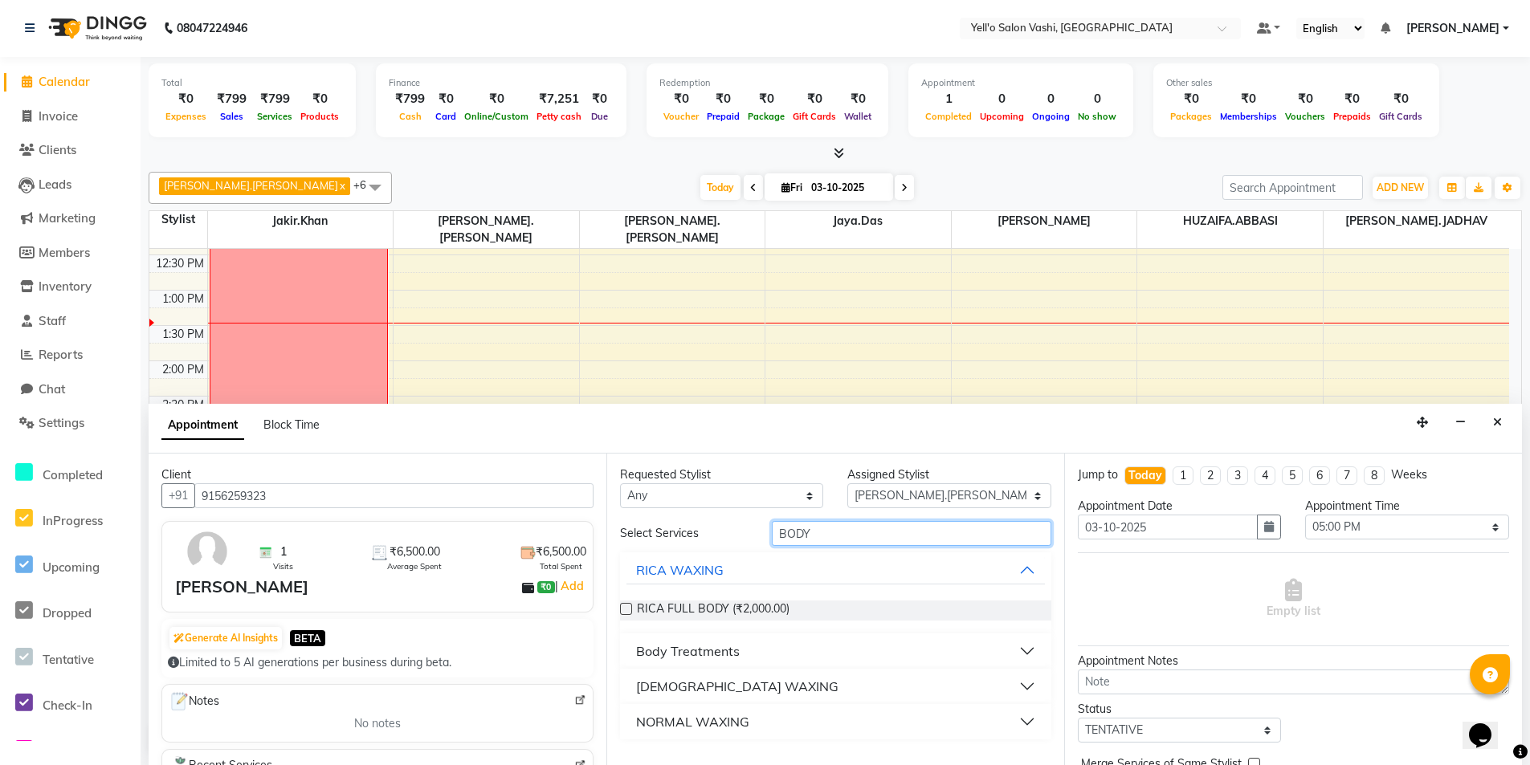
type input "BODY"
click at [622, 608] on label at bounding box center [626, 609] width 12 height 12
click at [622, 608] on input "checkbox" at bounding box center [625, 610] width 10 height 10
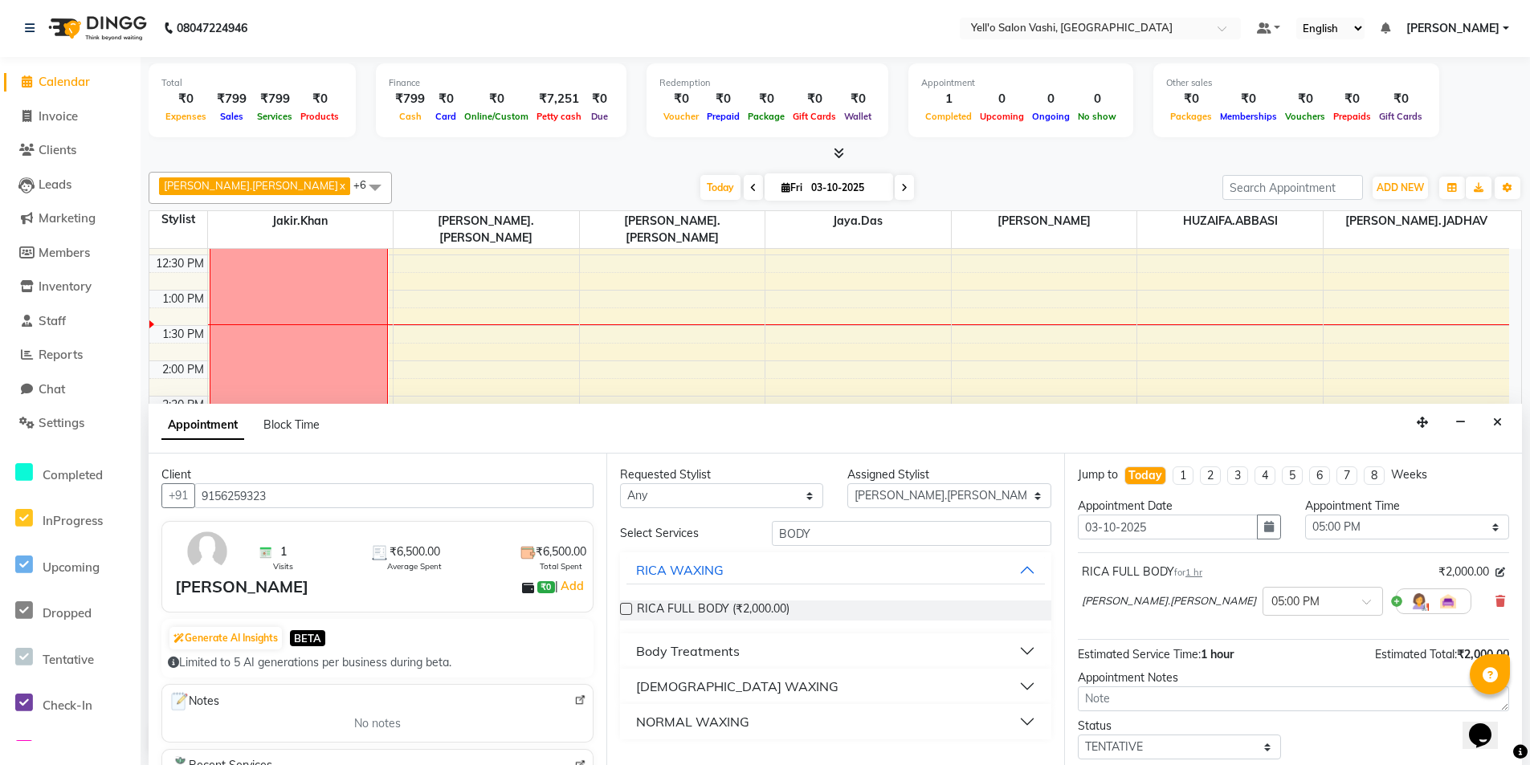
click at [623, 608] on label at bounding box center [626, 609] width 12 height 12
click at [623, 608] on input "checkbox" at bounding box center [625, 610] width 10 height 10
checkbox input "false"
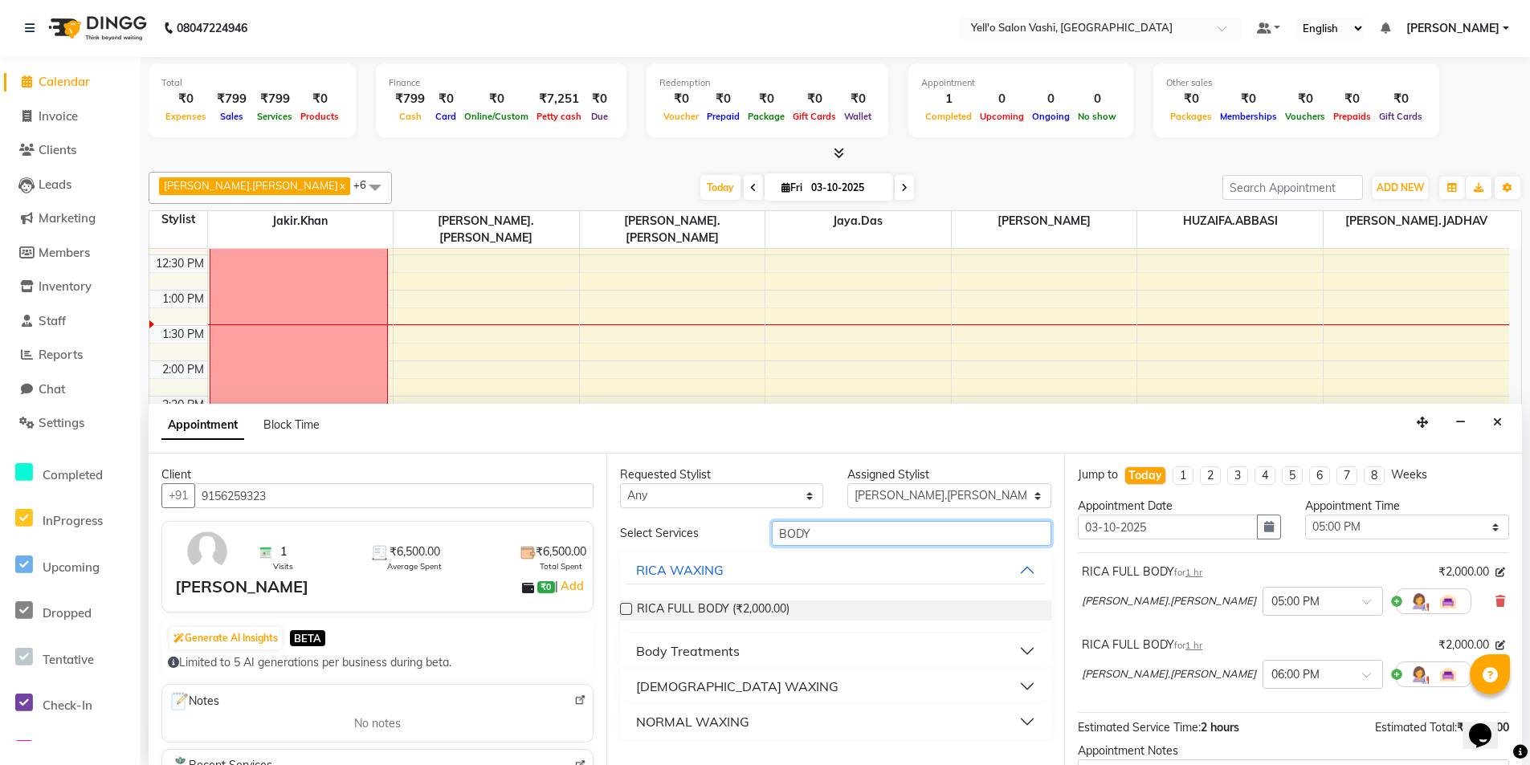
click at [813, 536] on input "BODY" at bounding box center [911, 533] width 279 height 25
type input "B"
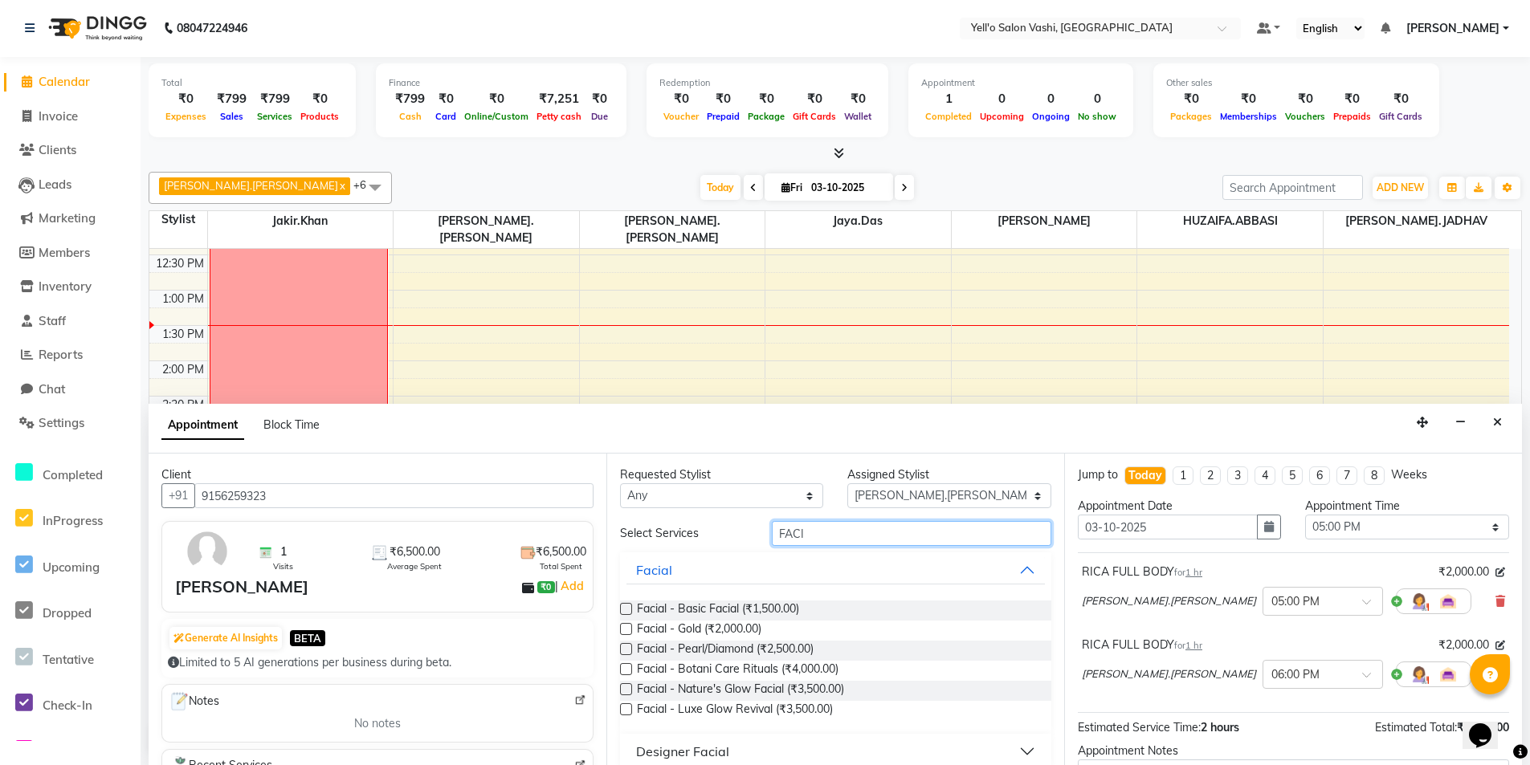
type input "FACI"
click at [622, 606] on label at bounding box center [626, 609] width 12 height 12
click at [622, 606] on input "checkbox" at bounding box center [625, 610] width 10 height 10
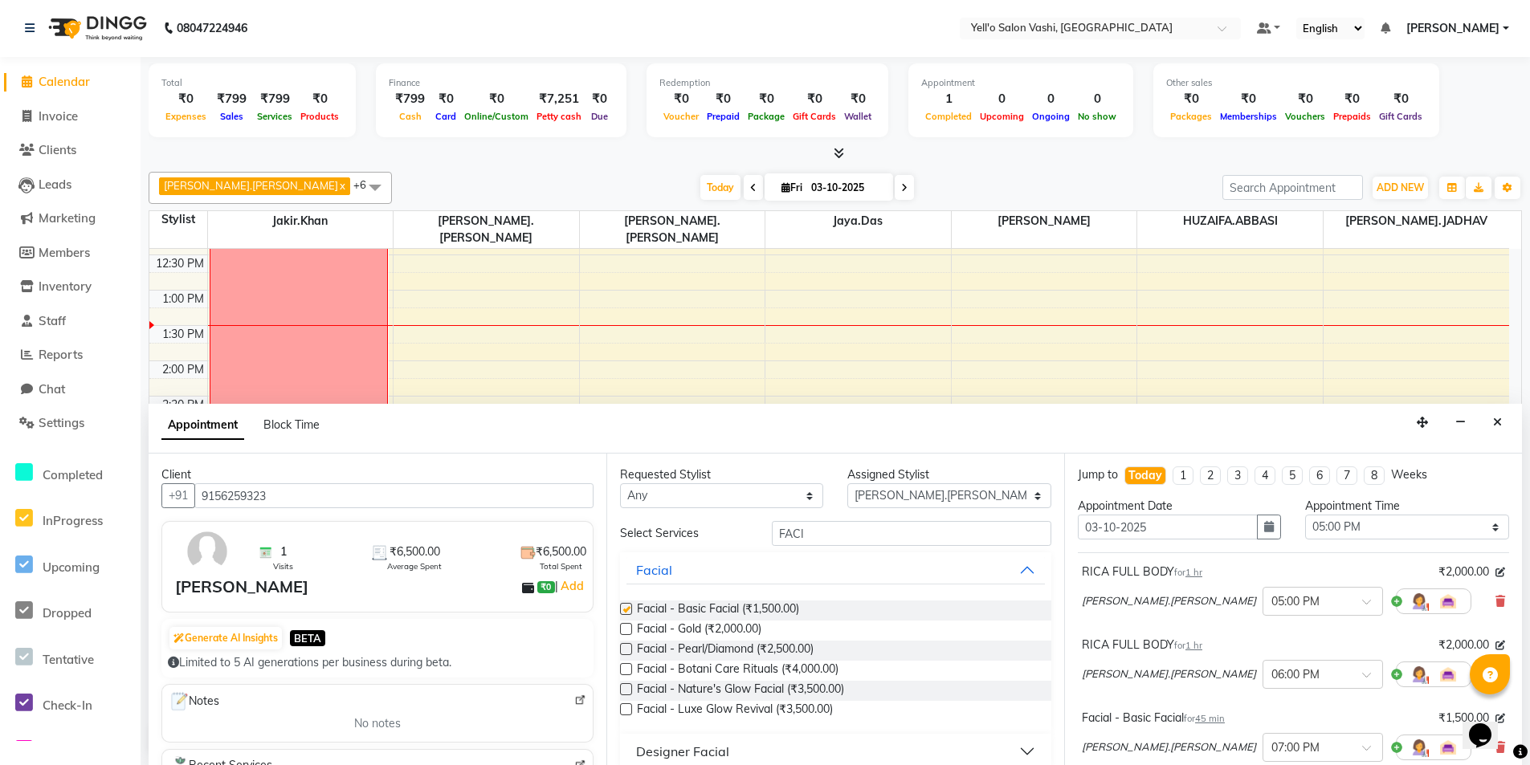
checkbox input "false"
click at [903, 527] on input "FACI" at bounding box center [911, 533] width 279 height 25
type input "F"
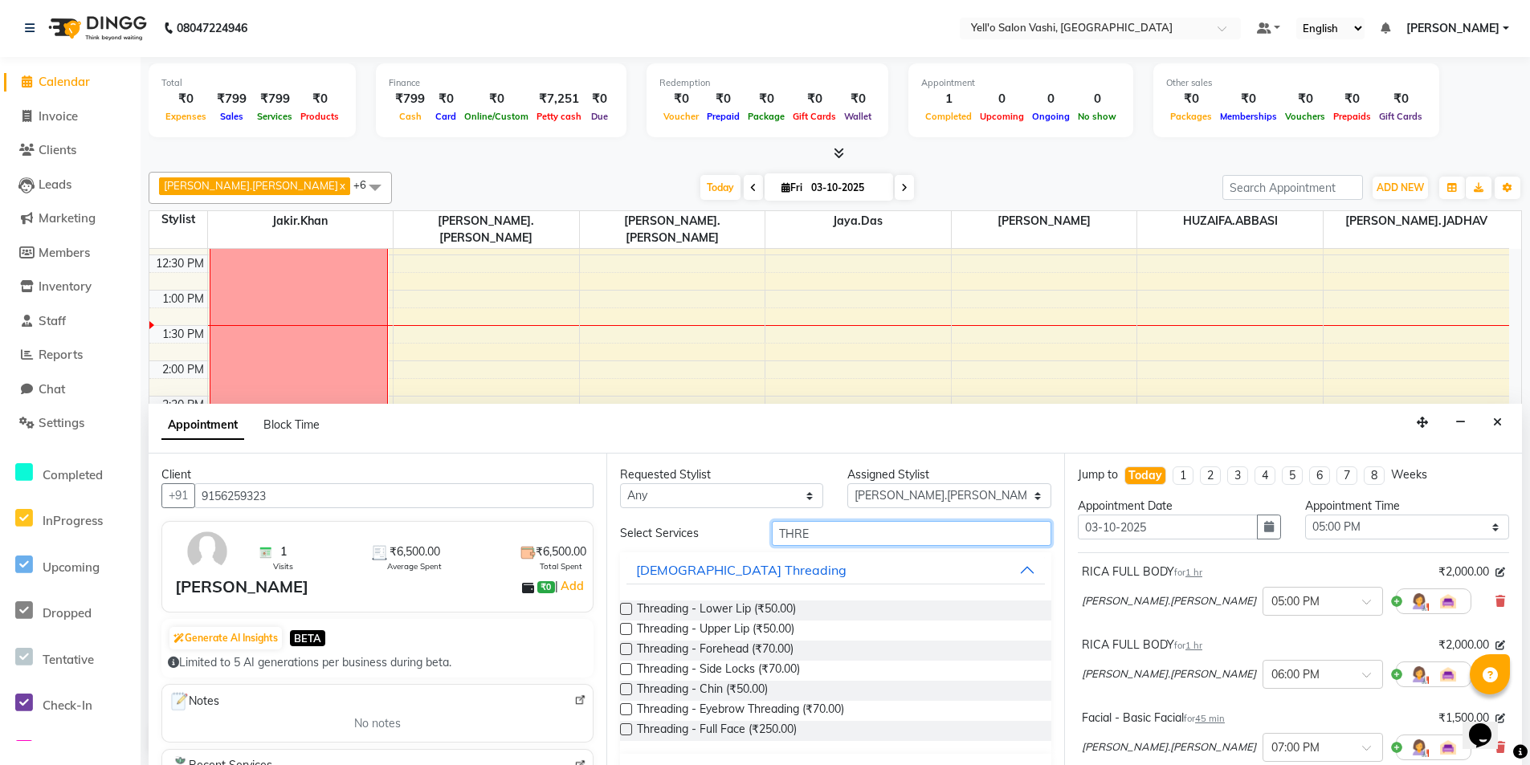
type input "THRE"
click at [625, 708] on label at bounding box center [626, 709] width 12 height 12
click at [625, 708] on input "checkbox" at bounding box center [625, 711] width 10 height 10
checkbox input "false"
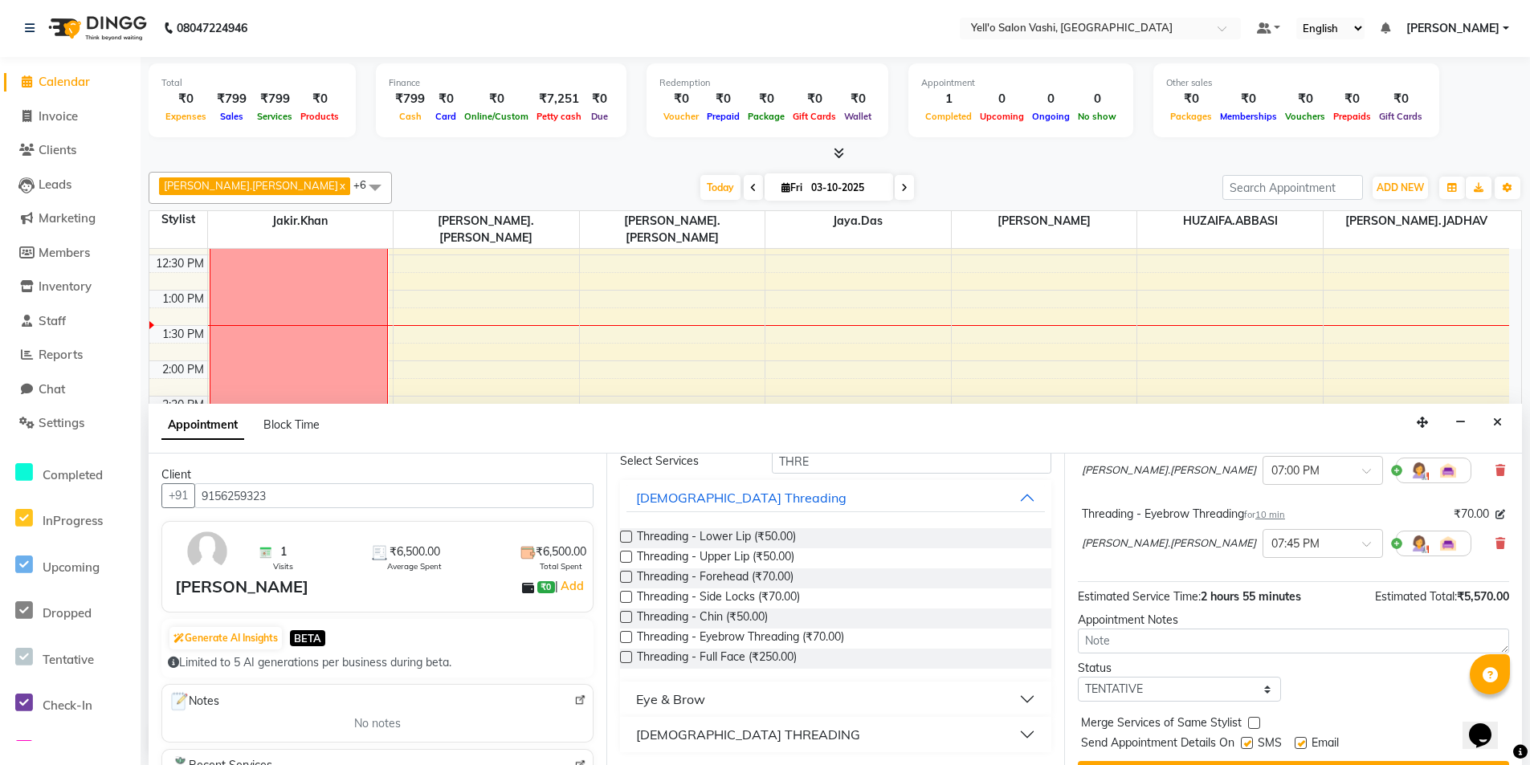
scroll to position [315, 0]
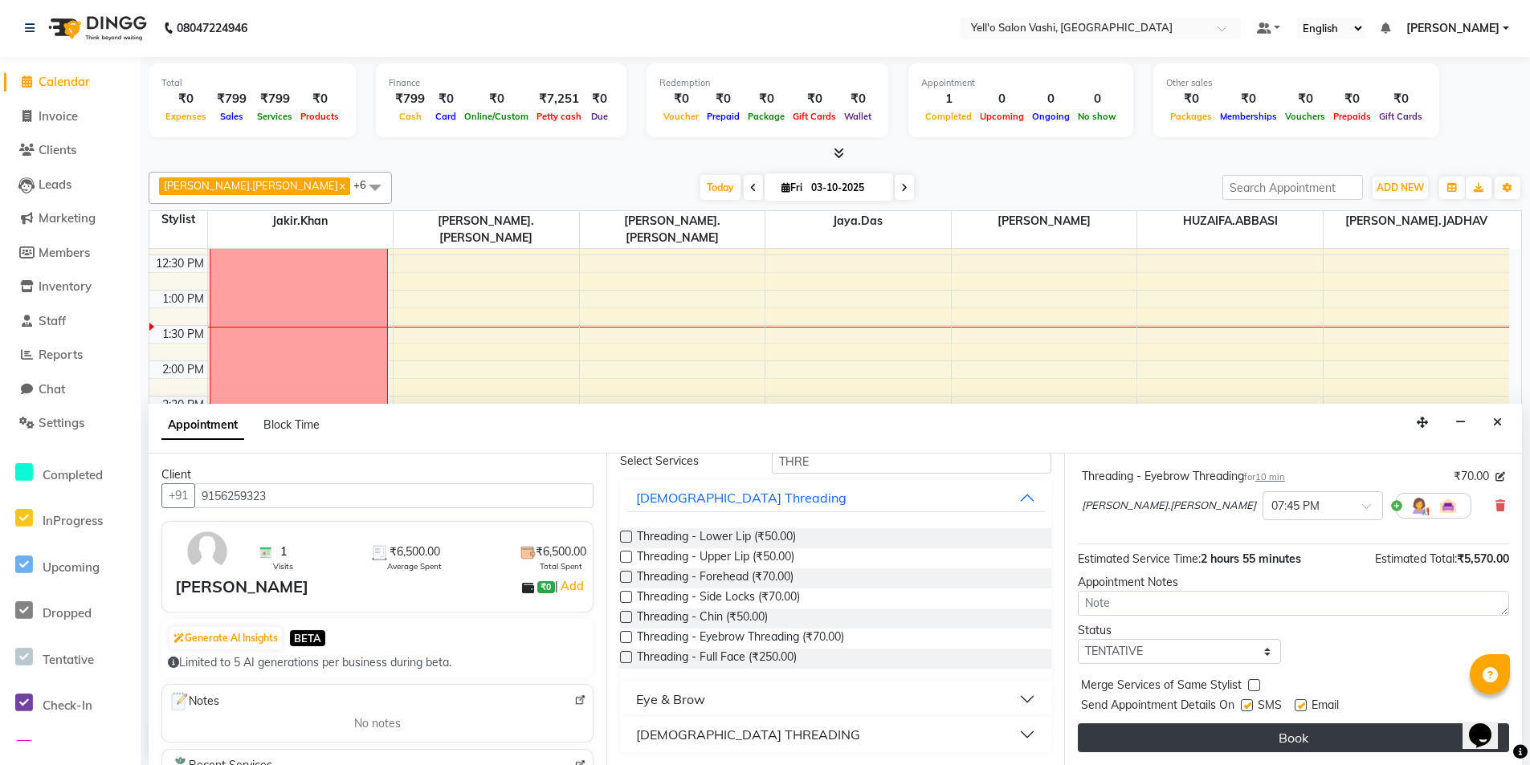
click at [1245, 735] on button "Book" at bounding box center [1293, 738] width 431 height 29
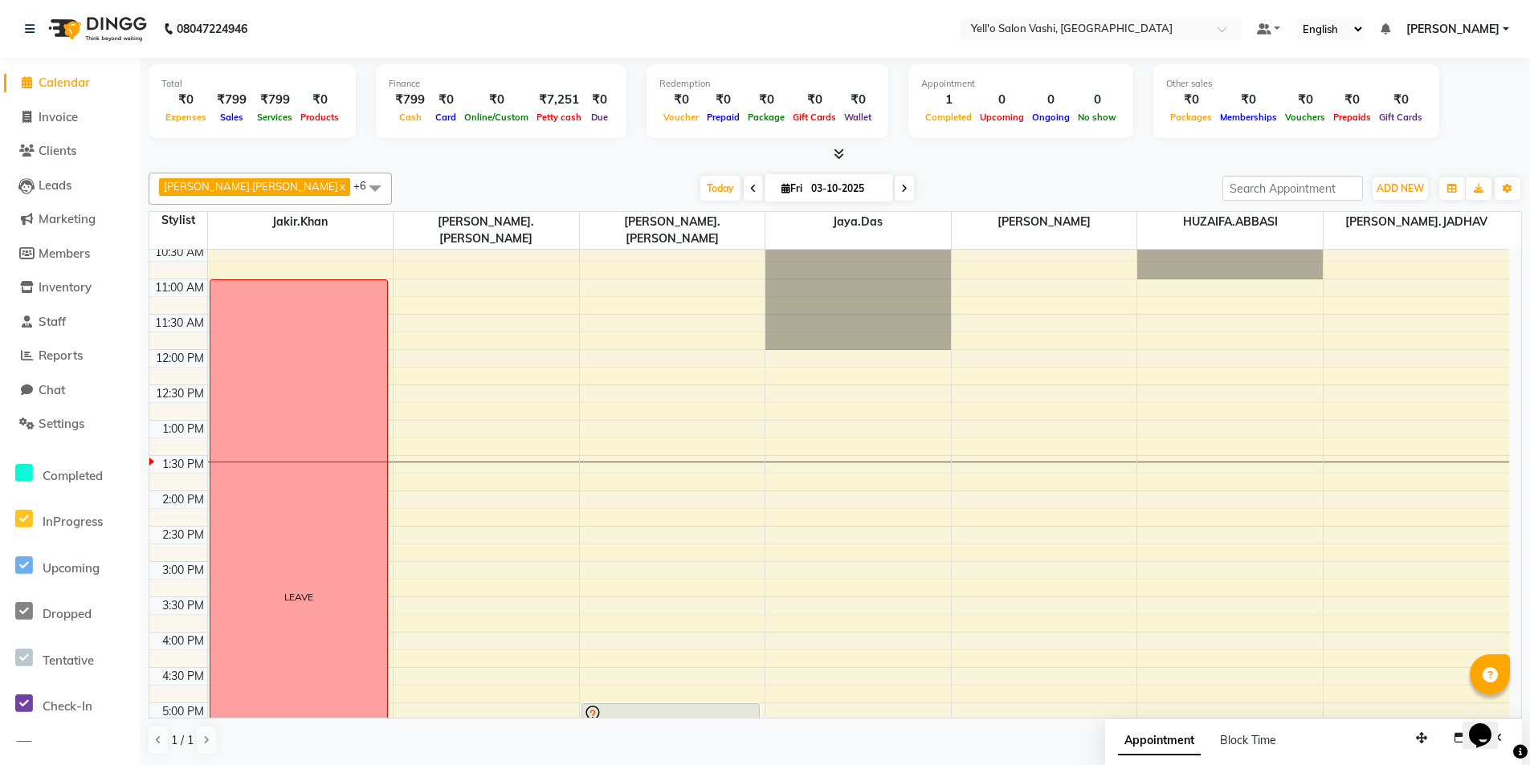
scroll to position [1, 0]
